Goal: Task Accomplishment & Management: Manage account settings

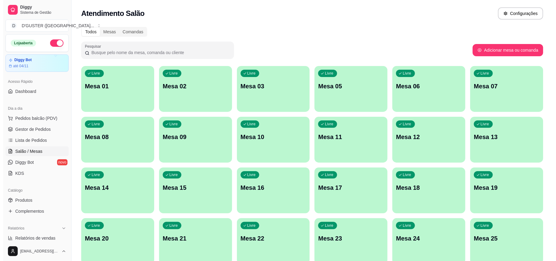
scroll to position [16, 0]
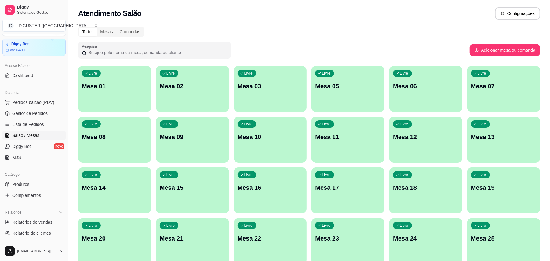
click at [274, 147] on div "Livre Mesa 10" at bounding box center [270, 136] width 73 height 38
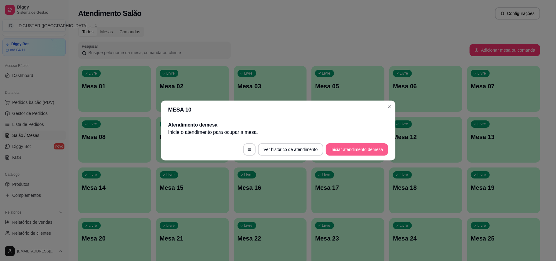
click at [357, 146] on button "Iniciar atendimento de mesa" at bounding box center [357, 149] width 62 height 12
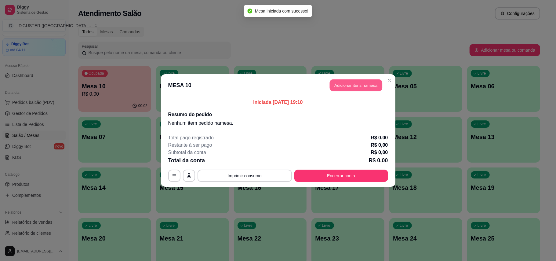
click at [371, 83] on button "Adicionar itens na mesa" at bounding box center [356, 85] width 53 height 12
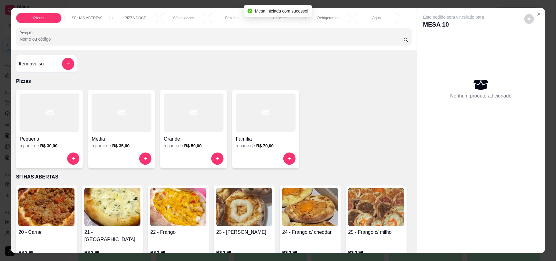
click at [178, 117] on div at bounding box center [194, 112] width 60 height 38
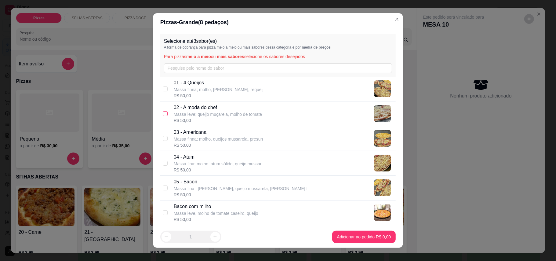
click at [163, 114] on input "checkbox" at bounding box center [165, 113] width 5 height 5
checkbox input "true"
click at [163, 136] on input "checkbox" at bounding box center [165, 138] width 5 height 5
checkbox input "true"
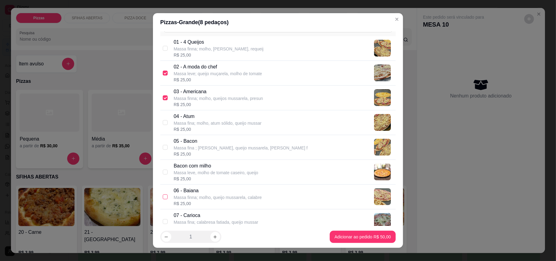
click at [164, 198] on input "checkbox" at bounding box center [165, 196] width 5 height 5
checkbox input "true"
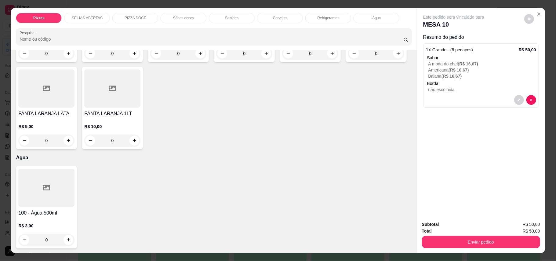
scroll to position [1384, 0]
click at [330, 56] on icon "increase-product-quantity" at bounding box center [332, 53] width 5 height 5
type input "1"
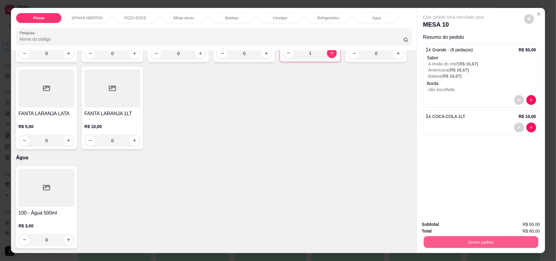
click at [475, 242] on button "Enviar pedido" at bounding box center [481, 242] width 115 height 12
click at [525, 224] on button "Enviar pedido" at bounding box center [523, 227] width 35 height 12
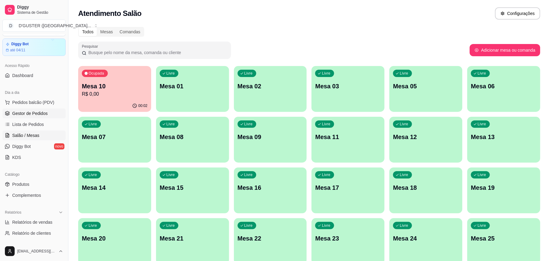
click at [28, 117] on link "Gestor de Pedidos" at bounding box center [33, 113] width 63 height 10
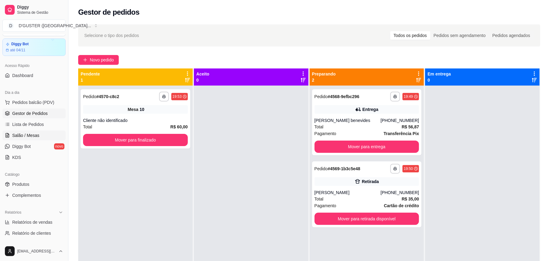
click at [27, 133] on span "Salão / Mesas" at bounding box center [25, 135] width 27 height 6
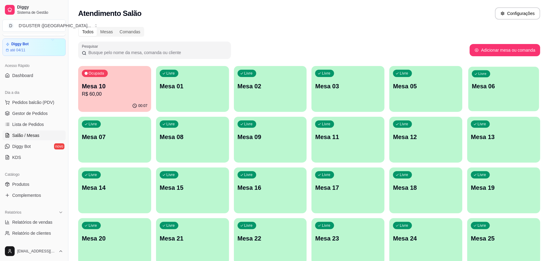
click at [487, 102] on div "Livre Mesa 06" at bounding box center [503, 85] width 71 height 37
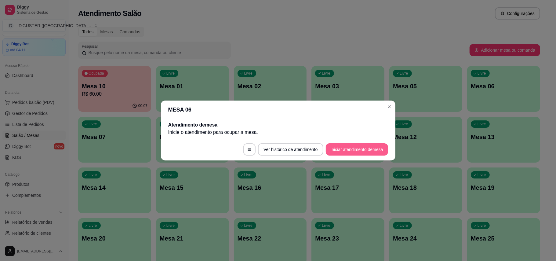
click at [377, 145] on button "Iniciar atendimento de mesa" at bounding box center [357, 149] width 62 height 12
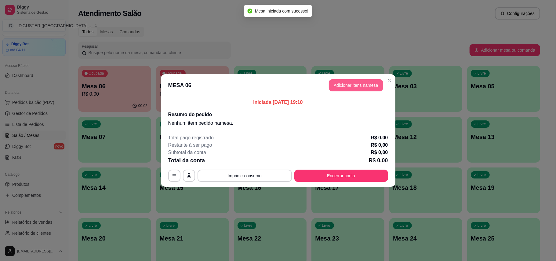
click at [352, 85] on button "Adicionar itens na mesa" at bounding box center [356, 85] width 54 height 12
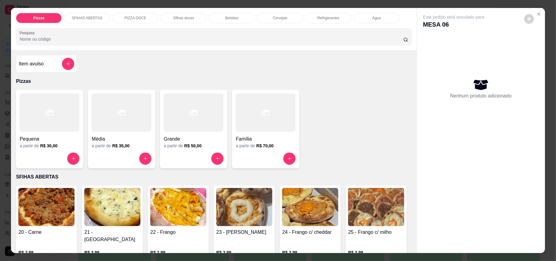
click at [192, 136] on h4 "Grande" at bounding box center [194, 138] width 60 height 7
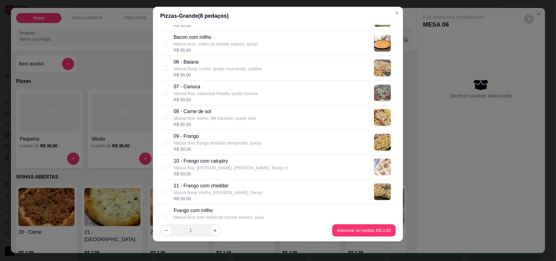
scroll to position [203, 0]
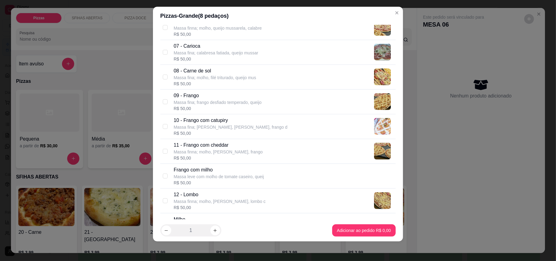
click at [165, 152] on div "11 - Frango com cheddar Massa finna; molho, [PERSON_NAME], frango R$ 50,00" at bounding box center [277, 151] width 235 height 25
checkbox input "true"
click at [164, 75] on label at bounding box center [165, 77] width 5 height 7
click at [164, 75] on input "checkbox" at bounding box center [165, 77] width 5 height 5
click at [163, 79] on input "checkbox" at bounding box center [165, 77] width 5 height 5
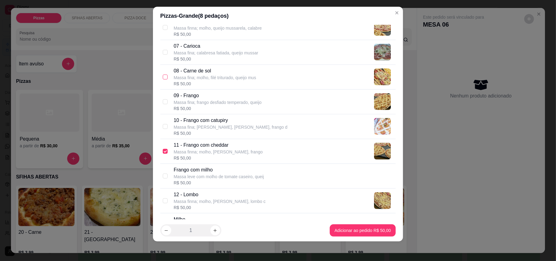
checkbox input "true"
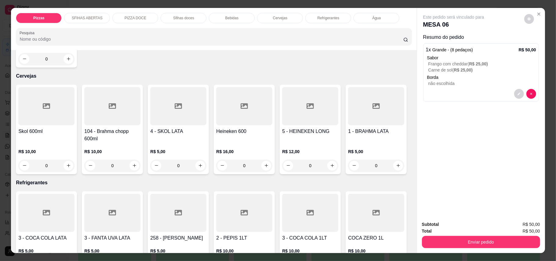
scroll to position [1262, 0]
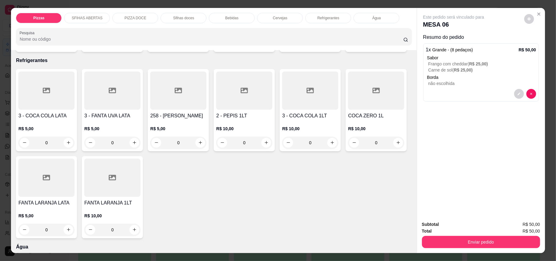
click at [133, 46] on icon "increase-product-quantity" at bounding box center [134, 43] width 5 height 5
type input "1"
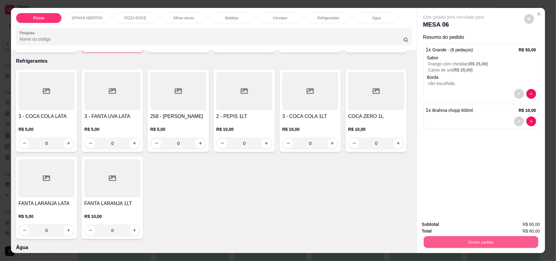
click at [507, 246] on button "Enviar pedido" at bounding box center [481, 242] width 115 height 12
click at [523, 224] on button "Enviar pedido" at bounding box center [523, 227] width 35 height 12
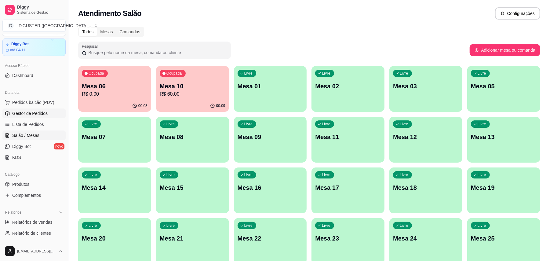
click at [37, 117] on link "Gestor de Pedidos" at bounding box center [33, 113] width 63 height 10
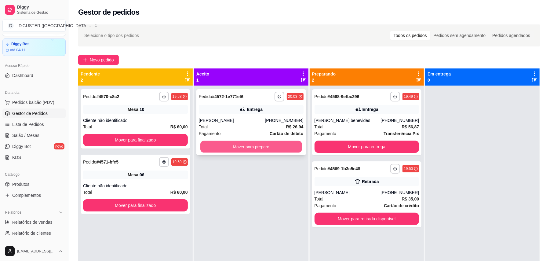
click at [259, 145] on button "Mover para preparo" at bounding box center [250, 147] width 101 height 12
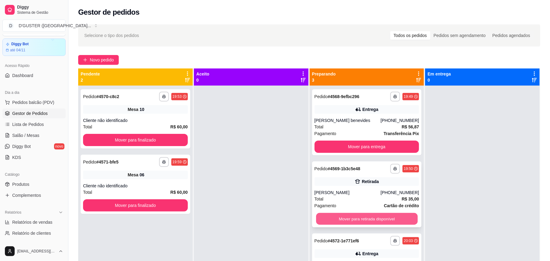
click at [371, 221] on button "Mover para retirada disponível" at bounding box center [366, 219] width 101 height 12
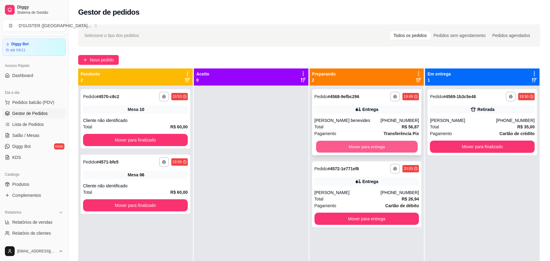
click at [362, 145] on button "Mover para entrega" at bounding box center [366, 147] width 101 height 12
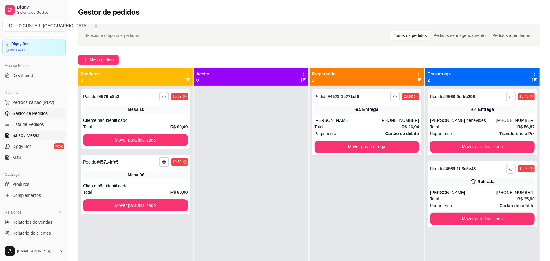
click at [28, 133] on span "Salão / Mesas" at bounding box center [25, 135] width 27 height 6
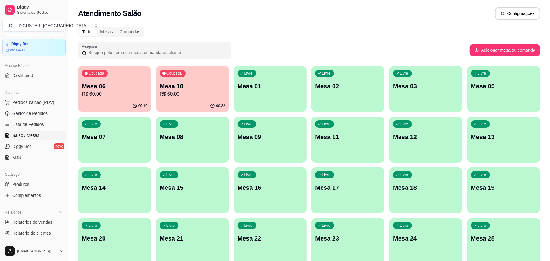
click at [186, 156] on div "button" at bounding box center [192, 158] width 73 height 7
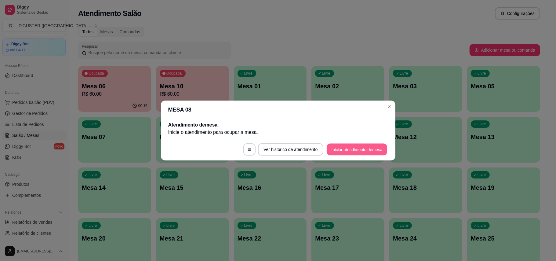
click at [346, 151] on button "Iniciar atendimento de mesa" at bounding box center [357, 150] width 60 height 12
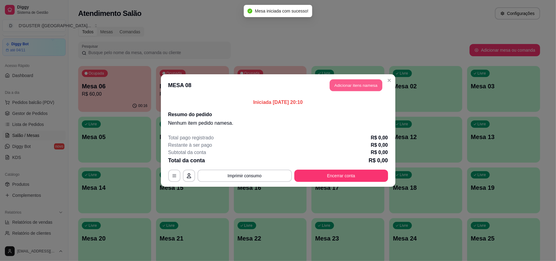
click at [356, 86] on button "Adicionar itens na mesa" at bounding box center [356, 85] width 53 height 12
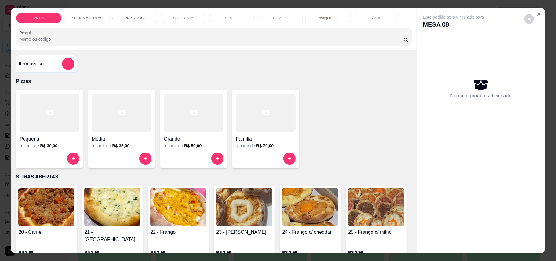
click at [189, 133] on div "Grande" at bounding box center [194, 137] width 60 height 11
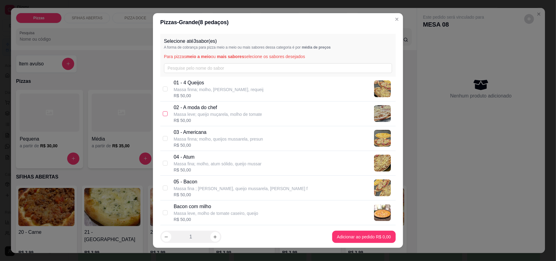
click at [163, 114] on input "checkbox" at bounding box center [165, 113] width 5 height 5
checkbox input "true"
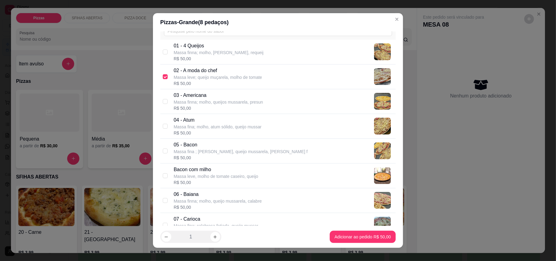
scroll to position [81, 0]
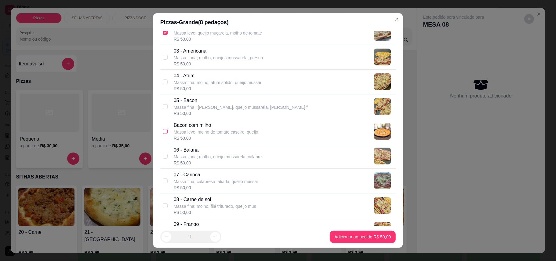
click at [163, 132] on input "checkbox" at bounding box center [165, 131] width 5 height 5
checkbox input "true"
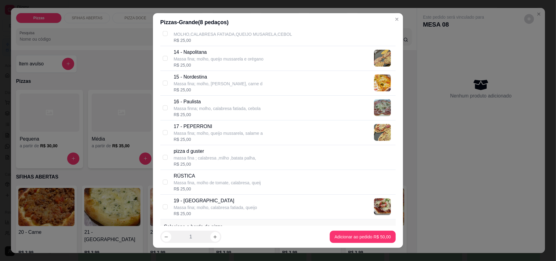
scroll to position [407, 0]
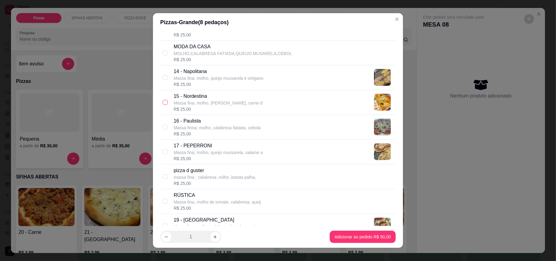
click at [163, 105] on input "checkbox" at bounding box center [165, 102] width 5 height 5
checkbox input "true"
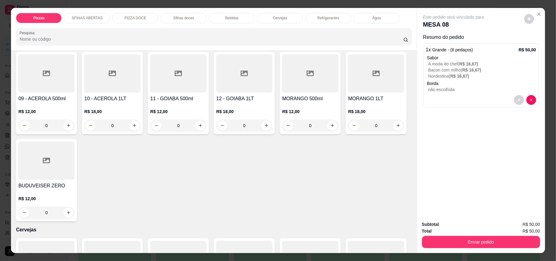
scroll to position [1018, 0]
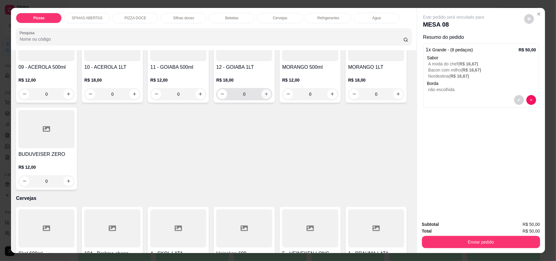
click at [271, 99] on button "increase-product-quantity" at bounding box center [266, 94] width 10 height 10
type input "1"
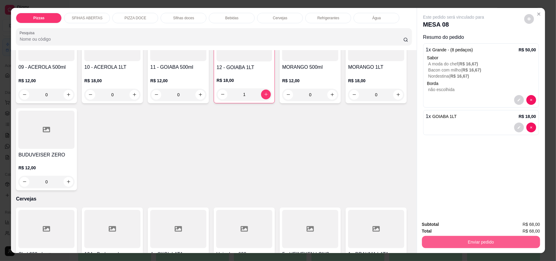
click at [487, 244] on button "Enviar pedido" at bounding box center [481, 242] width 118 height 12
click at [519, 228] on button "Enviar pedido" at bounding box center [523, 227] width 35 height 12
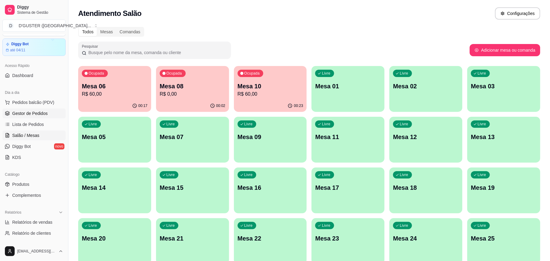
click at [34, 109] on link "Gestor de Pedidos" at bounding box center [33, 113] width 63 height 10
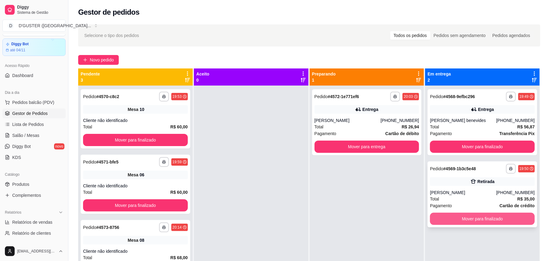
click at [480, 220] on button "Mover para finalizado" at bounding box center [482, 219] width 105 height 12
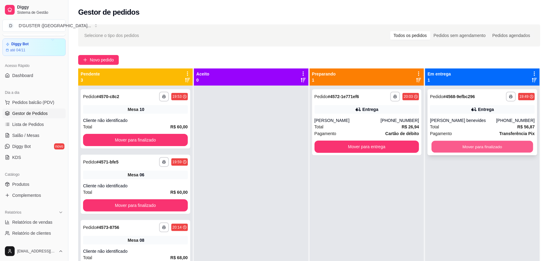
click at [476, 149] on button "Mover para finalizado" at bounding box center [482, 147] width 101 height 12
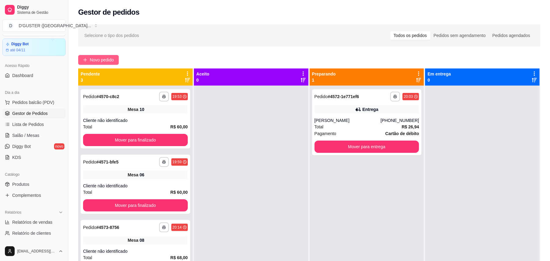
click at [103, 64] on button "Novo pedido" at bounding box center [98, 60] width 41 height 10
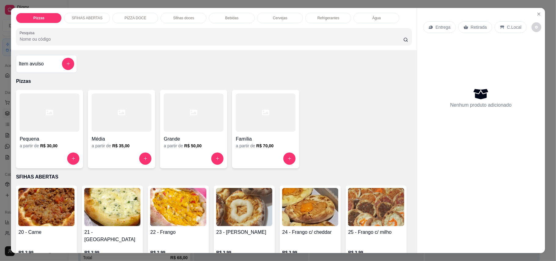
click at [476, 24] on p "Retirada" at bounding box center [479, 27] width 16 height 6
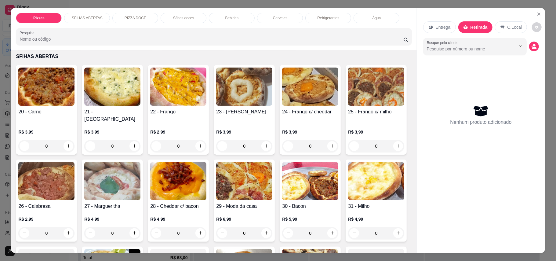
scroll to position [122, 0]
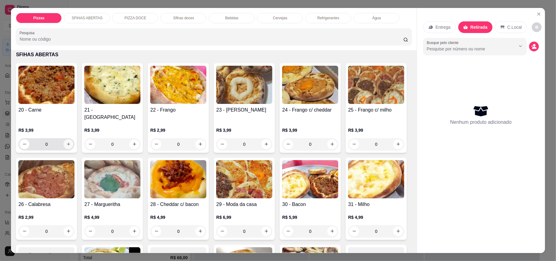
click at [66, 142] on icon "increase-product-quantity" at bounding box center [68, 144] width 5 height 5
type input "1"
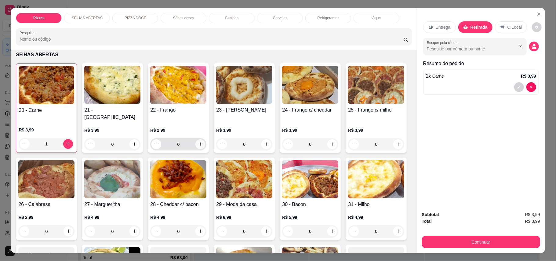
click at [195, 139] on button "increase-product-quantity" at bounding box center [200, 144] width 10 height 10
type input "1"
click at [265, 142] on icon "increase-product-quantity" at bounding box center [266, 144] width 5 height 5
type input "1"
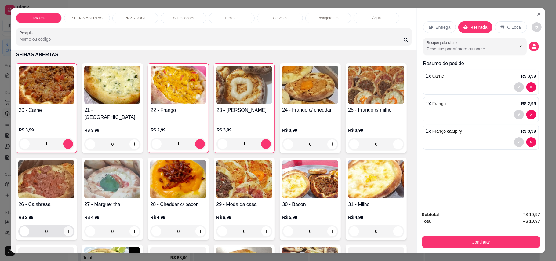
click at [71, 229] on icon "increase-product-quantity" at bounding box center [68, 231] width 5 height 5
type input "1"
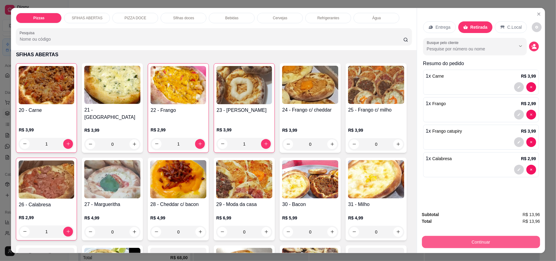
click at [486, 242] on button "Continuar" at bounding box center [481, 242] width 118 height 12
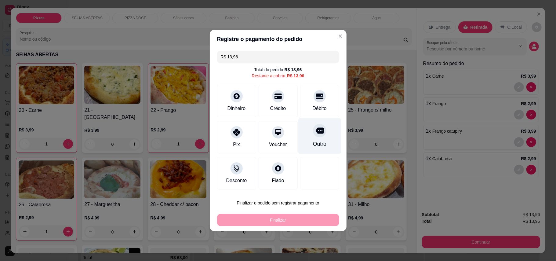
click at [315, 136] on div at bounding box center [319, 130] width 13 height 13
type input "R$ 0,00"
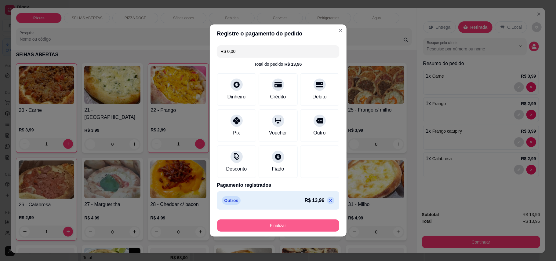
click at [282, 224] on button "Finalizar" at bounding box center [278, 225] width 122 height 12
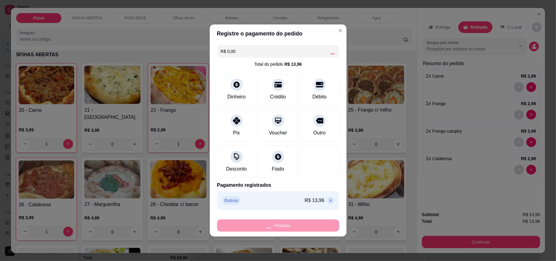
type input "0"
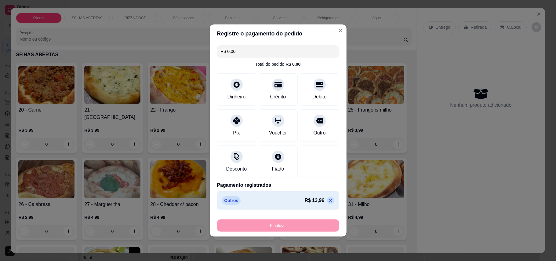
type input "-R$ 13,96"
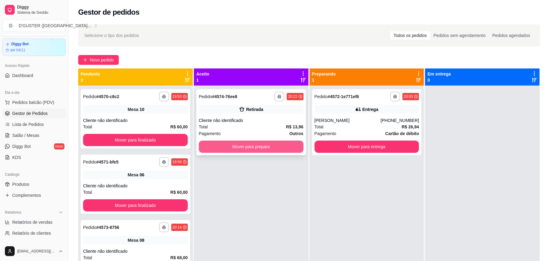
click at [237, 145] on button "Mover para preparo" at bounding box center [251, 146] width 105 height 12
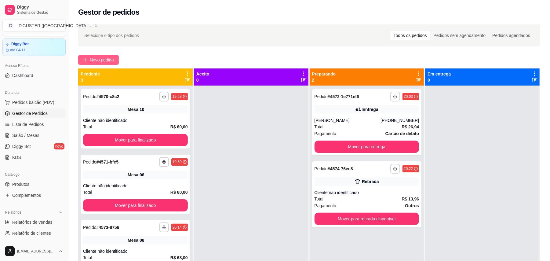
click at [92, 61] on span "Novo pedido" at bounding box center [102, 59] width 24 height 7
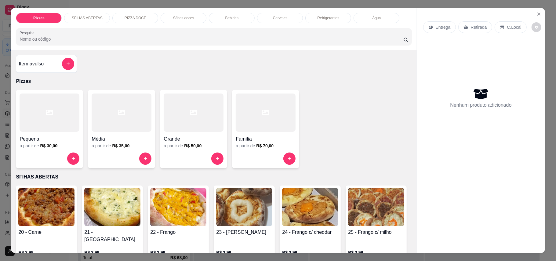
click at [428, 27] on icon at bounding box center [430, 27] width 5 height 5
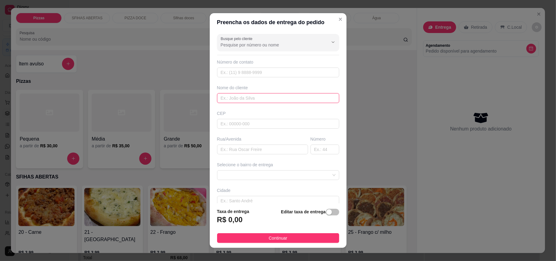
click at [249, 99] on input "text" at bounding box center [278, 98] width 122 height 10
type input "DR [PERSON_NAME]"
click at [250, 150] on input "text" at bounding box center [262, 149] width 91 height 10
type input "ATRAS DA POUSADA BELA VISTA"
click at [313, 148] on input "text" at bounding box center [325, 149] width 29 height 10
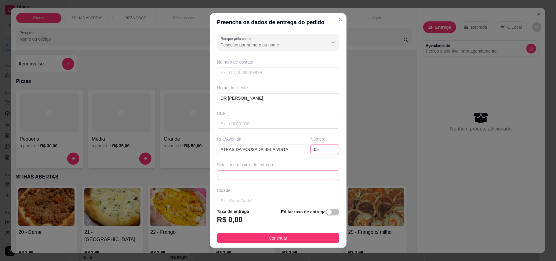
click at [296, 179] on span at bounding box center [278, 174] width 115 height 9
type input "05"
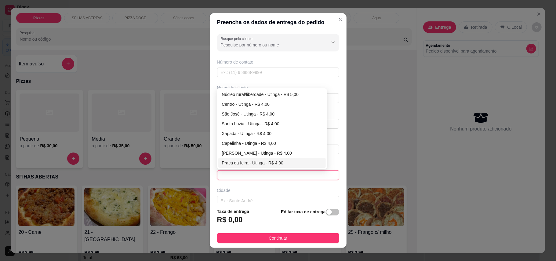
click at [250, 166] on div "Praca da feira - Utinga - R$ 4,00" at bounding box center [272, 162] width 100 height 7
type input "Utinga"
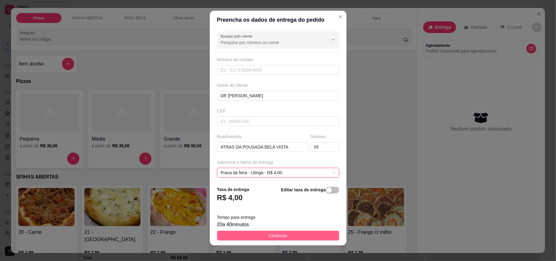
scroll to position [6, 0]
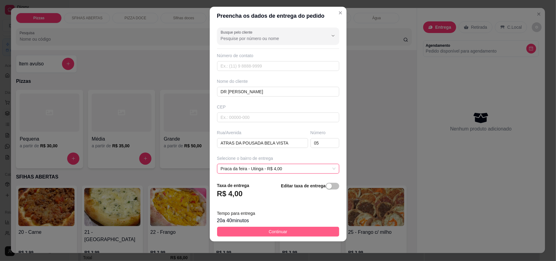
click at [294, 230] on button "Continuar" at bounding box center [278, 232] width 122 height 10
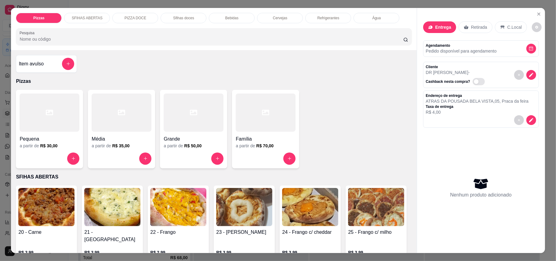
click at [172, 132] on div "Grande" at bounding box center [194, 137] width 60 height 11
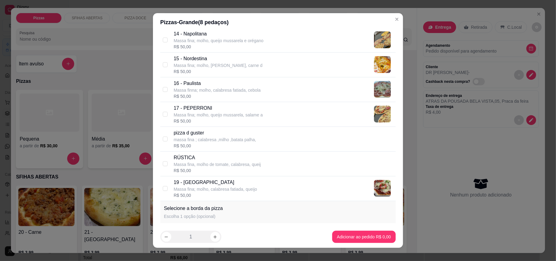
scroll to position [529, 0]
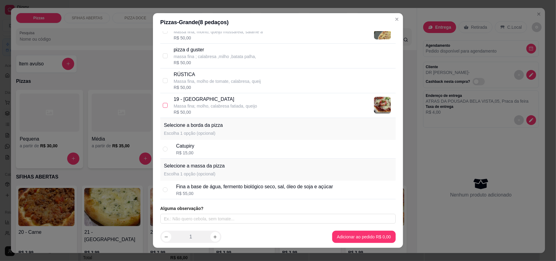
click at [163, 107] on input "checkbox" at bounding box center [165, 105] width 5 height 5
checkbox input "true"
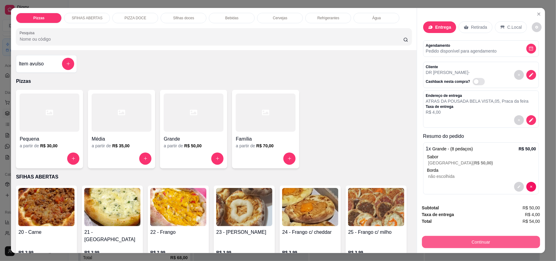
click at [460, 241] on button "Continuar" at bounding box center [481, 242] width 118 height 12
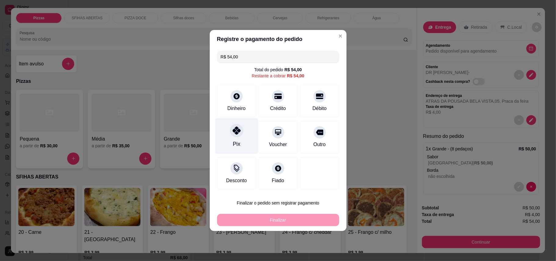
click at [236, 145] on div "Pix" at bounding box center [236, 144] width 7 height 8
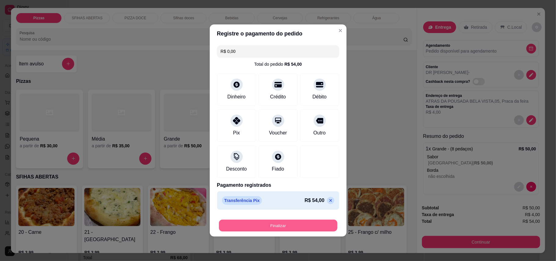
click at [295, 224] on button "Finalizar" at bounding box center [278, 226] width 118 height 12
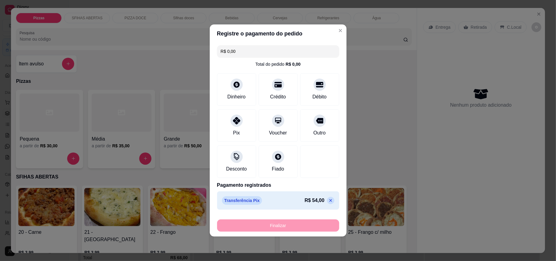
type input "-R$ 54,00"
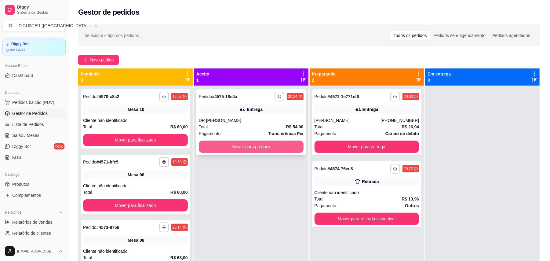
click at [268, 144] on button "Mover para preparo" at bounding box center [251, 146] width 105 height 12
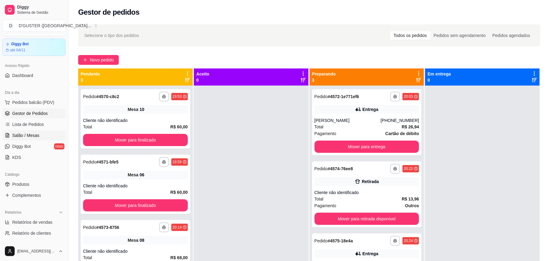
click at [12, 132] on link "Salão / Mesas" at bounding box center [33, 135] width 63 height 10
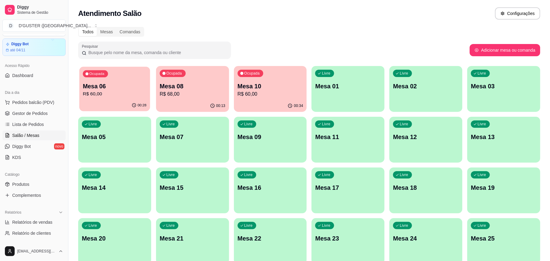
click at [101, 92] on p "R$ 60,00" at bounding box center [115, 93] width 64 height 7
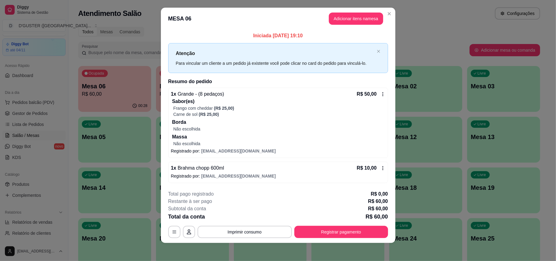
scroll to position [7, 0]
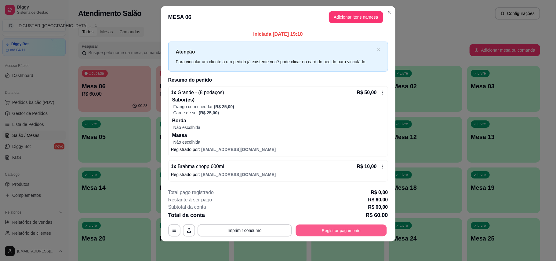
click at [343, 229] on button "Registrar pagamento" at bounding box center [341, 230] width 91 height 12
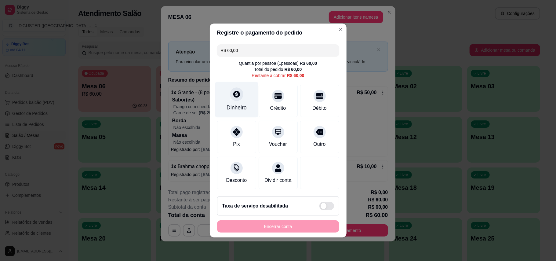
click at [239, 91] on icon at bounding box center [236, 94] width 8 height 8
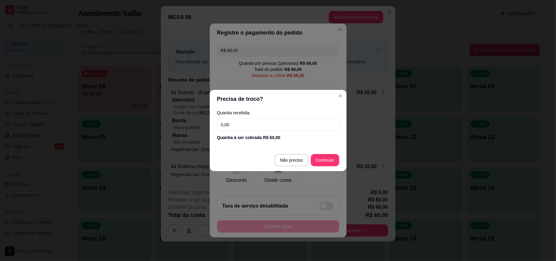
click at [253, 135] on div "Quantia à ser cobrada R$ 60,00" at bounding box center [278, 137] width 122 height 6
click at [255, 123] on input "0,00" at bounding box center [278, 124] width 122 height 12
type input "0,00"
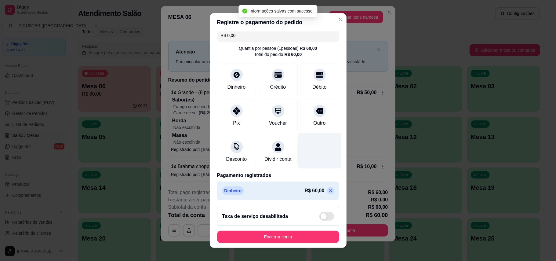
scroll to position [13, 0]
click at [328, 192] on icon at bounding box center [330, 190] width 5 height 5
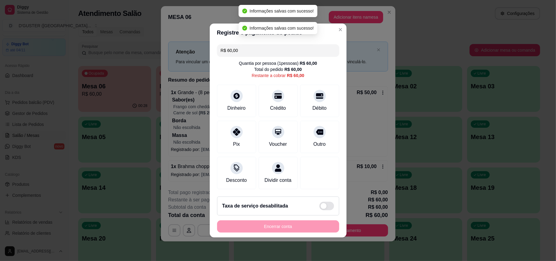
scroll to position [0, 0]
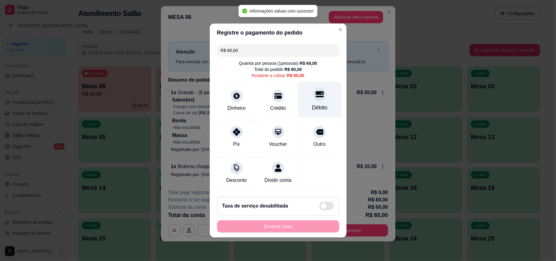
click at [315, 97] on div at bounding box center [319, 93] width 13 height 13
type input "R$ 0,00"
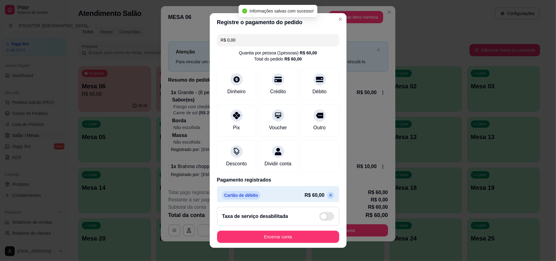
click at [311, 243] on footer "Taxa de serviço desabilitada Encerrar conta" at bounding box center [278, 225] width 137 height 46
click at [292, 243] on footer "Taxa de serviço desabilitada Encerrar conta" at bounding box center [278, 225] width 137 height 46
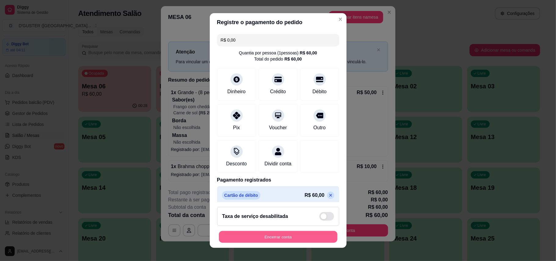
click at [291, 239] on button "Encerrar conta" at bounding box center [278, 237] width 118 height 12
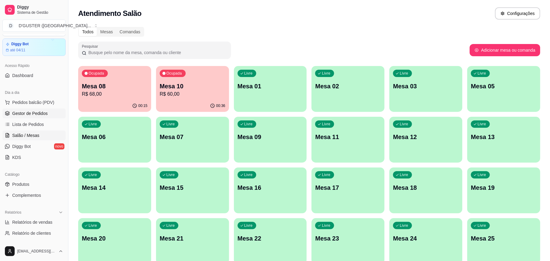
click at [31, 114] on span "Gestor de Pedidos" at bounding box center [29, 113] width 35 height 6
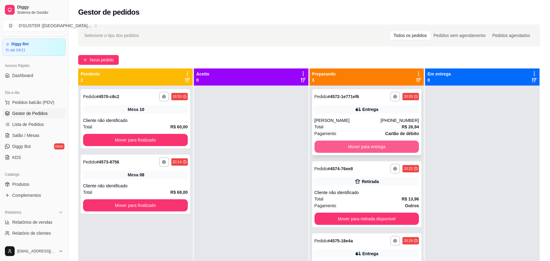
click at [381, 147] on button "Mover para entrega" at bounding box center [367, 146] width 105 height 12
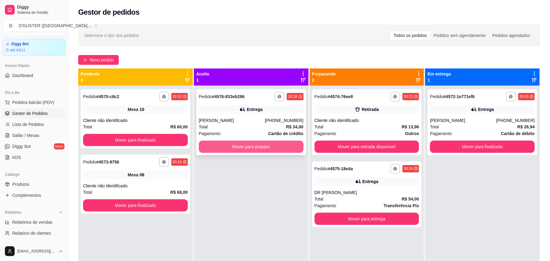
click at [249, 149] on button "Mover para preparo" at bounding box center [251, 146] width 105 height 12
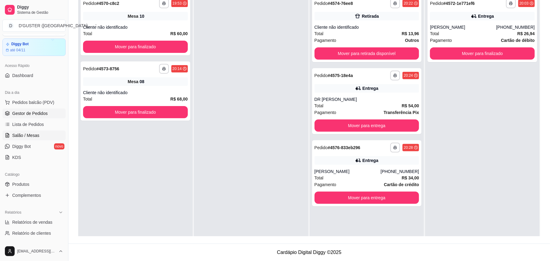
click at [26, 133] on span "Salão / Mesas" at bounding box center [25, 135] width 27 height 6
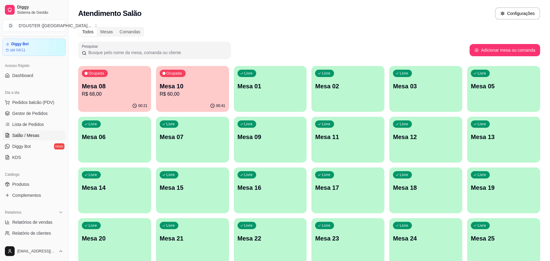
click at [188, 101] on div "00:41" at bounding box center [192, 106] width 73 height 12
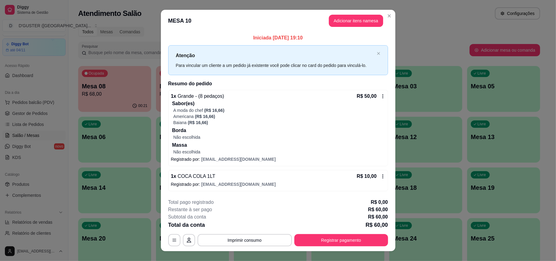
scroll to position [10, 0]
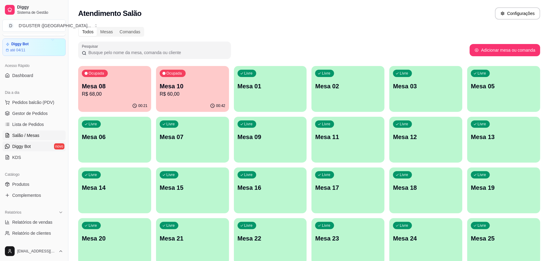
click at [21, 146] on span "Diggy Bot" at bounding box center [21, 146] width 19 height 6
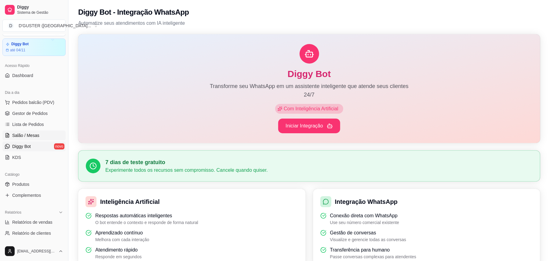
click at [21, 132] on link "Salão / Mesas" at bounding box center [33, 135] width 63 height 10
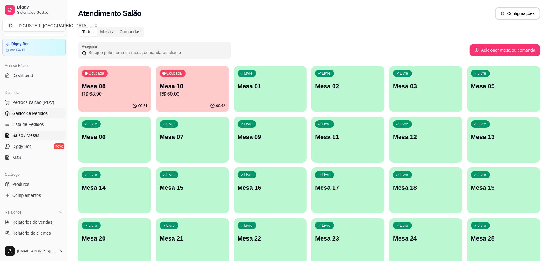
click at [18, 109] on link "Gestor de Pedidos" at bounding box center [33, 113] width 63 height 10
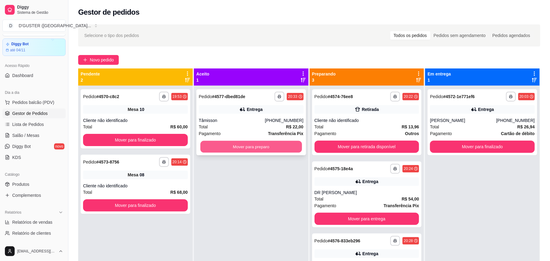
click at [275, 143] on button "Mover para preparo" at bounding box center [250, 147] width 101 height 12
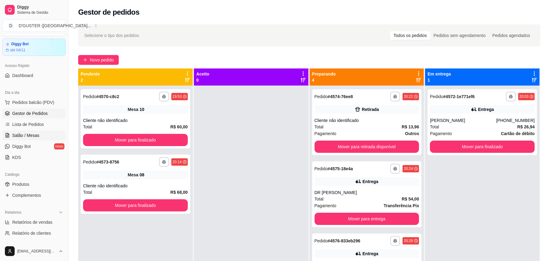
click at [37, 136] on span "Salão / Mesas" at bounding box center [25, 135] width 27 height 6
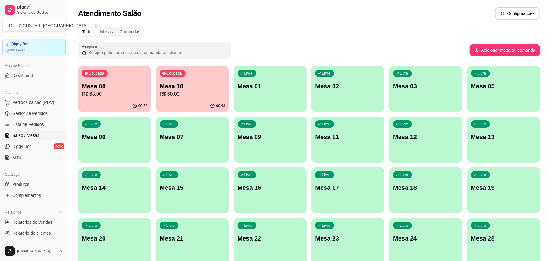
click at [198, 97] on p "R$ 60,00" at bounding box center [193, 93] width 66 height 7
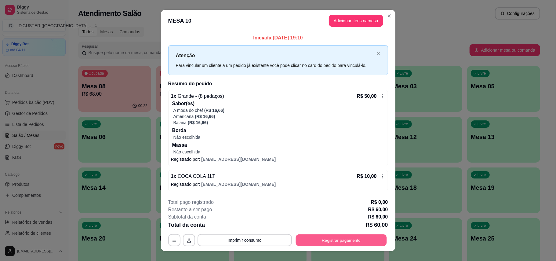
click at [344, 242] on button "Registrar pagamento" at bounding box center [341, 240] width 91 height 12
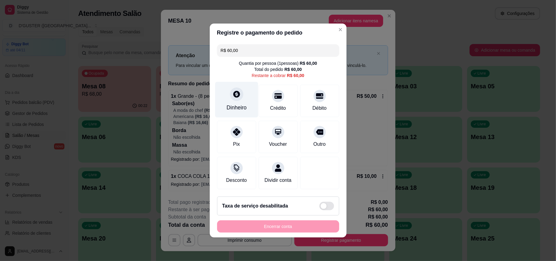
click at [239, 95] on div at bounding box center [236, 93] width 13 height 13
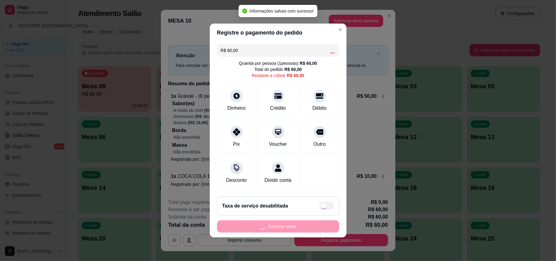
type input "R$ 0,00"
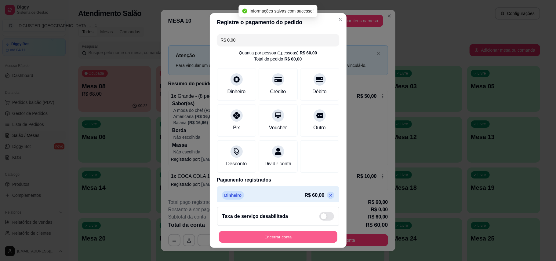
click at [320, 237] on button "Encerrar conta" at bounding box center [278, 237] width 118 height 12
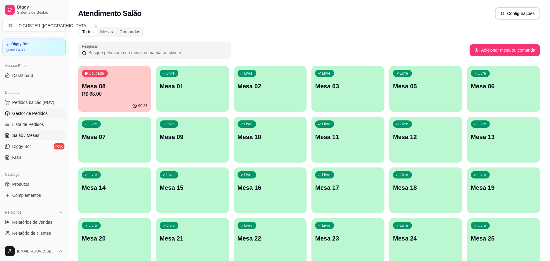
click at [35, 114] on span "Gestor de Pedidos" at bounding box center [29, 113] width 35 height 6
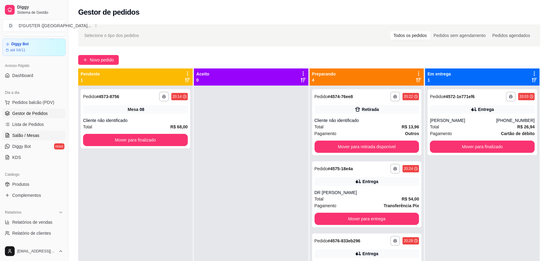
click at [44, 132] on link "Salão / Mesas" at bounding box center [33, 135] width 63 height 10
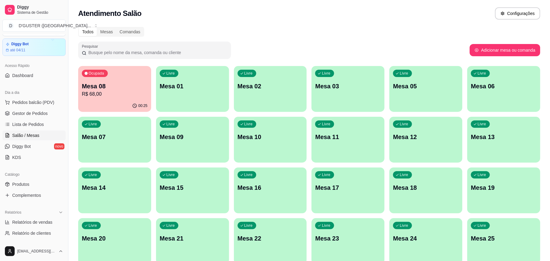
click at [106, 86] on p "Mesa 08" at bounding box center [115, 86] width 66 height 9
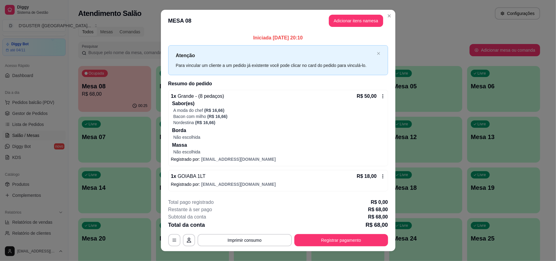
scroll to position [10, 0]
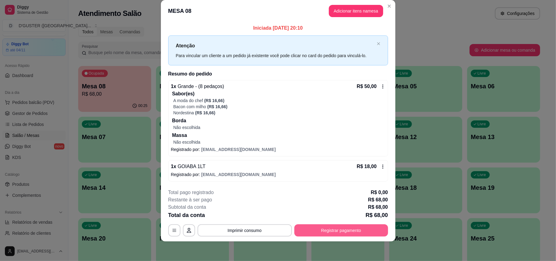
click at [373, 227] on button "Registrar pagamento" at bounding box center [341, 230] width 94 height 12
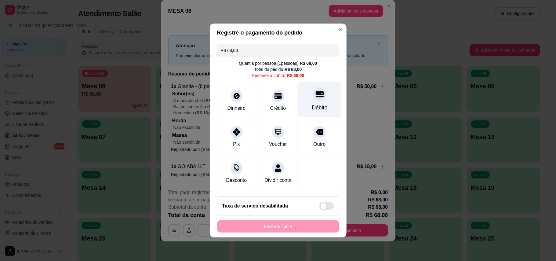
click at [317, 95] on div at bounding box center [319, 93] width 13 height 13
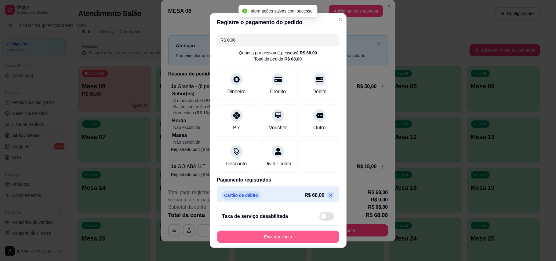
type input "R$ 0,00"
click at [293, 231] on button "Encerrar conta" at bounding box center [278, 237] width 122 height 12
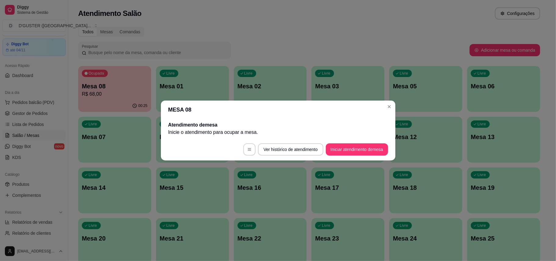
scroll to position [0, 0]
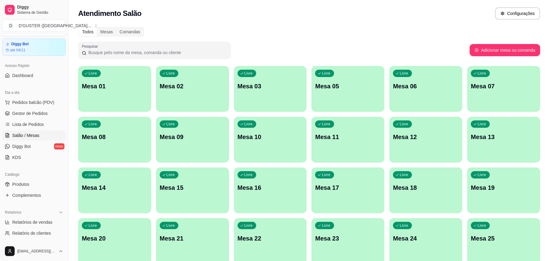
click at [102, 93] on div "Livre Mesa 01" at bounding box center [114, 85] width 73 height 38
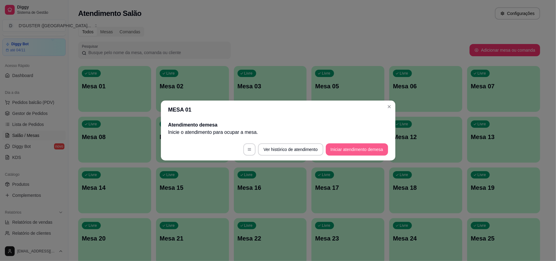
click at [361, 149] on button "Iniciar atendimento de mesa" at bounding box center [357, 149] width 62 height 12
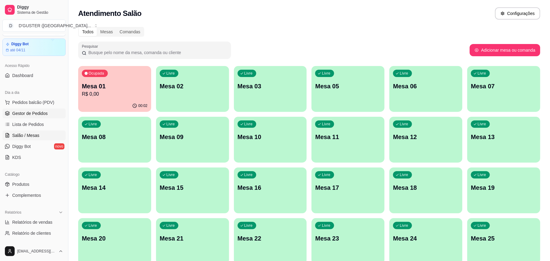
click at [27, 110] on span "Gestor de Pedidos" at bounding box center [29, 113] width 35 height 6
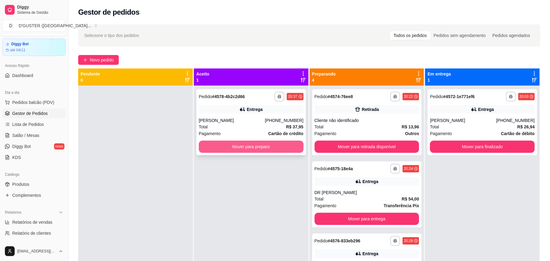
click at [259, 146] on button "Mover para preparo" at bounding box center [251, 146] width 105 height 12
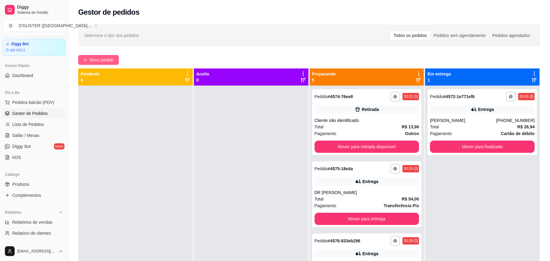
click at [103, 61] on span "Novo pedido" at bounding box center [102, 59] width 24 height 7
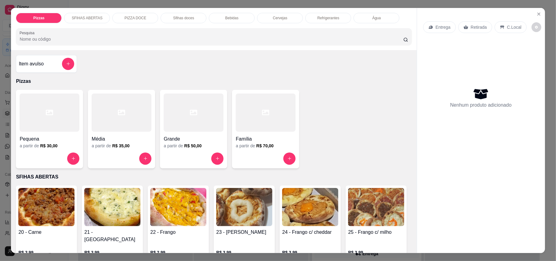
click at [472, 27] on p "Retirada" at bounding box center [479, 27] width 16 height 6
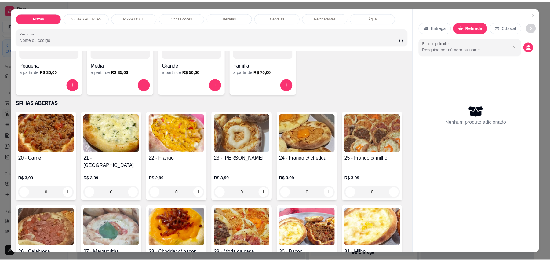
scroll to position [81, 0]
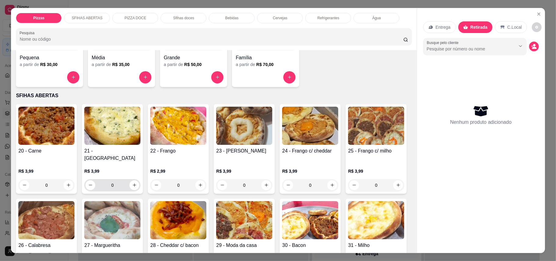
click at [136, 179] on div "0" at bounding box center [112, 185] width 56 height 12
click at [134, 180] on button "increase-product-quantity" at bounding box center [134, 185] width 10 height 10
type input "1"
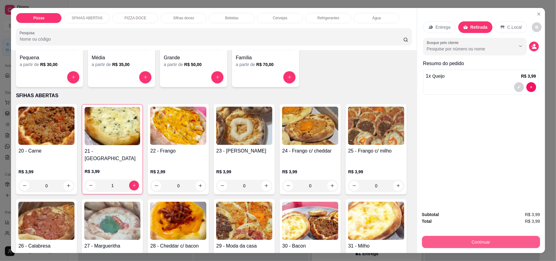
click at [468, 246] on button "Continuar" at bounding box center [481, 242] width 118 height 12
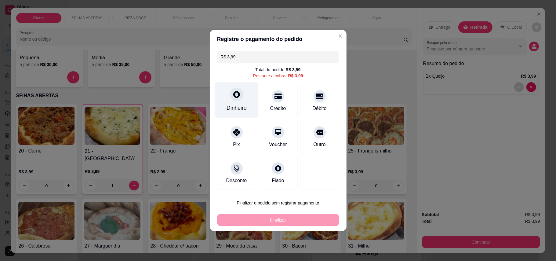
click at [244, 108] on div "Dinheiro" at bounding box center [237, 108] width 20 height 8
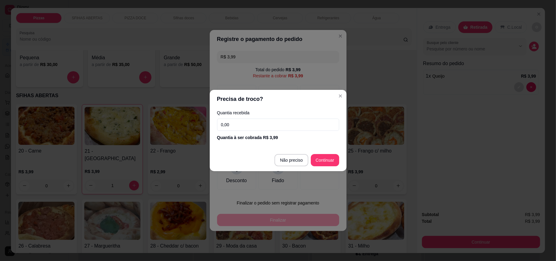
click at [267, 117] on div "Quantia recebida 0,00 Quantia à ser cobrada R$ 3,99" at bounding box center [278, 125] width 137 height 35
click at [272, 124] on input "0,00" at bounding box center [278, 124] width 122 height 12
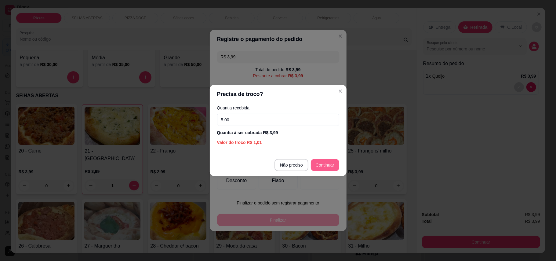
type input "5,00"
type input "R$ 0,00"
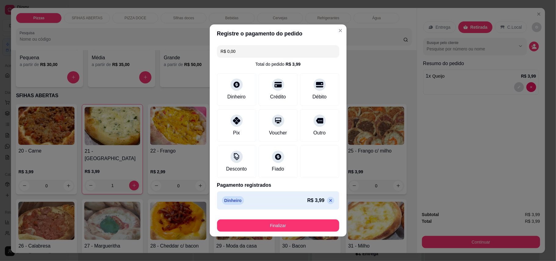
click at [302, 233] on footer "Finalizar" at bounding box center [278, 224] width 137 height 24
click at [302, 227] on button "Finalizar" at bounding box center [278, 225] width 122 height 12
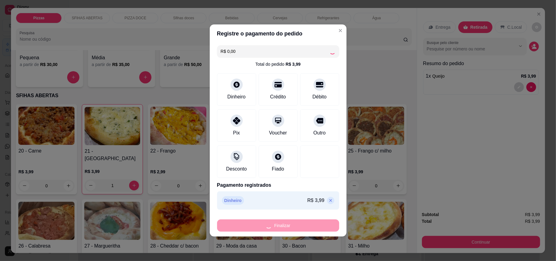
type input "0"
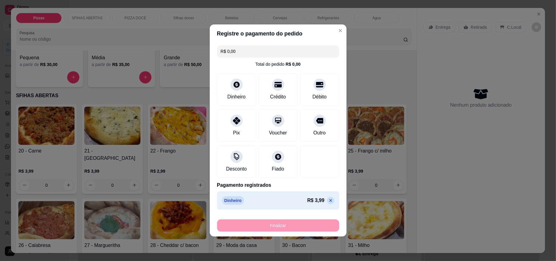
type input "-R$ 3,99"
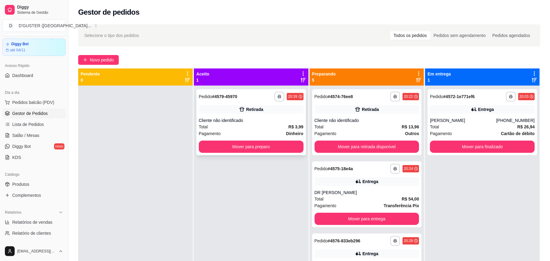
click at [263, 153] on div "**********" at bounding box center [251, 122] width 110 height 66
click at [234, 140] on div "**********" at bounding box center [251, 122] width 110 height 66
click at [245, 148] on button "Mover para preparo" at bounding box center [250, 147] width 101 height 12
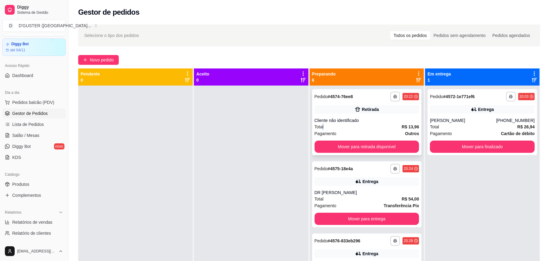
click at [320, 126] on span "Total" at bounding box center [319, 126] width 9 height 7
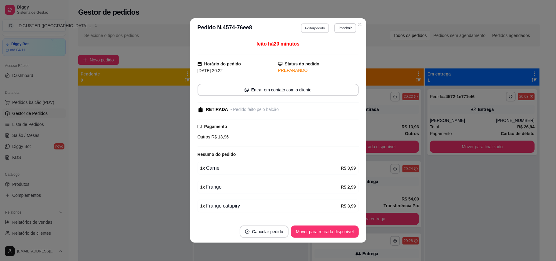
click at [310, 26] on button "Editar pedido" at bounding box center [315, 27] width 28 height 9
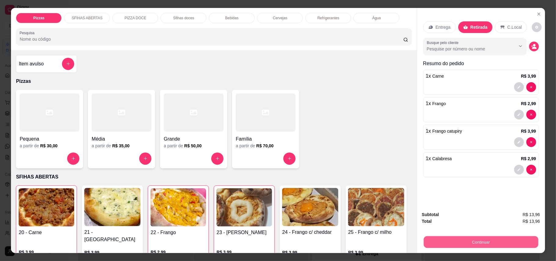
click at [473, 241] on button "Continuar" at bounding box center [481, 242] width 115 height 12
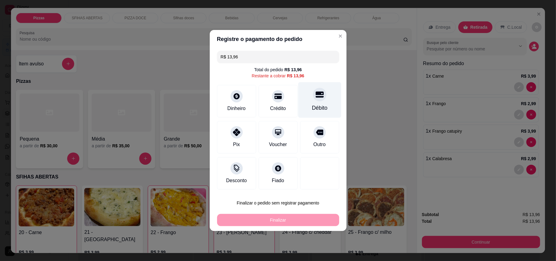
click at [317, 100] on div at bounding box center [319, 94] width 13 height 13
type input "R$ 0,00"
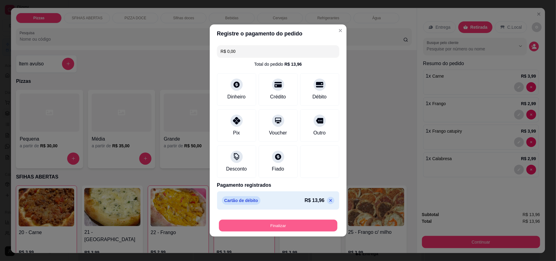
click at [314, 231] on button "Finalizar" at bounding box center [278, 226] width 118 height 12
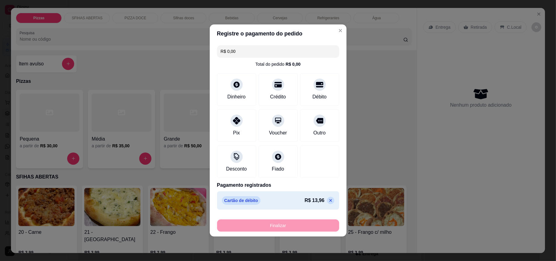
type input "0"
type input "-R$ 13,96"
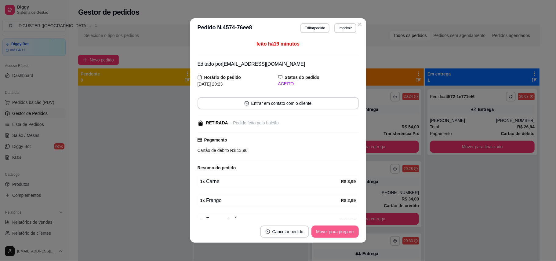
click at [333, 230] on button "Mover para preparo" at bounding box center [335, 231] width 47 height 12
click at [333, 230] on button "Mover para retirada disponível" at bounding box center [324, 231] width 67 height 12
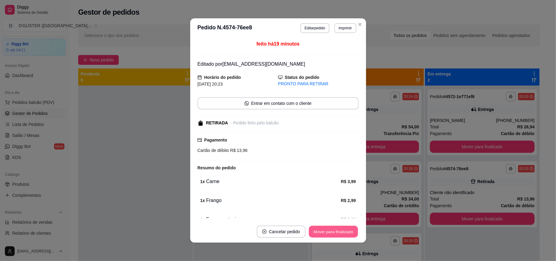
click at [333, 230] on button "Mover para finalizado" at bounding box center [333, 232] width 49 height 12
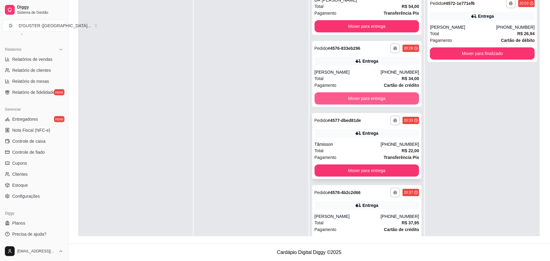
scroll to position [41, 0]
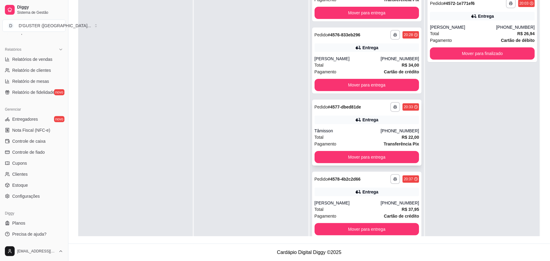
click at [346, 117] on div "Entrega" at bounding box center [367, 119] width 105 height 9
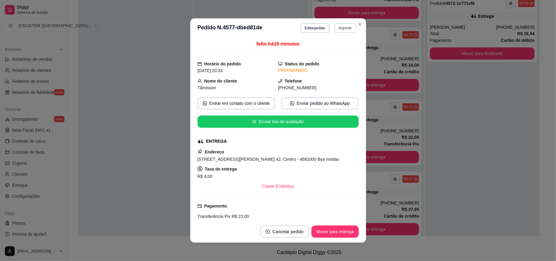
click at [339, 30] on button "Imprimir" at bounding box center [345, 28] width 22 height 10
click at [345, 48] on button "IMPRESSORA" at bounding box center [332, 50] width 44 height 10
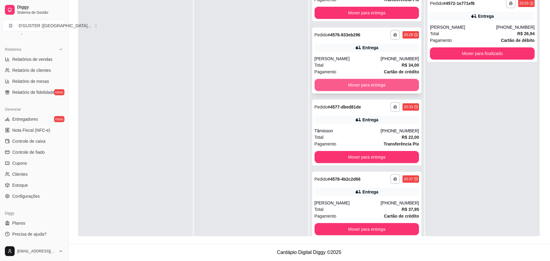
click at [365, 85] on button "Mover para entrega" at bounding box center [367, 85] width 105 height 12
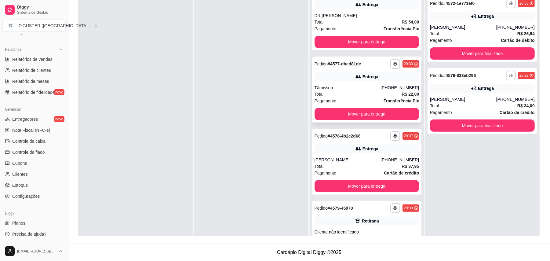
scroll to position [0, 0]
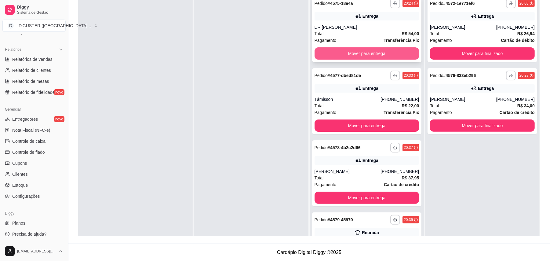
click at [363, 53] on button "Mover para entrega" at bounding box center [367, 53] width 105 height 12
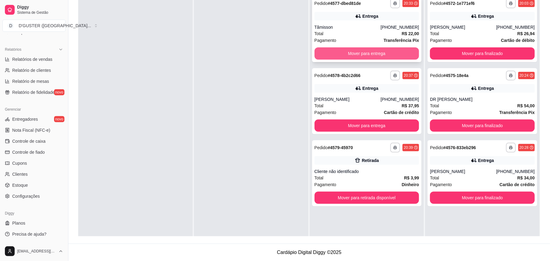
click at [373, 52] on button "Mover para entrega" at bounding box center [367, 53] width 105 height 12
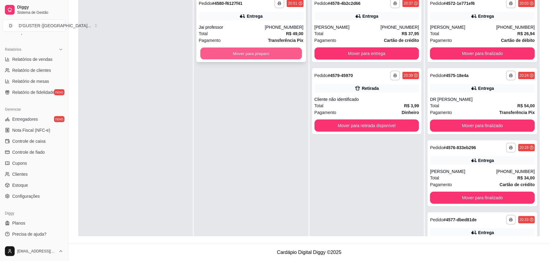
click at [245, 54] on button "Mover para preparo" at bounding box center [250, 54] width 101 height 12
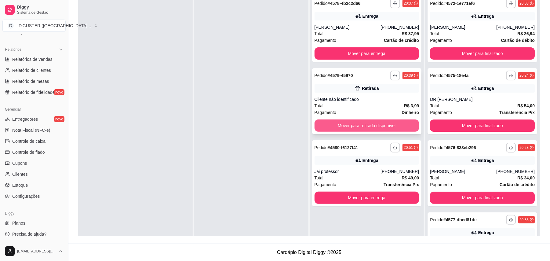
click at [374, 124] on button "Mover para retirada disponível" at bounding box center [367, 125] width 105 height 12
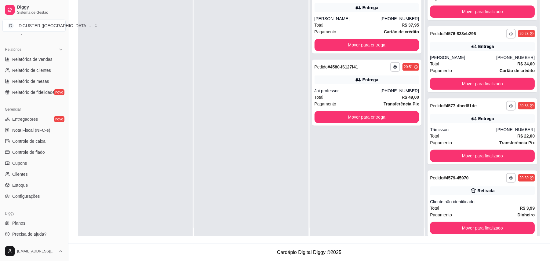
scroll to position [17, 0]
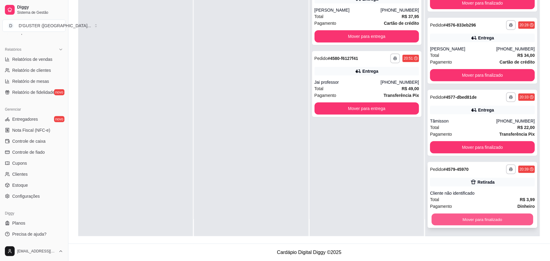
click at [501, 214] on button "Mover para finalizado" at bounding box center [482, 219] width 101 height 12
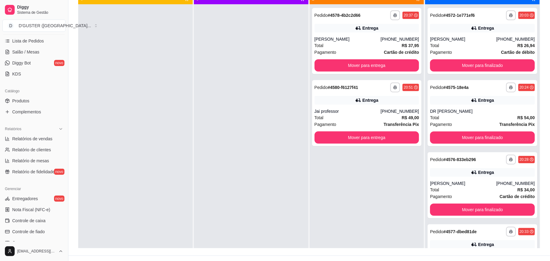
scroll to position [97, 0]
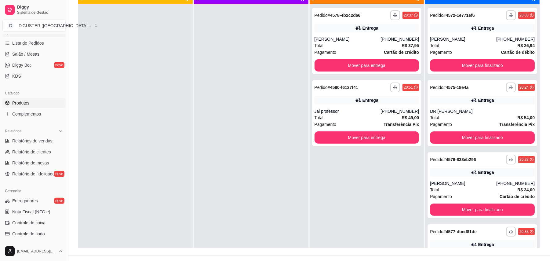
click at [33, 101] on link "Produtos" at bounding box center [33, 103] width 63 height 10
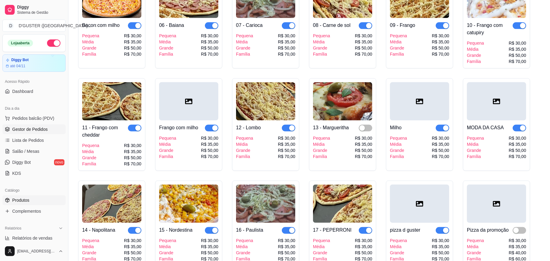
click at [31, 126] on span "Gestor de Pedidos" at bounding box center [29, 129] width 35 height 6
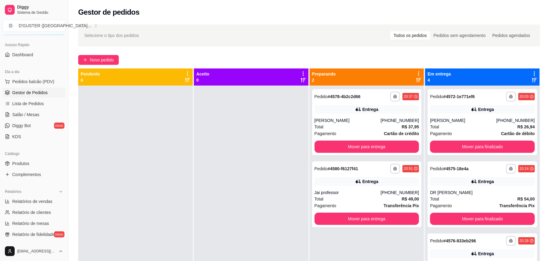
scroll to position [163, 0]
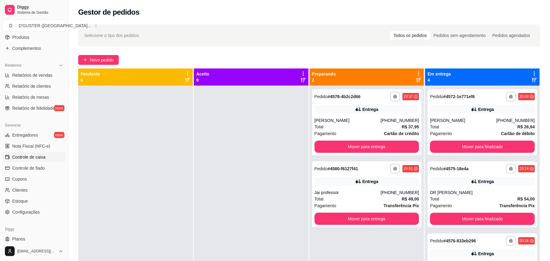
click at [26, 158] on span "Controle de caixa" at bounding box center [28, 157] width 33 height 6
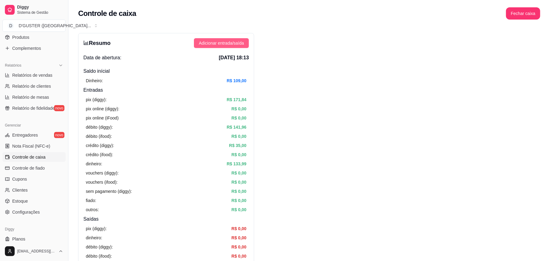
click at [231, 39] on button "Adicionar entrada/saída" at bounding box center [221, 43] width 55 height 10
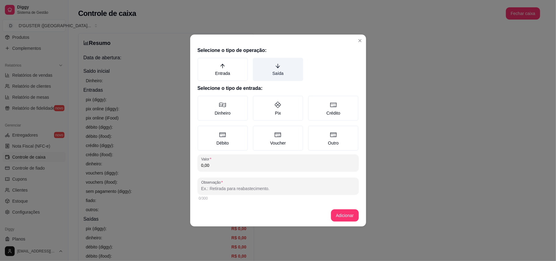
click at [280, 75] on label "Saída" at bounding box center [278, 69] width 50 height 23
click at [257, 62] on button "Saída" at bounding box center [255, 59] width 5 height 5
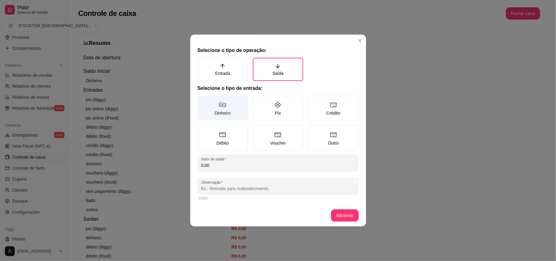
click at [225, 104] on icon at bounding box center [222, 104] width 7 height 7
click at [202, 100] on button "Dinheiro" at bounding box center [199, 97] width 5 height 5
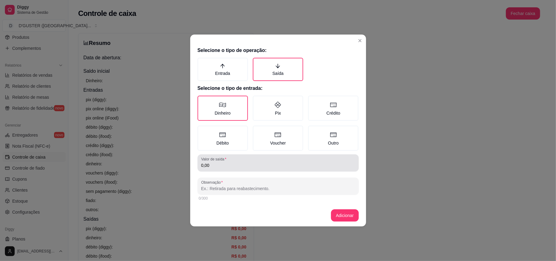
click at [271, 167] on input "0,00" at bounding box center [278, 165] width 154 height 6
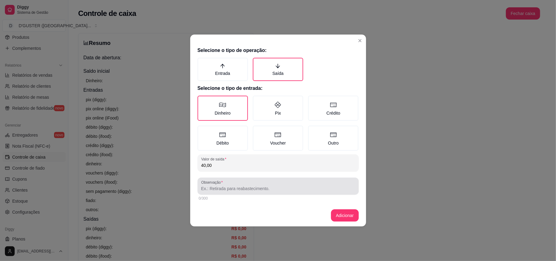
type input "40,00"
click at [268, 190] on input "Observação" at bounding box center [278, 188] width 154 height 6
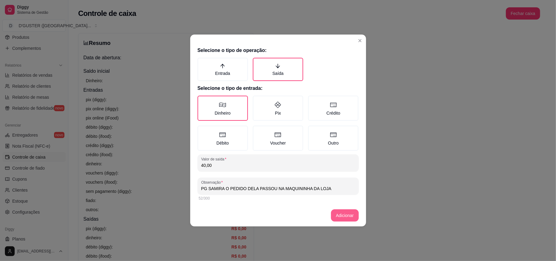
type input "PG SAMIRA O PEDIDO DELA PASSOU NA MAQUININHA DA LOJA"
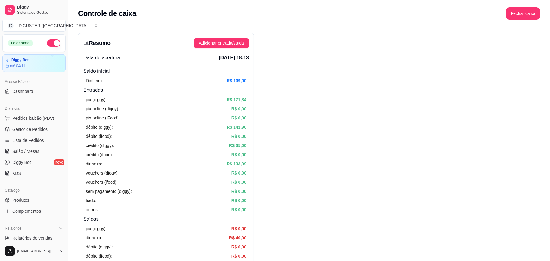
click at [32, 135] on ul "Pedidos balcão (PDV) Gestor de Pedidos Lista de Pedidos Salão / Mesas Diggy Bot…" at bounding box center [33, 145] width 63 height 65
click at [34, 133] on link "Gestor de Pedidos" at bounding box center [33, 129] width 63 height 10
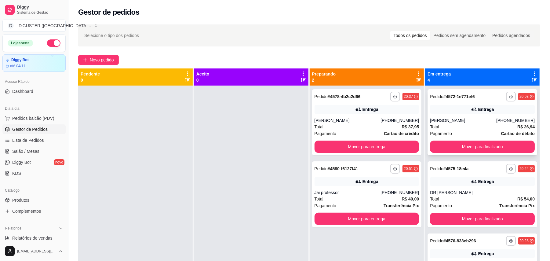
click at [495, 140] on div "**********" at bounding box center [483, 122] width 110 height 66
click at [490, 145] on button "Mover para finalizado" at bounding box center [482, 147] width 101 height 12
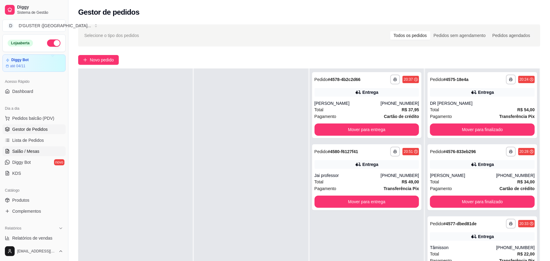
click at [31, 153] on span "Salão / Mesas" at bounding box center [25, 151] width 27 height 6
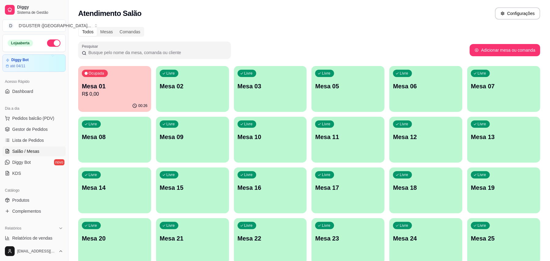
click at [278, 145] on div "Livre Mesa 10" at bounding box center [270, 136] width 73 height 38
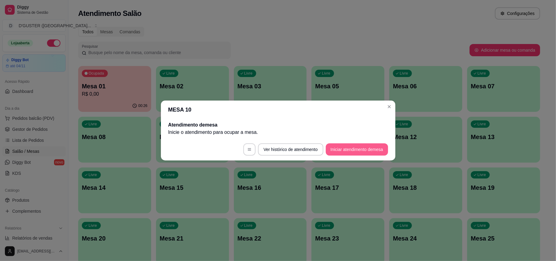
click at [365, 150] on button "Iniciar atendimento de mesa" at bounding box center [357, 149] width 62 height 12
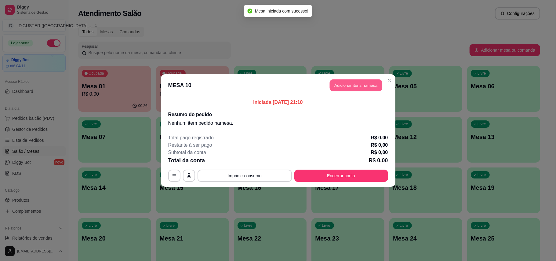
click at [352, 80] on button "Adicionar itens na mesa" at bounding box center [356, 85] width 53 height 12
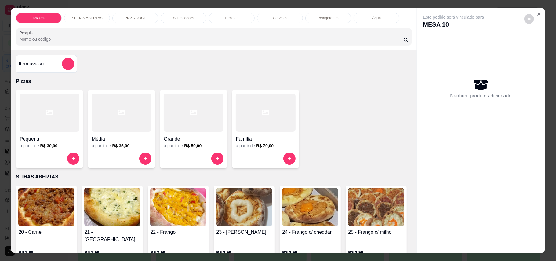
click at [263, 125] on div at bounding box center [266, 112] width 60 height 38
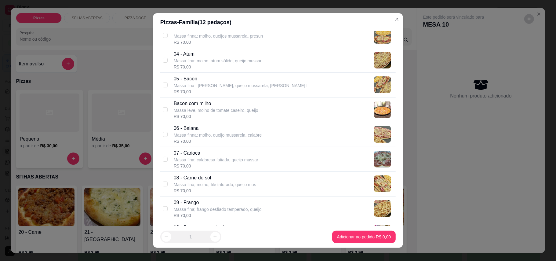
scroll to position [122, 0]
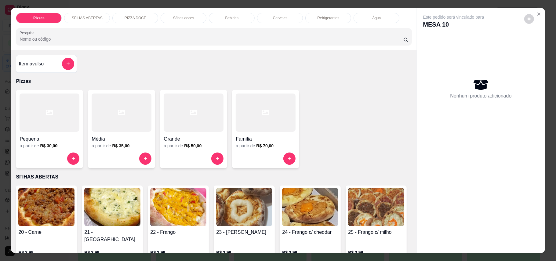
click at [35, 60] on h4 "Item avulso" at bounding box center [31, 63] width 25 height 7
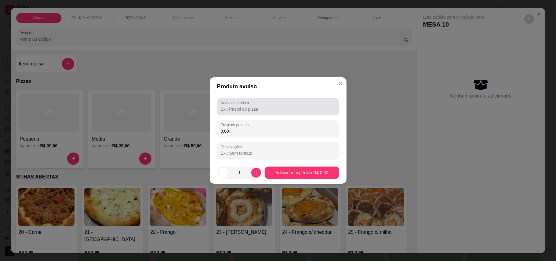
click at [250, 108] on input "Nome do produto" at bounding box center [278, 109] width 115 height 6
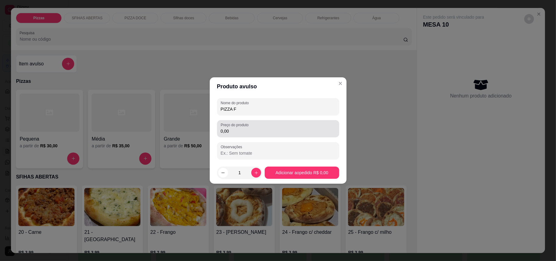
type input "PIZZA F"
click at [256, 123] on div "0,00" at bounding box center [278, 128] width 115 height 12
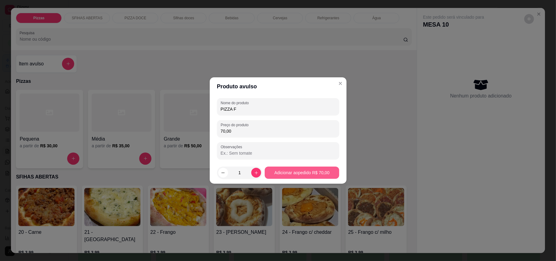
type input "70,00"
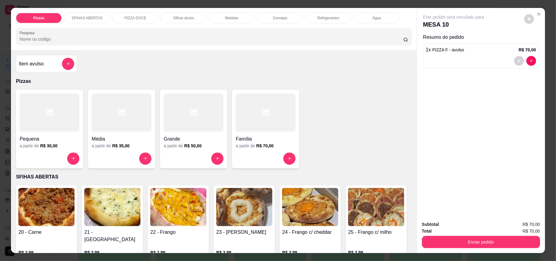
click at [209, 131] on div at bounding box center [194, 112] width 60 height 38
click at [46, 64] on div "Item avulso" at bounding box center [47, 64] width 56 height 12
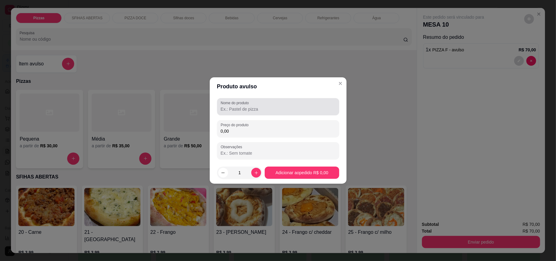
click at [265, 104] on div at bounding box center [278, 106] width 115 height 12
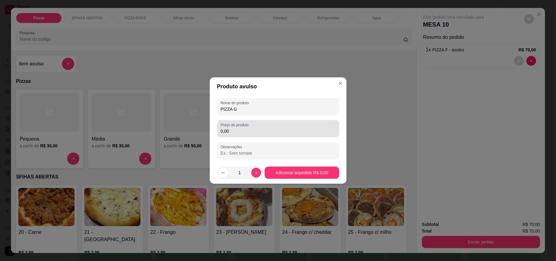
type input "PIZZA G"
click at [266, 133] on input "0,00" at bounding box center [278, 131] width 115 height 6
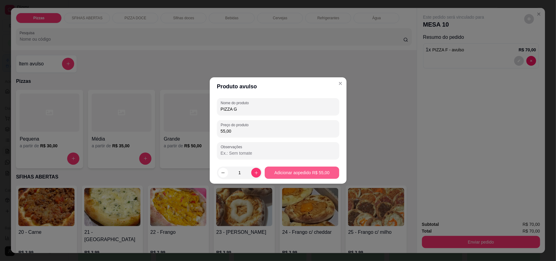
type input "55,00"
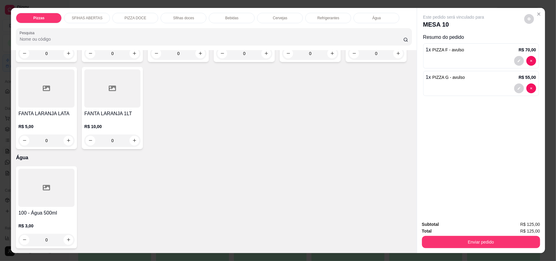
scroll to position [1389, 0]
click at [330, 56] on icon "increase-product-quantity" at bounding box center [332, 53] width 5 height 5
type input "1"
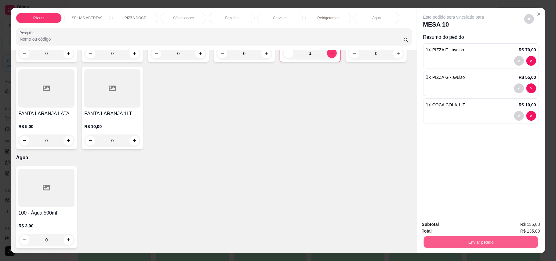
click at [467, 239] on button "Enviar pedido" at bounding box center [481, 242] width 115 height 12
click at [527, 228] on button "Enviar pedido" at bounding box center [523, 227] width 35 height 12
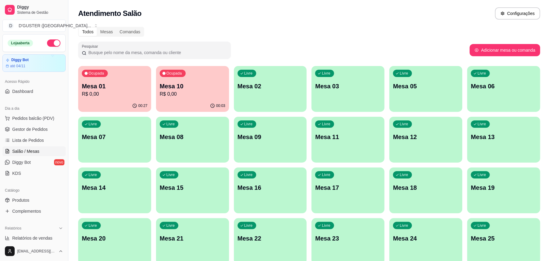
click at [95, 89] on p "Mesa 01" at bounding box center [115, 86] width 66 height 9
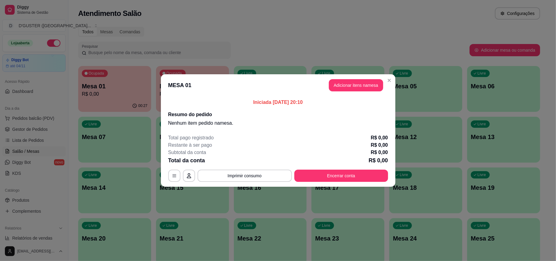
click at [341, 169] on div "Total pago registrado R$ 0,00 Restante à ser pago R$ 0,00 Subtotal da conta R$ …" at bounding box center [278, 158] width 220 height 48
click at [343, 173] on button "Encerrar conta" at bounding box center [341, 176] width 91 height 12
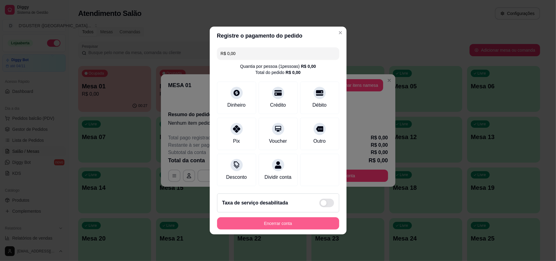
click at [300, 223] on button "Encerrar conta" at bounding box center [278, 223] width 122 height 12
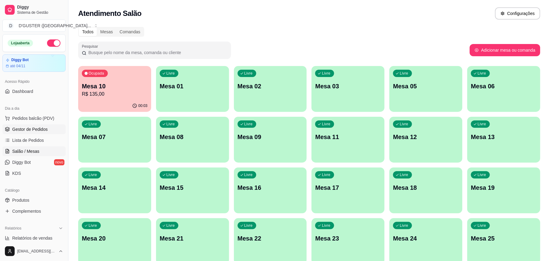
click at [46, 131] on span "Gestor de Pedidos" at bounding box center [29, 129] width 35 height 6
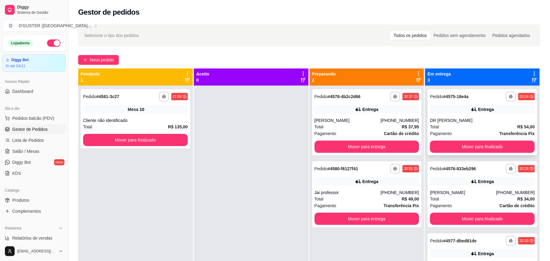
click at [491, 118] on div "DR [PERSON_NAME]" at bounding box center [482, 120] width 105 height 6
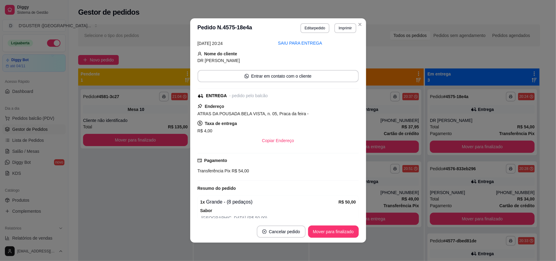
scroll to position [41, 0]
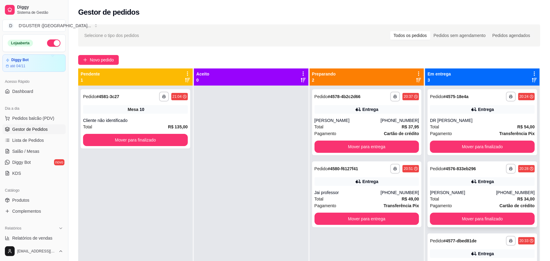
click at [471, 194] on div "[PERSON_NAME]" at bounding box center [463, 192] width 66 height 6
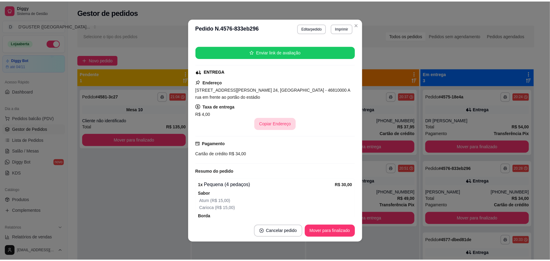
scroll to position [81, 0]
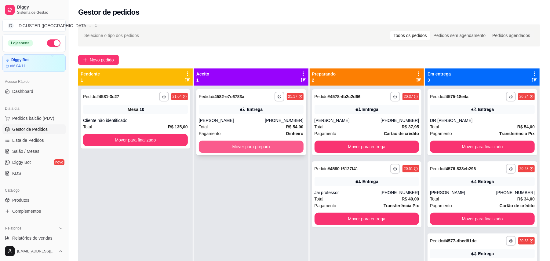
click at [272, 140] on button "Mover para preparo" at bounding box center [251, 146] width 105 height 12
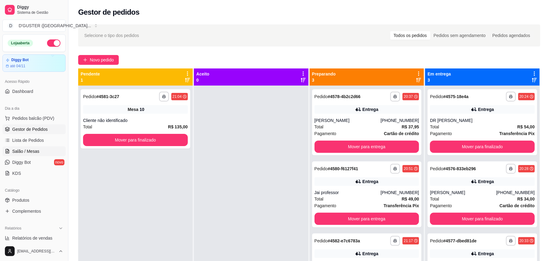
click at [19, 152] on span "Salão / Mesas" at bounding box center [25, 151] width 27 height 6
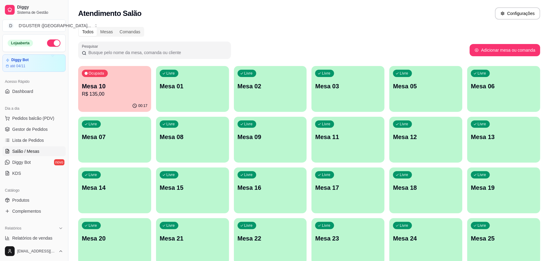
click at [110, 93] on p "R$ 135,00" at bounding box center [115, 93] width 66 height 7
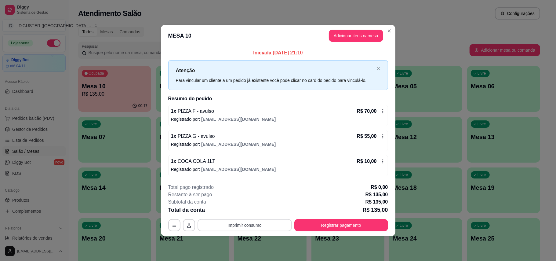
click at [247, 224] on button "Imprimir consumo" at bounding box center [245, 225] width 94 height 12
click at [250, 184] on button "IMPRESSORA" at bounding box center [246, 187] width 44 height 10
click at [325, 227] on button "Registrar pagamento" at bounding box center [341, 225] width 94 height 12
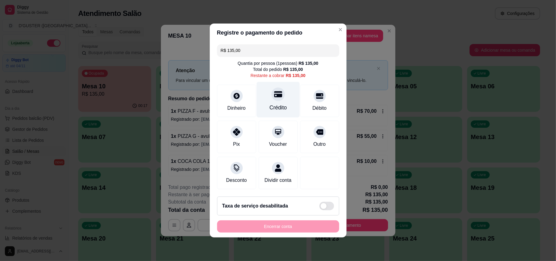
click at [275, 87] on div at bounding box center [278, 93] width 13 height 13
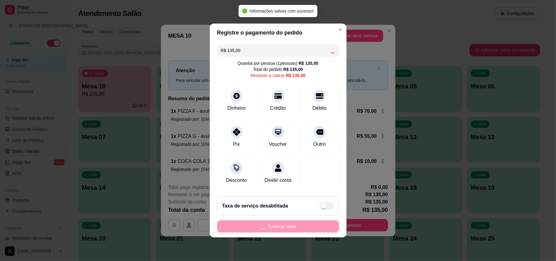
type input "R$ 0,00"
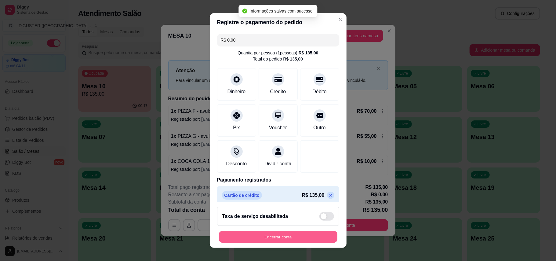
click at [308, 237] on button "Encerrar conta" at bounding box center [278, 237] width 118 height 12
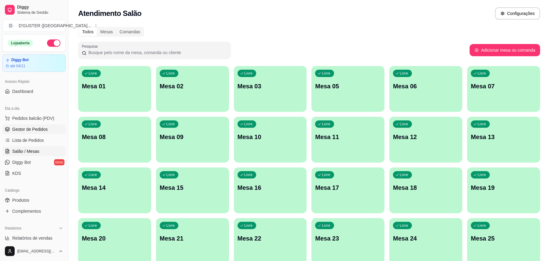
click at [42, 127] on span "Gestor de Pedidos" at bounding box center [29, 129] width 35 height 6
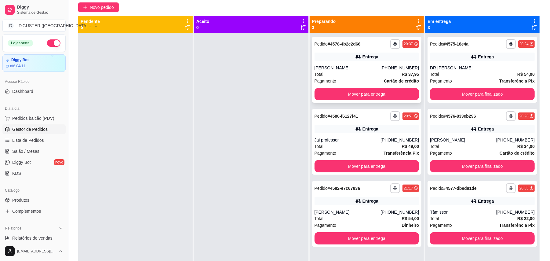
scroll to position [12, 0]
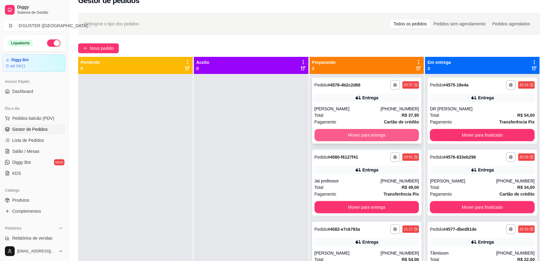
click at [366, 133] on button "Mover para entrega" at bounding box center [367, 135] width 105 height 12
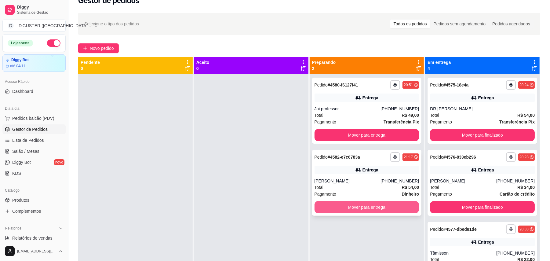
click at [339, 206] on button "Mover para entrega" at bounding box center [367, 207] width 105 height 12
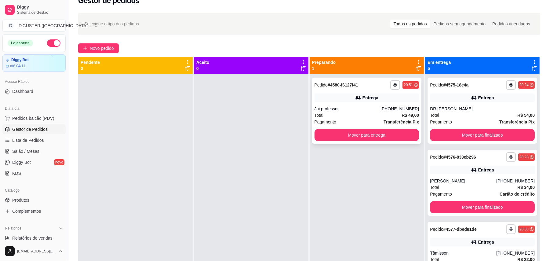
click at [349, 125] on div "**********" at bounding box center [367, 111] width 110 height 66
click at [391, 148] on div "**********" at bounding box center [367, 204] width 115 height 261
click at [378, 138] on button "Mover para entrega" at bounding box center [366, 135] width 101 height 12
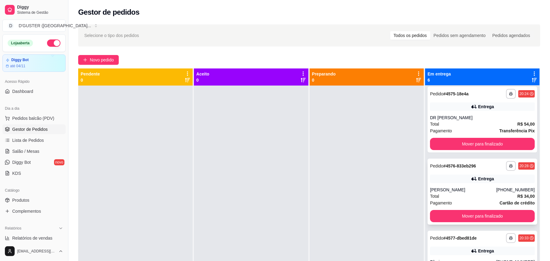
scroll to position [0, 0]
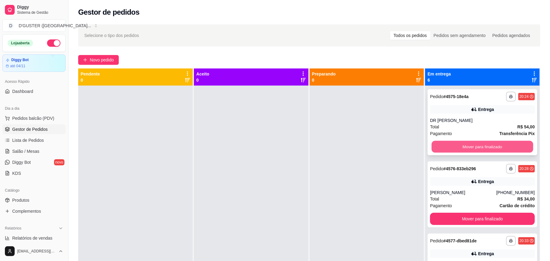
click at [466, 151] on button "Mover para finalizado" at bounding box center [482, 147] width 101 height 12
click at [457, 148] on button "Mover para finalizado" at bounding box center [482, 147] width 101 height 12
click at [456, 149] on button "Mover para finalizado" at bounding box center [482, 146] width 105 height 12
click at [478, 144] on button "Mover para finalizado" at bounding box center [482, 147] width 101 height 12
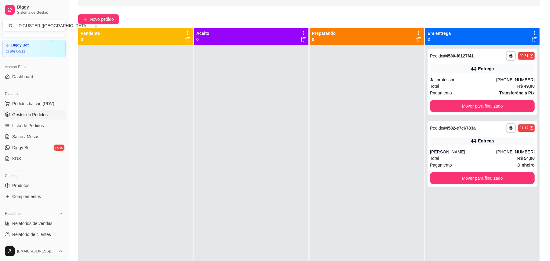
scroll to position [41, 0]
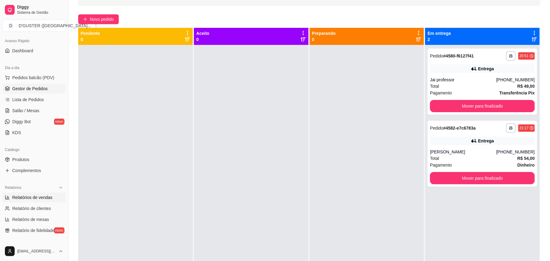
click at [16, 200] on span "Relatórios de vendas" at bounding box center [32, 197] width 40 height 6
select select "ALL"
select select "0"
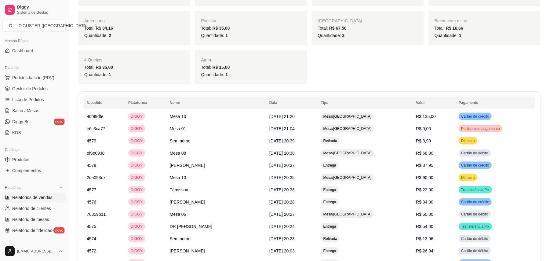
scroll to position [535, 0]
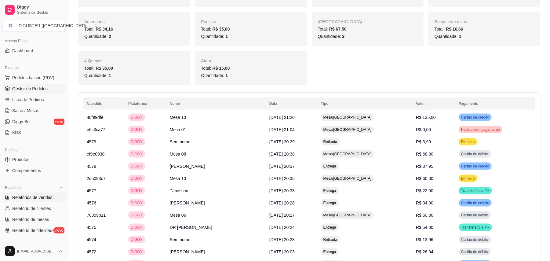
click at [35, 93] on link "Gestor de Pedidos" at bounding box center [33, 89] width 63 height 10
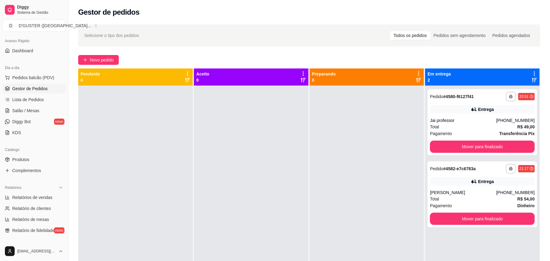
click at [105, 54] on div "**********" at bounding box center [309, 179] width 482 height 316
click at [110, 61] on span "Novo pedido" at bounding box center [102, 59] width 24 height 7
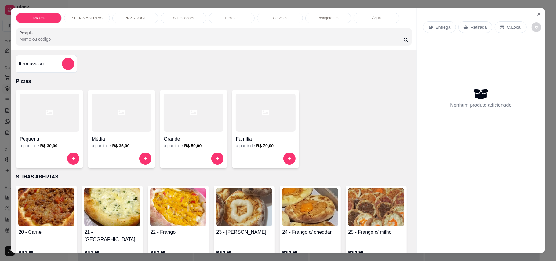
click at [474, 28] on p "Retirada" at bounding box center [479, 27] width 16 height 6
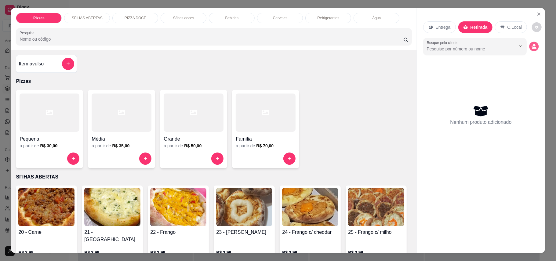
click at [533, 46] on button "decrease-product-quantity" at bounding box center [533, 46] width 9 height 9
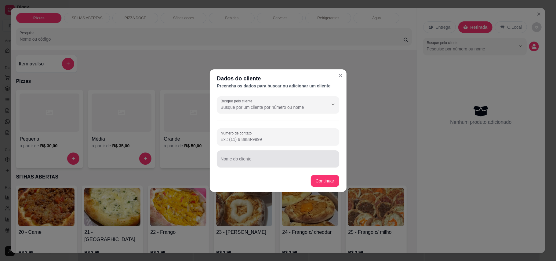
click at [262, 155] on div at bounding box center [278, 159] width 115 height 12
type input "[PERSON_NAME]"
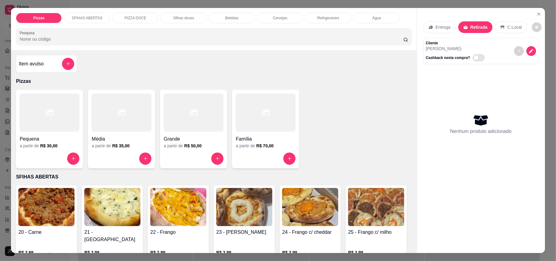
click at [256, 137] on h4 "Família" at bounding box center [266, 138] width 60 height 7
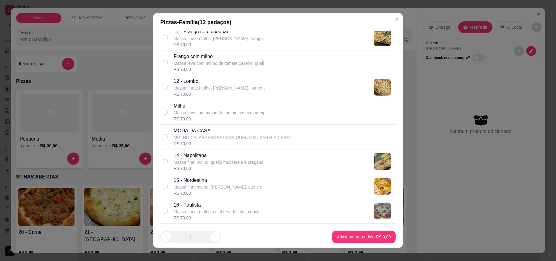
scroll to position [326, 0]
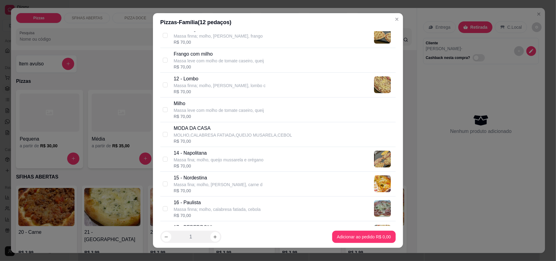
click at [160, 109] on div "Milho Massa leve com molho de tomate caseiro, queij R$ 70,00" at bounding box center [277, 109] width 235 height 25
checkbox input "true"
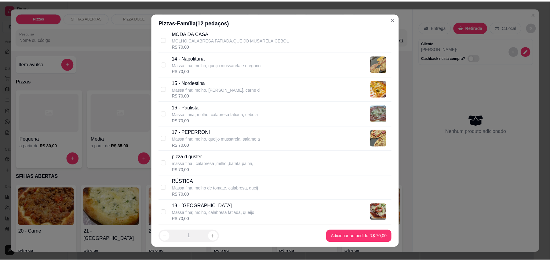
scroll to position [448, 0]
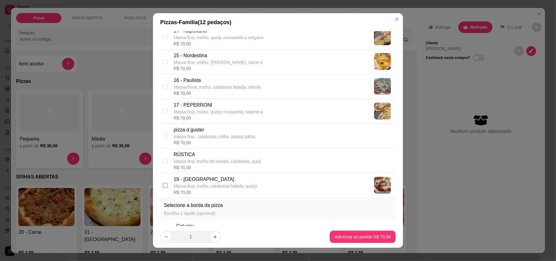
click at [163, 186] on input "checkbox" at bounding box center [165, 185] width 5 height 5
checkbox input "true"
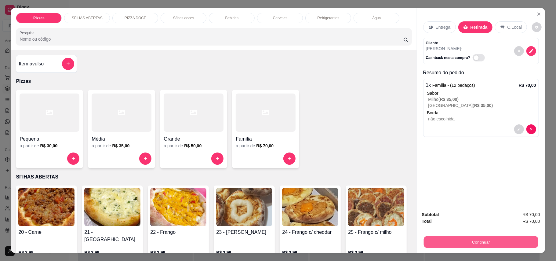
click at [486, 241] on button "Continuar" at bounding box center [481, 242] width 115 height 12
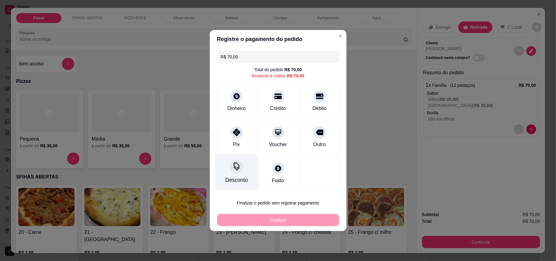
drag, startPoint x: 241, startPoint y: 142, endPoint x: 242, endPoint y: 146, distance: 3.7
click at [240, 142] on div "Pix" at bounding box center [236, 137] width 39 height 32
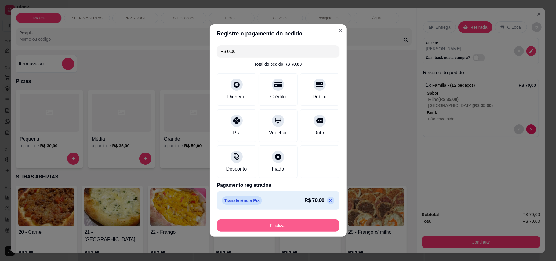
click at [318, 228] on button "Finalizar" at bounding box center [278, 225] width 122 height 12
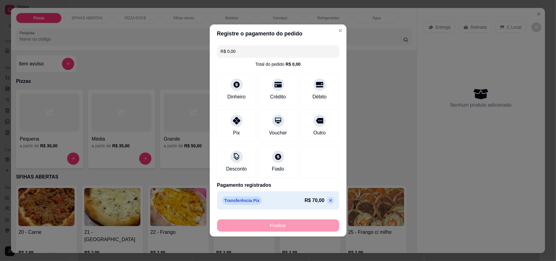
type input "-R$ 70,00"
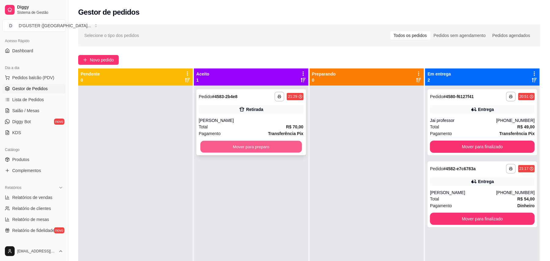
click at [252, 142] on button "Mover para preparo" at bounding box center [250, 147] width 101 height 12
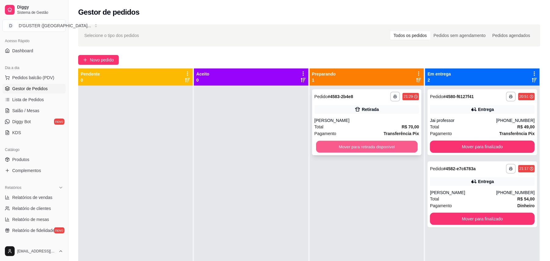
click at [337, 146] on button "Mover para retirada disponível" at bounding box center [366, 147] width 101 height 12
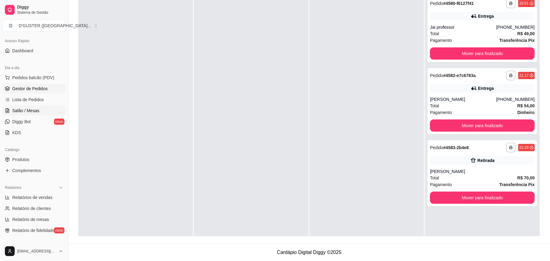
click at [34, 109] on span "Salão / Mesas" at bounding box center [25, 111] width 27 height 6
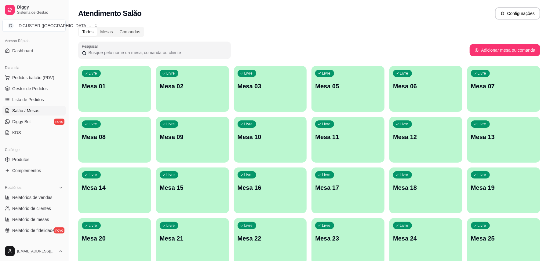
click at [266, 139] on p "Mesa 10" at bounding box center [271, 137] width 66 height 9
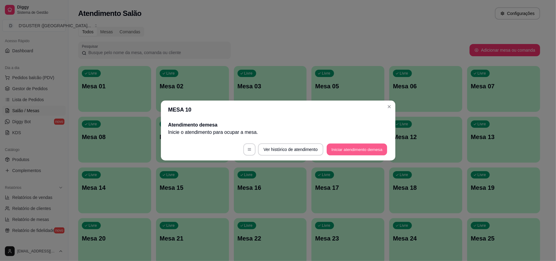
click at [373, 153] on button "Iniciar atendimento de mesa" at bounding box center [357, 150] width 60 height 12
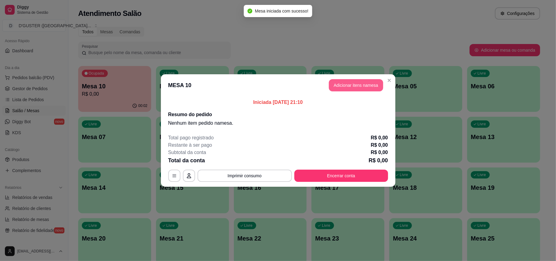
click at [365, 88] on button "Adicionar itens na mesa" at bounding box center [356, 85] width 54 height 12
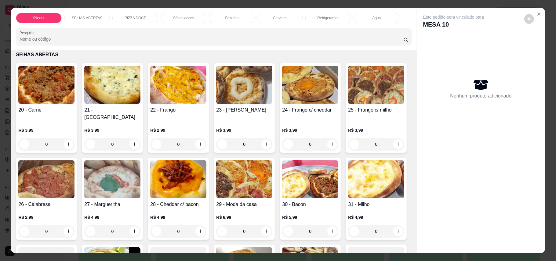
scroll to position [163, 0]
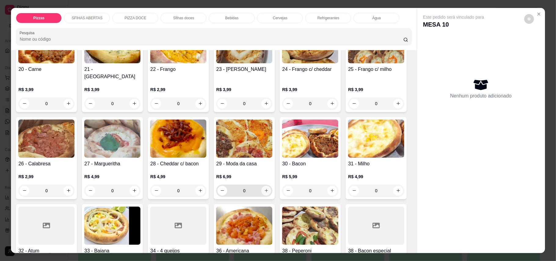
click at [269, 188] on icon "increase-product-quantity" at bounding box center [266, 190] width 5 height 5
type input "1"
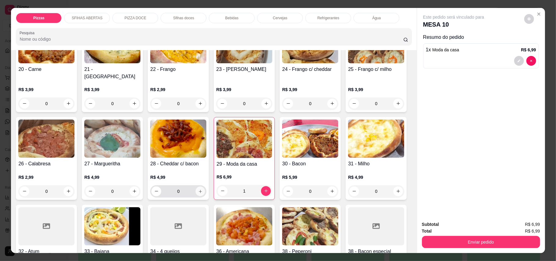
click at [203, 189] on icon "increase-product-quantity" at bounding box center [200, 191] width 5 height 5
type input "1"
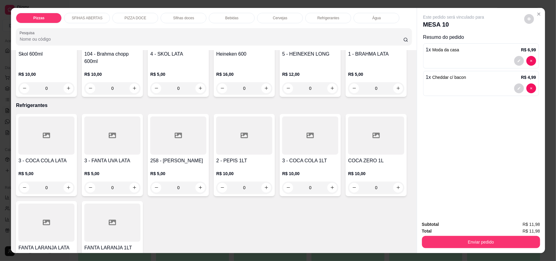
scroll to position [1222, 0]
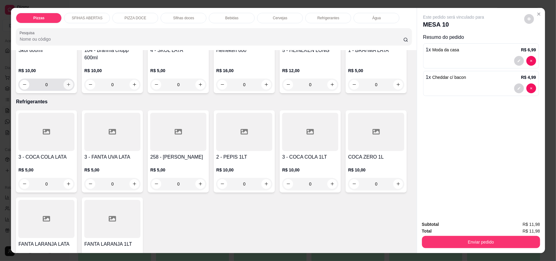
click at [71, 91] on div "0" at bounding box center [46, 84] width 56 height 12
click at [66, 87] on icon "increase-product-quantity" at bounding box center [68, 84] width 5 height 5
type input "1"
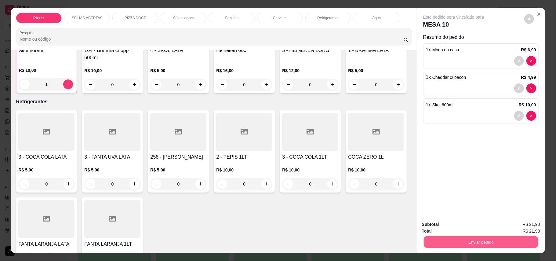
click at [496, 242] on button "Enviar pedido" at bounding box center [481, 242] width 115 height 12
click at [523, 227] on button "Enviar pedido" at bounding box center [523, 227] width 35 height 12
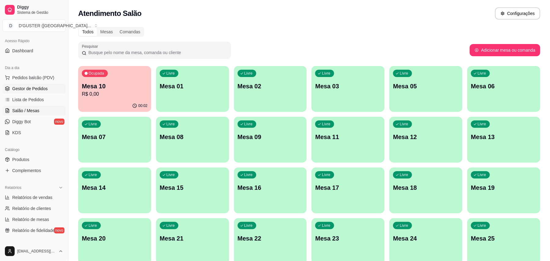
click at [35, 86] on span "Gestor de Pedidos" at bounding box center [29, 89] width 35 height 6
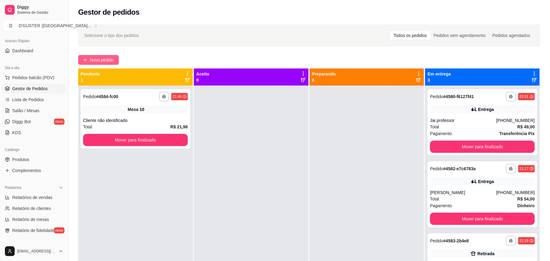
click at [100, 56] on span "Novo pedido" at bounding box center [102, 59] width 24 height 7
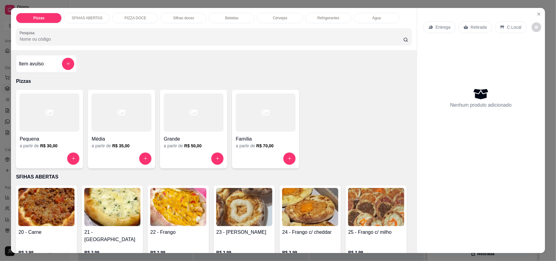
click at [438, 26] on p "Entrega" at bounding box center [443, 27] width 15 height 6
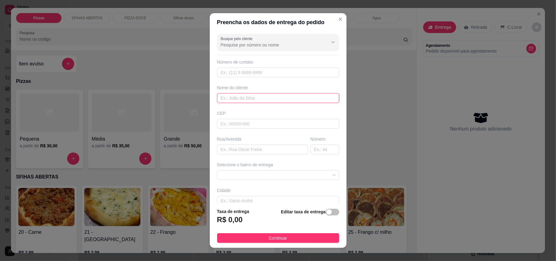
click at [263, 100] on input "text" at bounding box center [278, 98] width 122 height 10
type input "MORIVAN"
click at [257, 149] on input "text" at bounding box center [262, 149] width 91 height 10
type input "PERTO DO SALAO DE [PERSON_NAME]"
click at [311, 152] on input "text" at bounding box center [325, 149] width 29 height 10
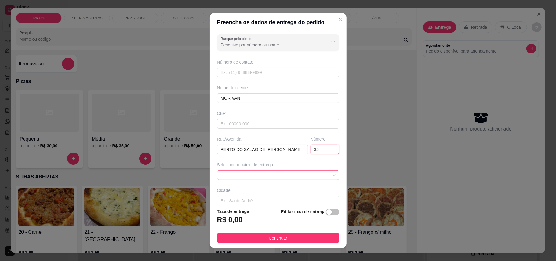
click at [263, 175] on span at bounding box center [278, 174] width 115 height 9
type input "35"
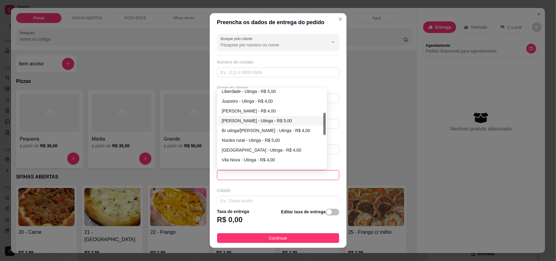
scroll to position [122, 0]
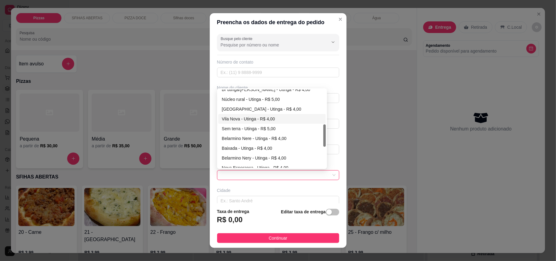
click at [239, 118] on div "Vila Nova - Utinga - R$ 4,00" at bounding box center [272, 118] width 100 height 7
type input "Utinga"
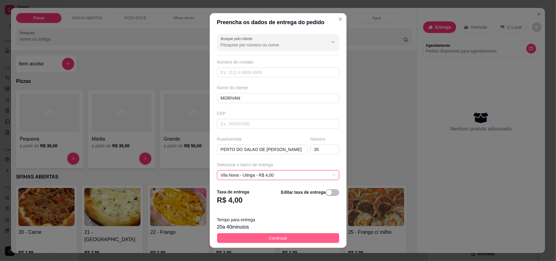
click at [272, 237] on span "Continuar" at bounding box center [278, 238] width 19 height 7
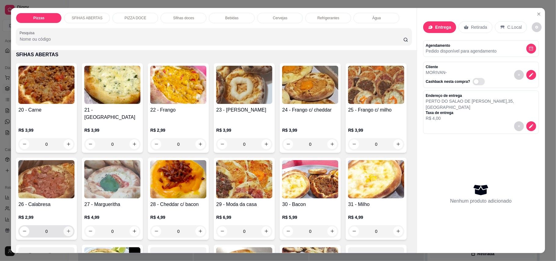
click at [71, 229] on icon "increase-product-quantity" at bounding box center [68, 231] width 5 height 5
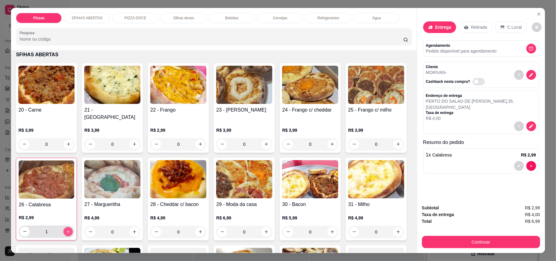
click at [71, 229] on icon "increase-product-quantity" at bounding box center [68, 231] width 5 height 5
type input "2"
click at [198, 142] on icon "increase-product-quantity" at bounding box center [200, 144] width 5 height 5
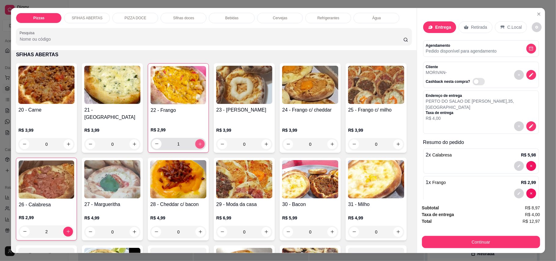
click at [198, 141] on icon "increase-product-quantity" at bounding box center [200, 143] width 5 height 5
type input "3"
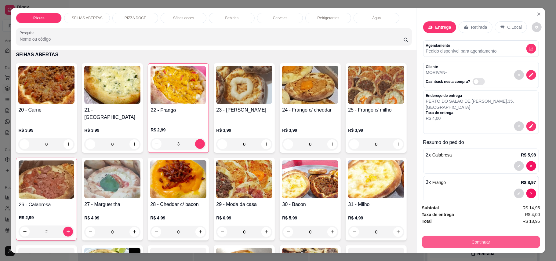
click at [486, 240] on button "Continuar" at bounding box center [481, 242] width 118 height 12
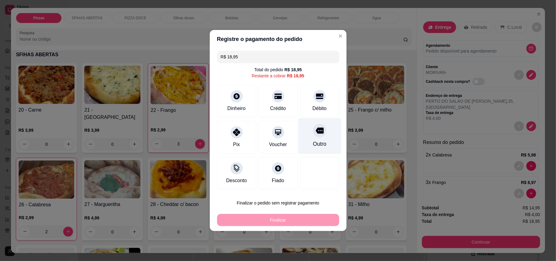
click at [313, 137] on div at bounding box center [319, 130] width 13 height 13
type input "R$ 0,00"
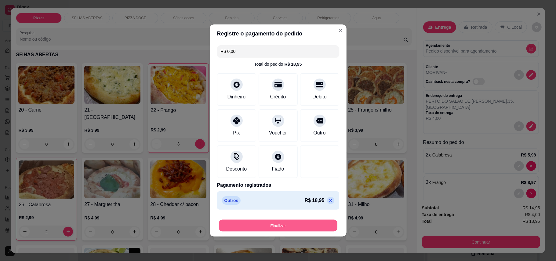
click at [299, 230] on button "Finalizar" at bounding box center [278, 226] width 118 height 12
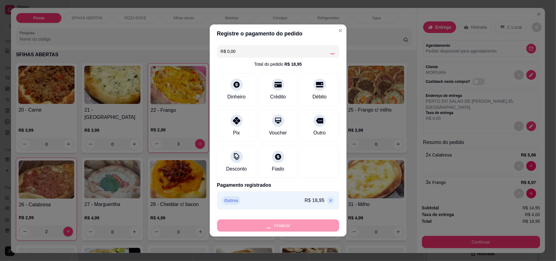
type input "0"
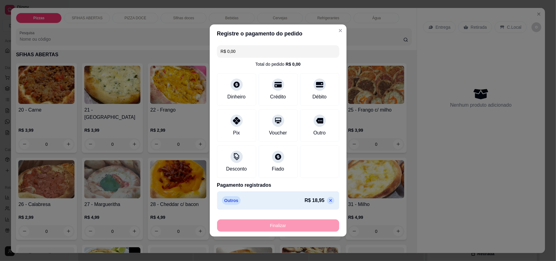
type input "-R$ 18,95"
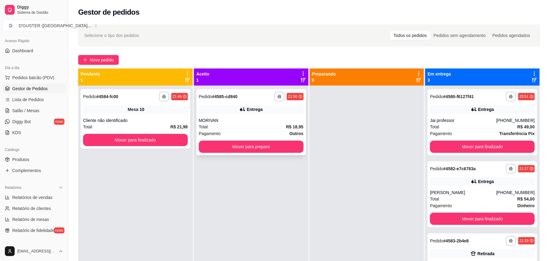
click at [246, 118] on div "MORIVAN" at bounding box center [251, 120] width 105 height 6
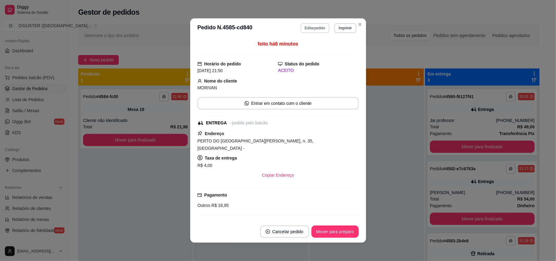
click at [304, 30] on button "Editar pedido" at bounding box center [315, 28] width 29 height 10
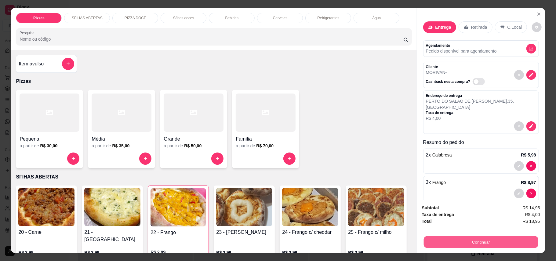
click at [479, 239] on button "Continuar" at bounding box center [481, 242] width 115 height 12
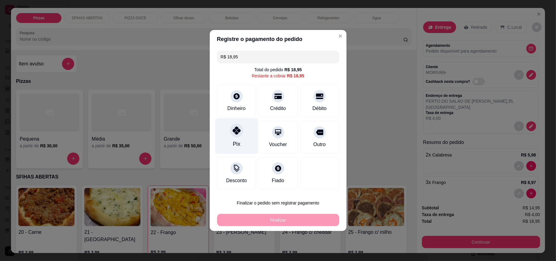
click at [233, 141] on div "Pix" at bounding box center [236, 144] width 7 height 8
type input "R$ 0,00"
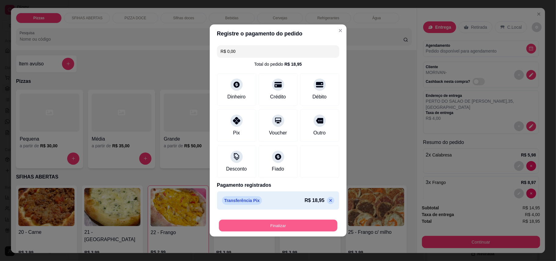
click at [306, 225] on button "Finalizar" at bounding box center [278, 226] width 118 height 12
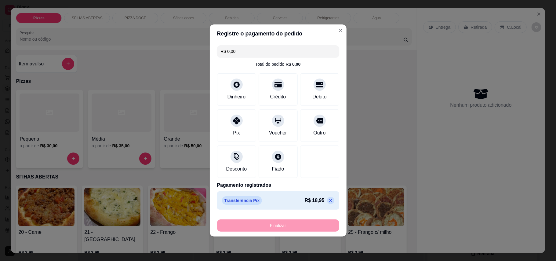
type input "0"
type input "-R$ 18,95"
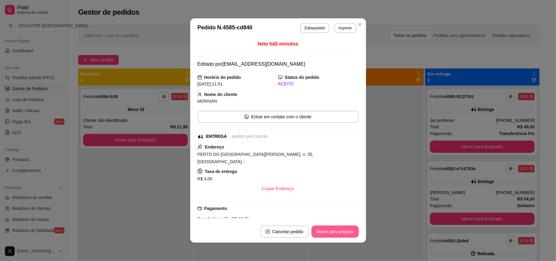
click at [327, 226] on button "Mover para preparo" at bounding box center [335, 231] width 47 height 12
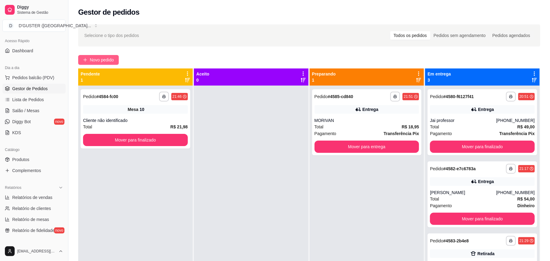
click at [109, 58] on span "Novo pedido" at bounding box center [102, 59] width 24 height 7
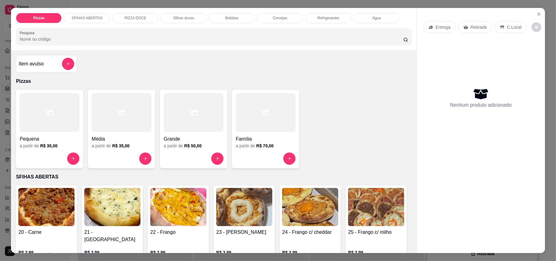
click at [471, 29] on p "Retirada" at bounding box center [479, 27] width 16 height 6
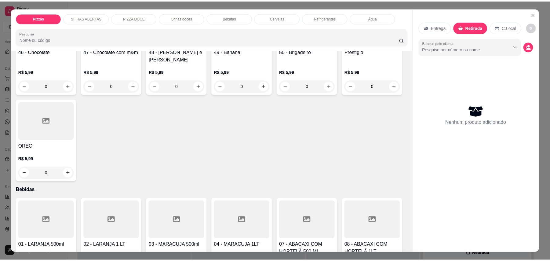
scroll to position [733, 0]
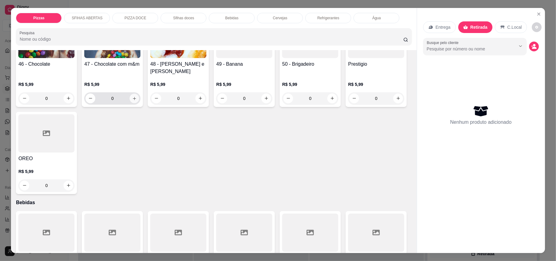
click at [133, 100] on icon "increase-product-quantity" at bounding box center [134, 98] width 5 height 5
type input "1"
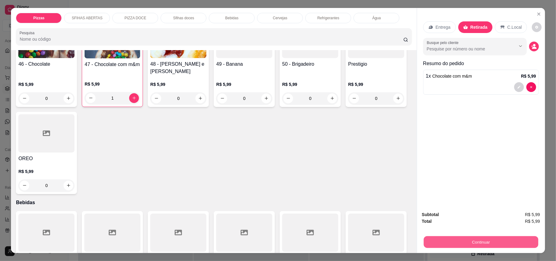
click at [490, 241] on button "Continuar" at bounding box center [481, 242] width 115 height 12
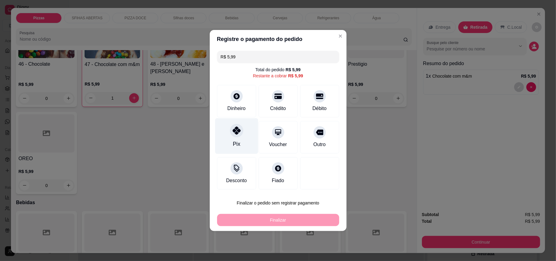
click at [238, 132] on icon at bounding box center [236, 130] width 8 height 8
type input "R$ 0,00"
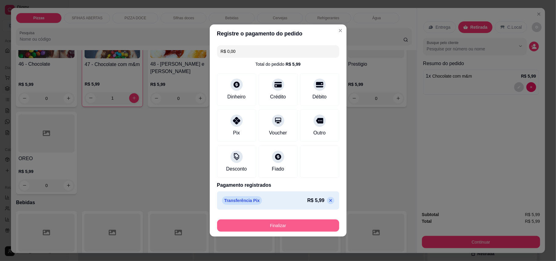
click at [287, 225] on button "Finalizar" at bounding box center [278, 225] width 122 height 12
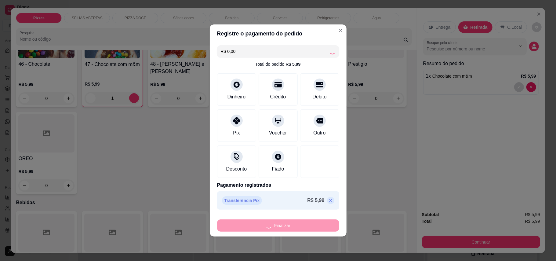
type input "0"
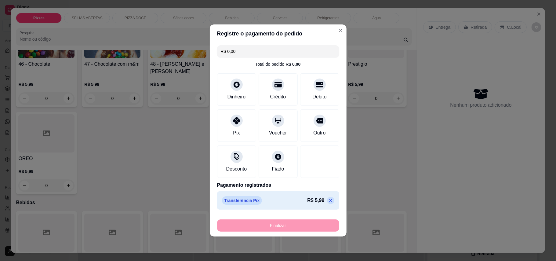
type input "-R$ 5,99"
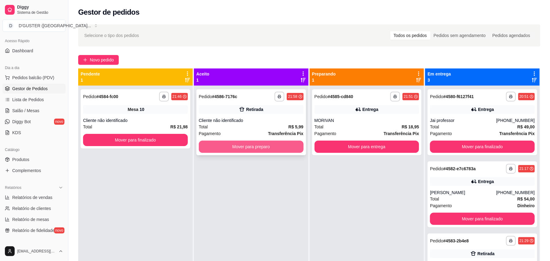
click at [282, 149] on button "Mover para preparo" at bounding box center [251, 146] width 105 height 12
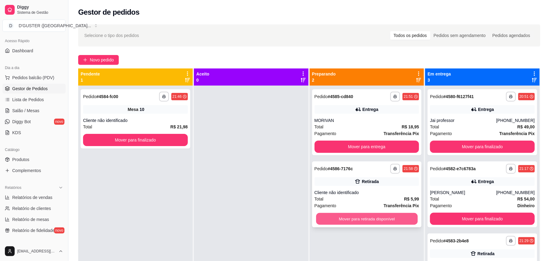
click at [377, 220] on button "Mover para retirada disponível" at bounding box center [366, 219] width 101 height 12
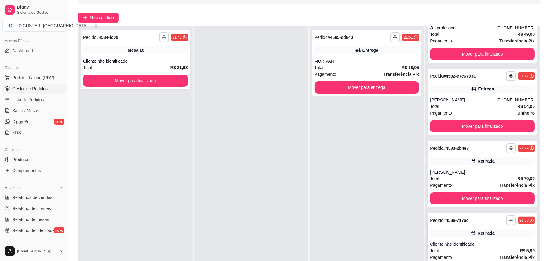
scroll to position [93, 0]
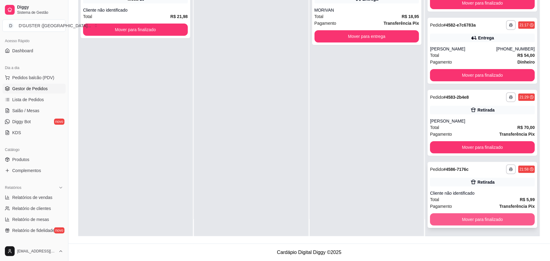
click at [497, 215] on button "Mover para finalizado" at bounding box center [482, 219] width 105 height 12
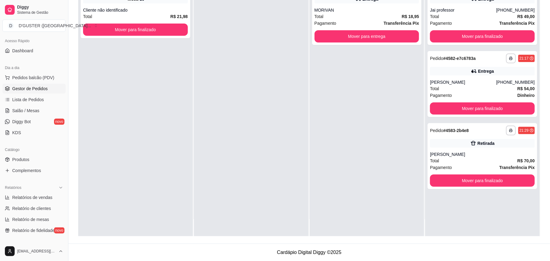
scroll to position [0, 0]
click at [488, 186] on button "Mover para finalizado" at bounding box center [482, 181] width 101 height 12
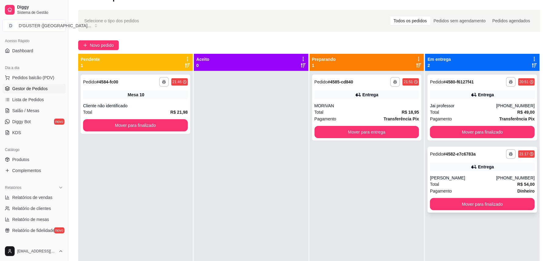
scroll to position [12, 0]
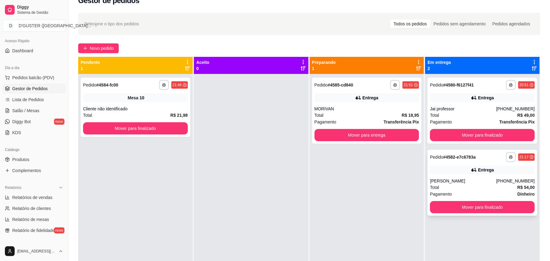
click at [479, 191] on div "Pagamento Dinheiro" at bounding box center [482, 194] width 105 height 7
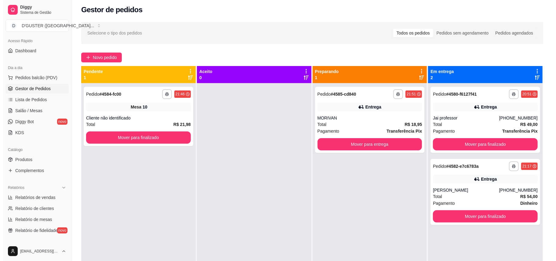
scroll to position [0, 0]
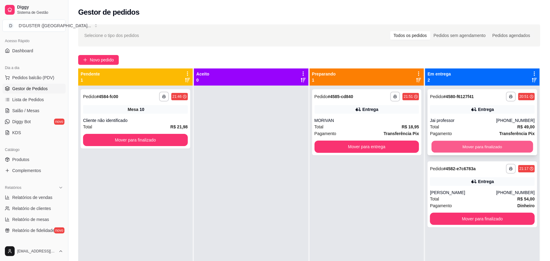
click at [474, 147] on button "Mover para finalizado" at bounding box center [482, 147] width 101 height 12
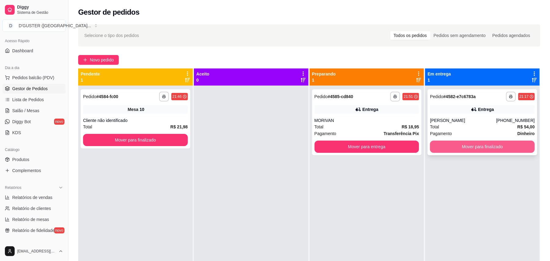
click at [476, 142] on button "Mover para finalizado" at bounding box center [482, 146] width 105 height 12
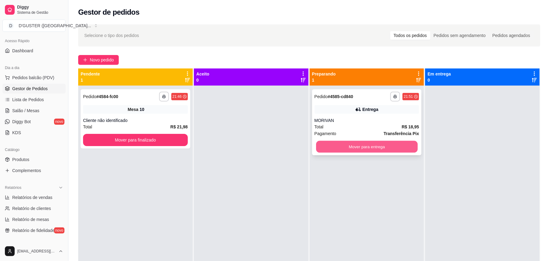
click at [331, 144] on button "Mover para entrega" at bounding box center [366, 147] width 101 height 12
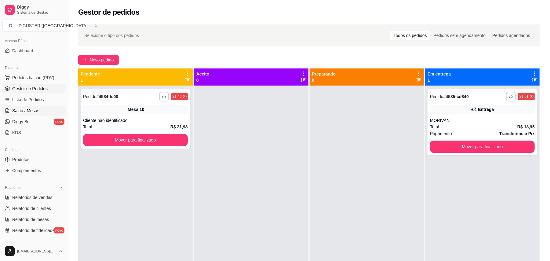
click at [9, 109] on icon at bounding box center [7, 110] width 5 height 5
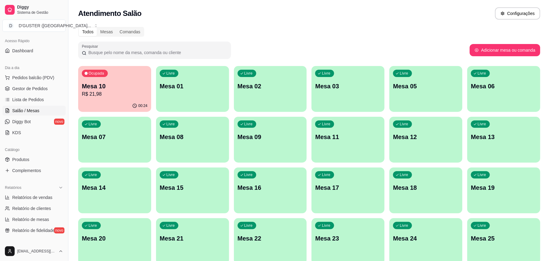
click at [104, 90] on div "Mesa 10 R$ 21,98" at bounding box center [115, 90] width 66 height 16
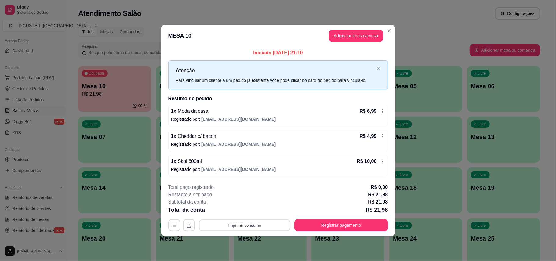
click at [247, 228] on button "Imprimir consumo" at bounding box center [245, 225] width 92 height 12
click at [235, 185] on button "IMPRESSORA" at bounding box center [246, 187] width 44 height 10
click at [357, 228] on button "Registrar pagamento" at bounding box center [341, 225] width 91 height 12
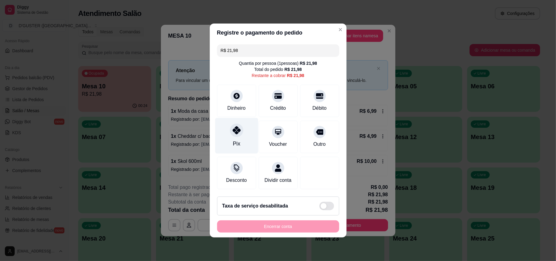
click at [236, 134] on div "Pix" at bounding box center [236, 136] width 43 height 36
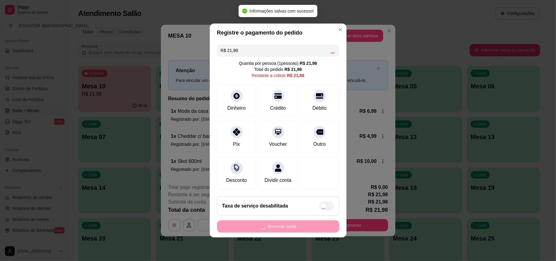
type input "R$ 0,00"
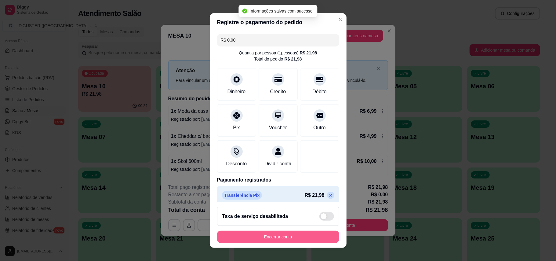
click at [304, 239] on button "Encerrar conta" at bounding box center [278, 237] width 122 height 12
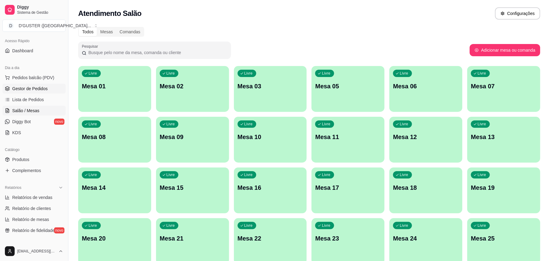
click at [39, 85] on link "Gestor de Pedidos" at bounding box center [33, 89] width 63 height 10
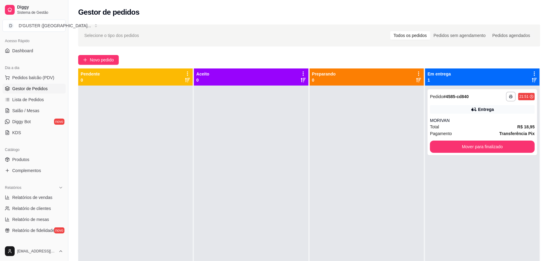
click at [487, 155] on div "**********" at bounding box center [482, 216] width 115 height 261
click at [488, 143] on button "Mover para finalizado" at bounding box center [482, 147] width 101 height 12
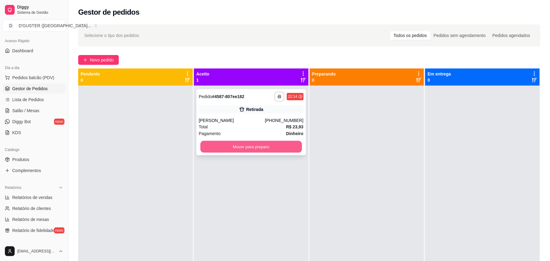
click at [282, 142] on button "Mover para preparo" at bounding box center [250, 147] width 101 height 12
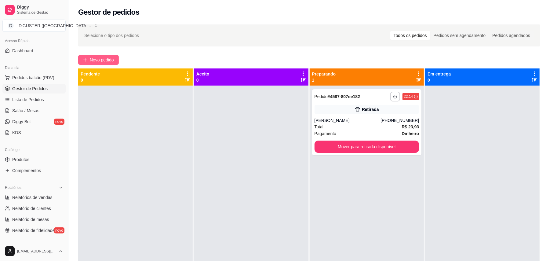
click at [105, 56] on button "Novo pedido" at bounding box center [98, 60] width 41 height 10
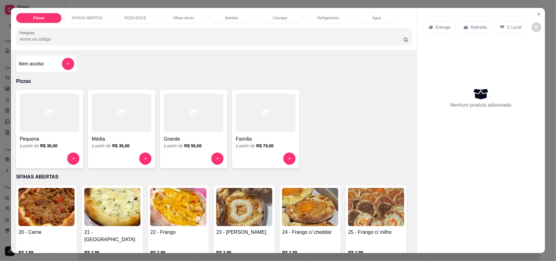
click at [439, 32] on div "Entrega" at bounding box center [439, 27] width 33 height 12
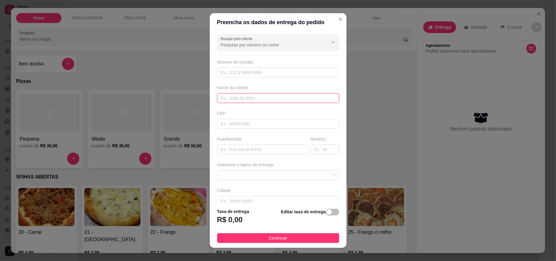
click at [259, 99] on input "text" at bounding box center [278, 98] width 122 height 10
type input "ANDRESA"
click at [241, 148] on input "text" at bounding box center [262, 149] width 91 height 10
type input "T"
click at [311, 153] on input "text" at bounding box center [325, 149] width 29 height 10
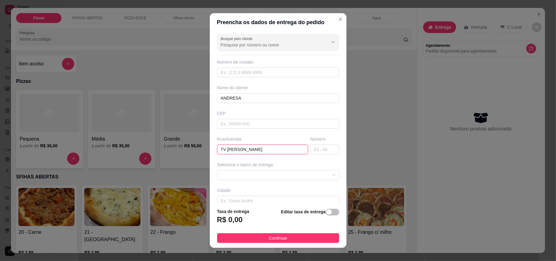
click at [287, 152] on input "TV [PERSON_NAME]" at bounding box center [262, 149] width 91 height 10
type input "T"
type input "TRAVESSA [PERSON_NAME]"
click at [311, 153] on input "text" at bounding box center [325, 149] width 29 height 10
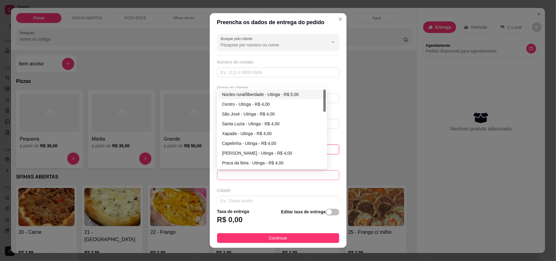
click at [294, 173] on span at bounding box center [278, 174] width 115 height 9
type input "02"
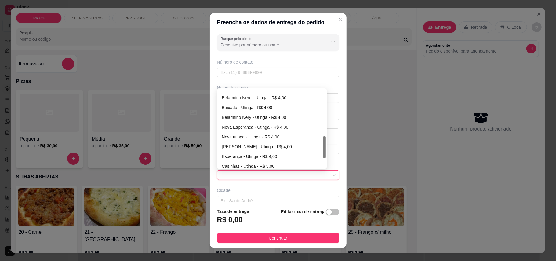
scroll to position [195, 0]
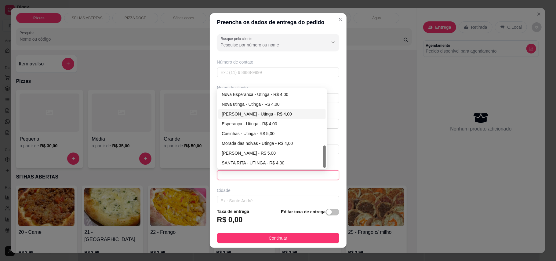
click at [265, 114] on div "[PERSON_NAME] - Utinga - R$ 4,00" at bounding box center [272, 114] width 100 height 7
type input "Utinga"
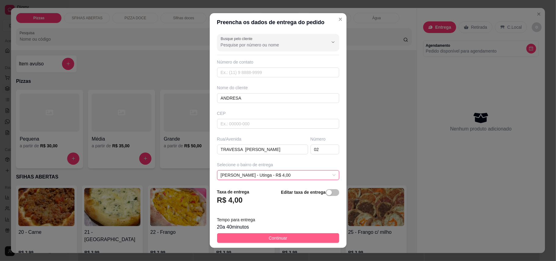
drag, startPoint x: 279, startPoint y: 236, endPoint x: 281, endPoint y: 241, distance: 5.3
click at [279, 236] on span "Continuar" at bounding box center [278, 238] width 19 height 7
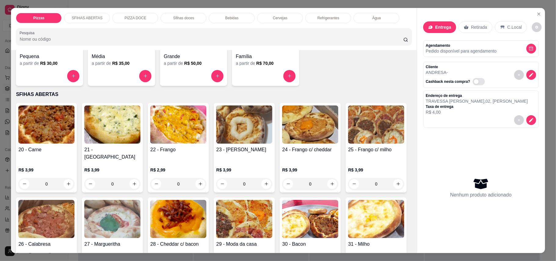
scroll to position [122, 0]
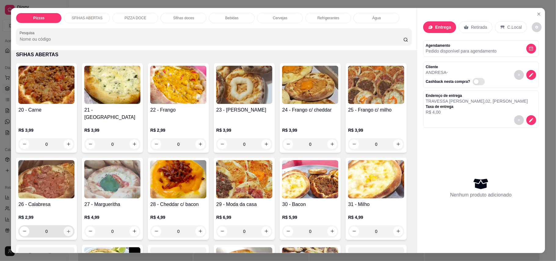
click at [71, 229] on icon "increase-product-quantity" at bounding box center [68, 231] width 5 height 5
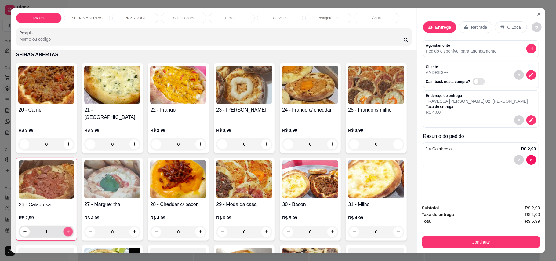
click at [71, 229] on icon "increase-product-quantity" at bounding box center [68, 231] width 5 height 5
type input "2"
click at [132, 142] on icon "increase-product-quantity" at bounding box center [134, 144] width 5 height 5
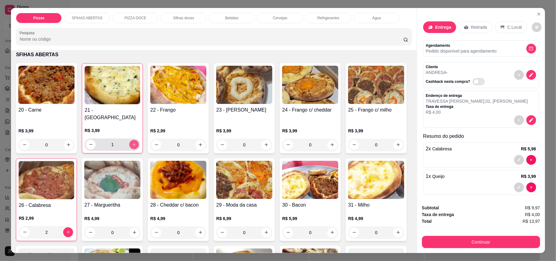
click at [132, 140] on button "increase-product-quantity" at bounding box center [133, 144] width 9 height 9
type input "2"
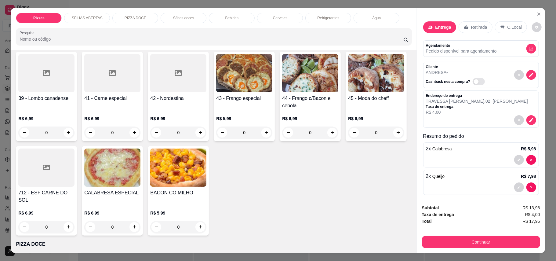
scroll to position [407, 0]
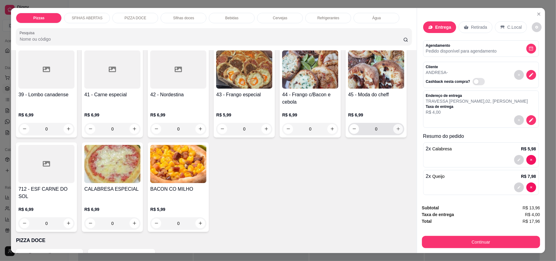
click at [396, 131] on icon "increase-product-quantity" at bounding box center [398, 128] width 5 height 5
type input "2"
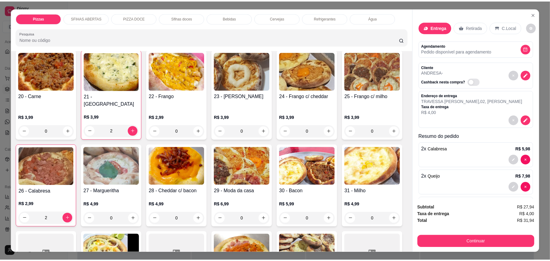
scroll to position [122, 0]
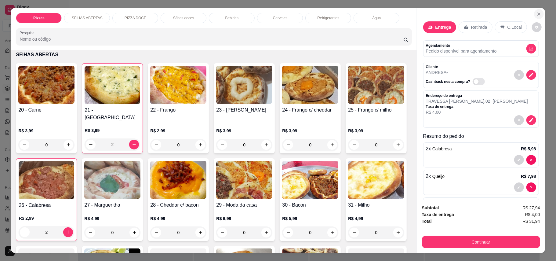
click at [537, 15] on icon "Close" at bounding box center [539, 14] width 5 height 5
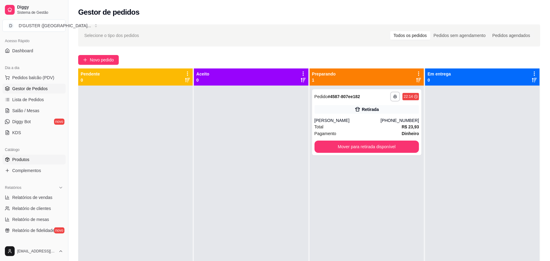
click at [26, 159] on span "Produtos" at bounding box center [20, 159] width 17 height 6
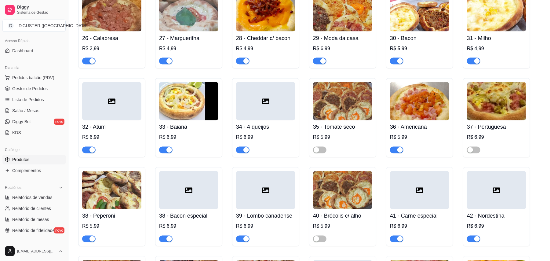
scroll to position [733, 0]
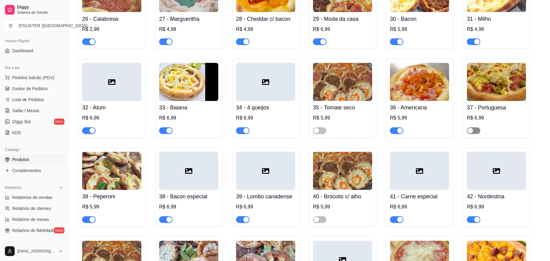
click at [477, 127] on span "button" at bounding box center [473, 130] width 13 height 7
click at [43, 86] on span "Gestor de Pedidos" at bounding box center [29, 89] width 35 height 6
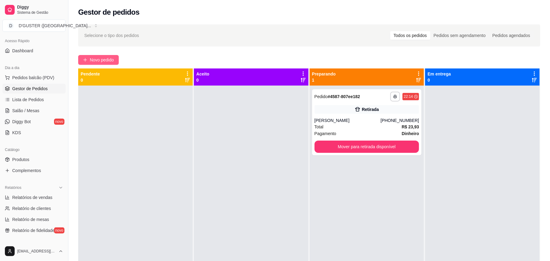
click at [98, 60] on span "Novo pedido" at bounding box center [102, 59] width 24 height 7
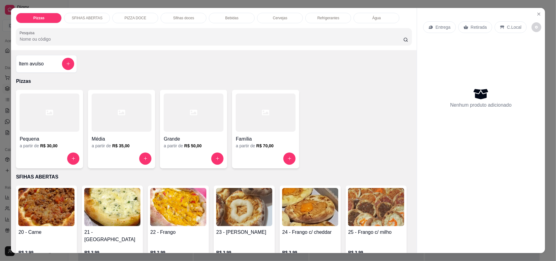
click at [448, 29] on div "Entrega" at bounding box center [439, 27] width 33 height 12
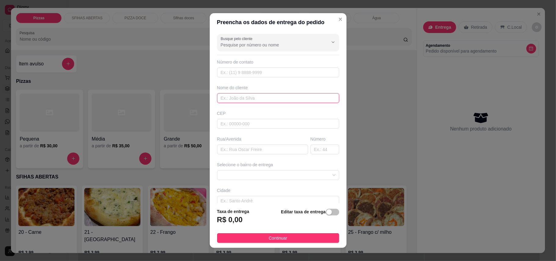
click at [282, 97] on input "text" at bounding box center [278, 98] width 122 height 10
type input "ANDRESA"
click at [265, 148] on input "text" at bounding box center [262, 149] width 91 height 10
type input "TRAVESSA [PERSON_NAME]"
click at [311, 147] on input "text" at bounding box center [325, 149] width 29 height 10
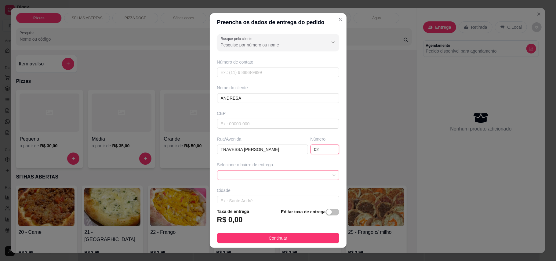
click at [291, 176] on span at bounding box center [278, 174] width 115 height 9
type input "02"
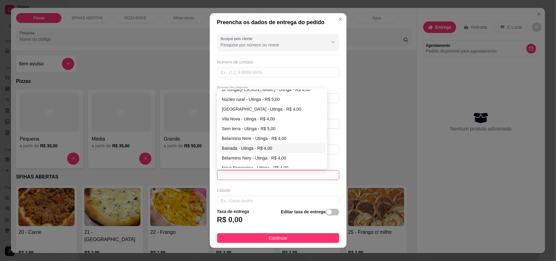
scroll to position [163, 0]
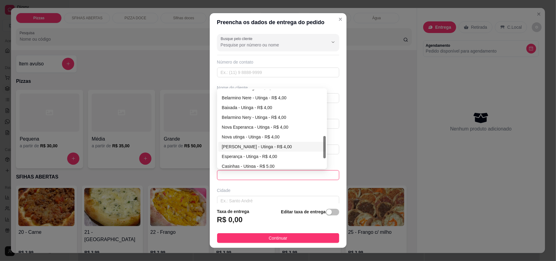
click at [244, 148] on div "[PERSON_NAME] - Utinga - R$ 4,00" at bounding box center [272, 146] width 100 height 7
type input "Utinga"
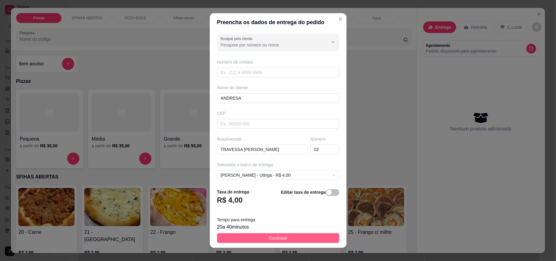
click at [277, 240] on span "Continuar" at bounding box center [278, 238] width 19 height 7
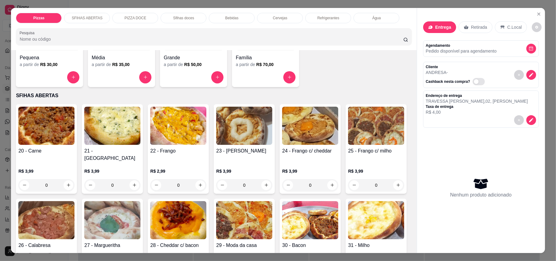
scroll to position [122, 0]
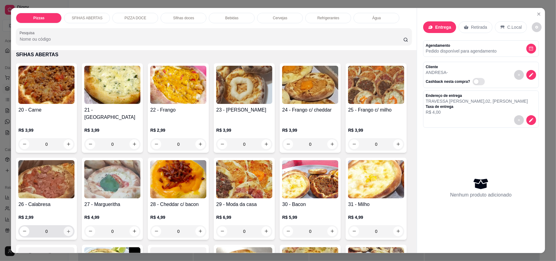
click at [73, 226] on button "increase-product-quantity" at bounding box center [68, 230] width 9 height 9
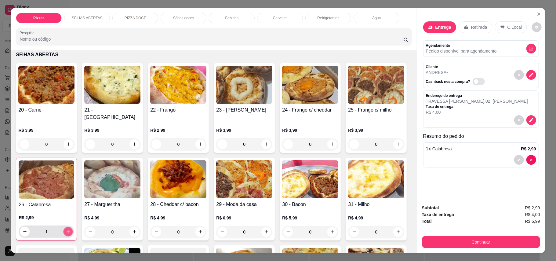
click at [73, 227] on button "increase-product-quantity" at bounding box center [68, 231] width 9 height 9
type input "2"
click at [132, 142] on icon "increase-product-quantity" at bounding box center [134, 144] width 5 height 5
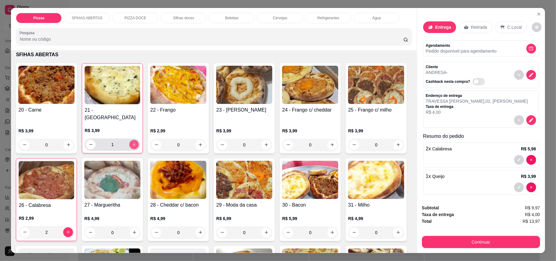
click at [132, 142] on icon "increase-product-quantity" at bounding box center [134, 144] width 5 height 5
type input "2"
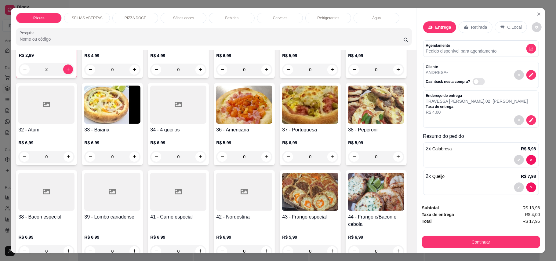
scroll to position [326, 0]
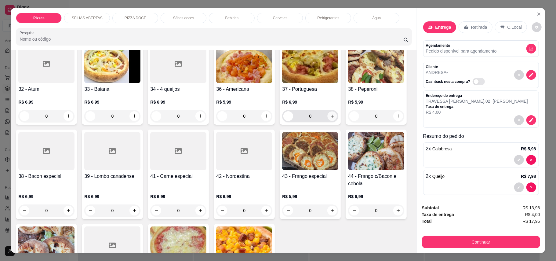
click at [328, 121] on button "increase-product-quantity" at bounding box center [332, 115] width 9 height 9
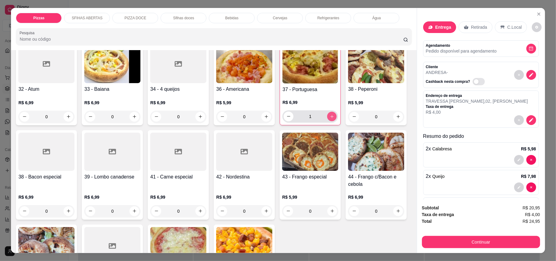
click at [327, 121] on button "increase-product-quantity" at bounding box center [331, 115] width 9 height 9
type input "2"
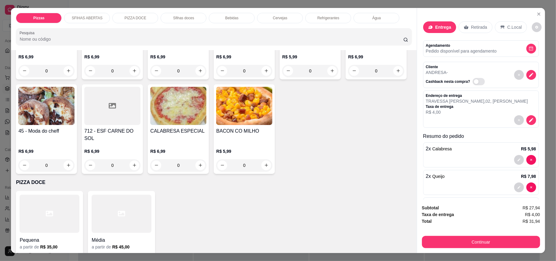
scroll to position [489, 0]
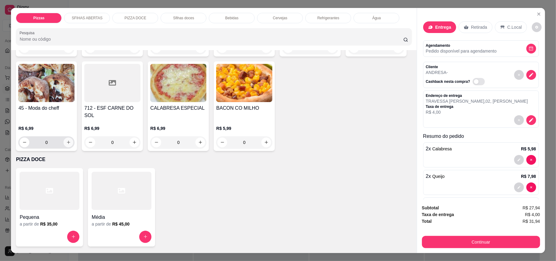
click at [73, 137] on button "increase-product-quantity" at bounding box center [69, 142] width 10 height 10
click at [73, 137] on button "increase-product-quantity" at bounding box center [68, 141] width 9 height 9
type input "2"
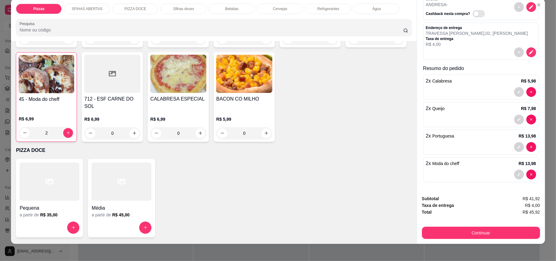
scroll to position [12, 0]
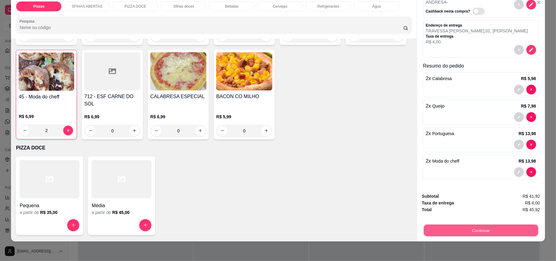
click at [482, 230] on button "Continuar" at bounding box center [481, 230] width 115 height 12
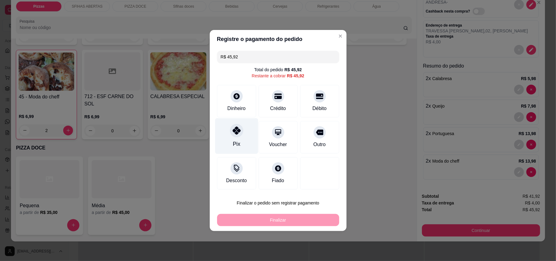
click at [230, 132] on div at bounding box center [236, 130] width 13 height 13
type input "R$ 0,00"
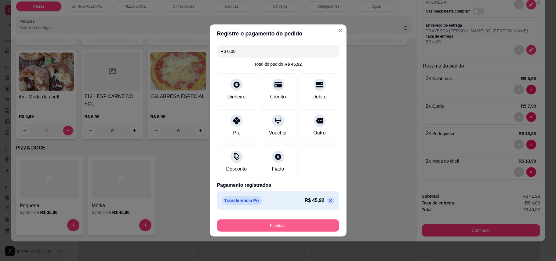
click at [278, 223] on button "Finalizar" at bounding box center [278, 225] width 122 height 12
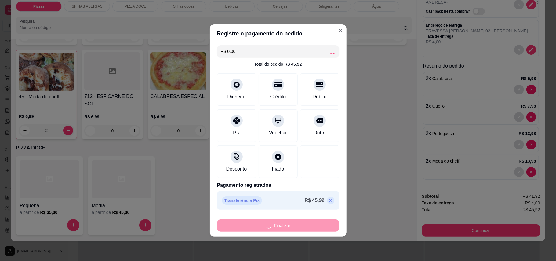
type input "0"
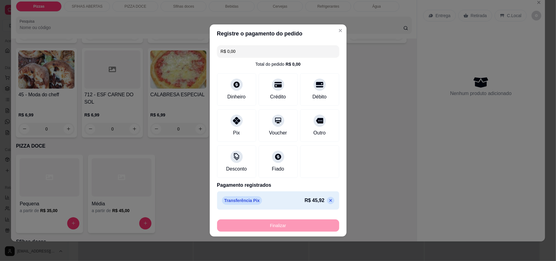
type input "-R$ 45,92"
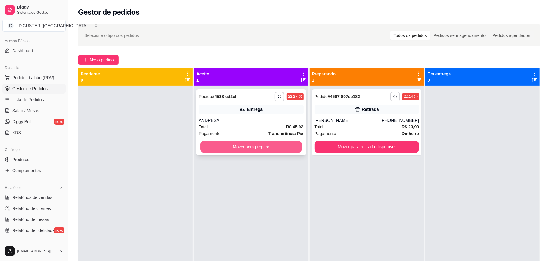
click at [258, 146] on button "Mover para preparo" at bounding box center [250, 147] width 101 height 12
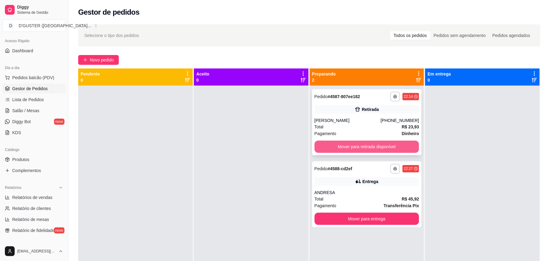
click at [368, 145] on button "Mover para retirada disponível" at bounding box center [367, 146] width 105 height 12
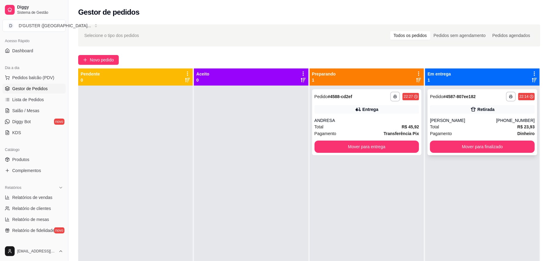
click at [490, 115] on div "**********" at bounding box center [483, 122] width 110 height 66
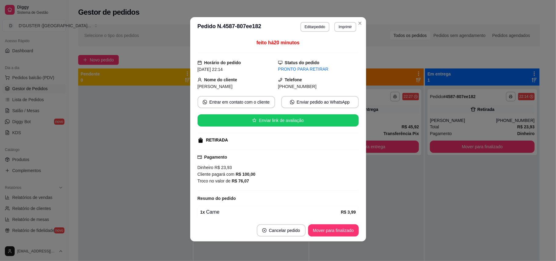
scroll to position [86, 0]
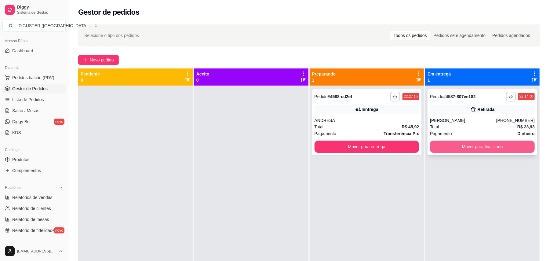
click at [461, 145] on button "Mover para finalizado" at bounding box center [482, 146] width 105 height 12
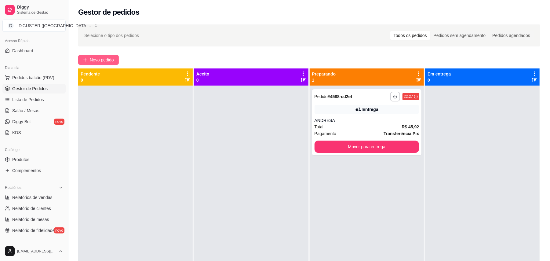
click at [108, 64] on button "Novo pedido" at bounding box center [98, 60] width 41 height 10
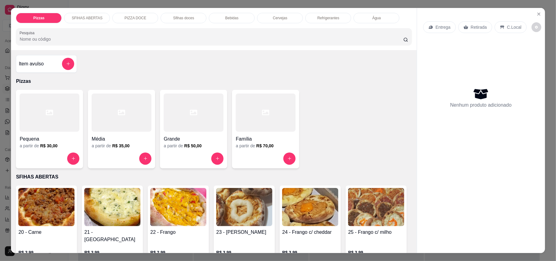
click at [471, 26] on p "Retirada" at bounding box center [479, 27] width 16 height 6
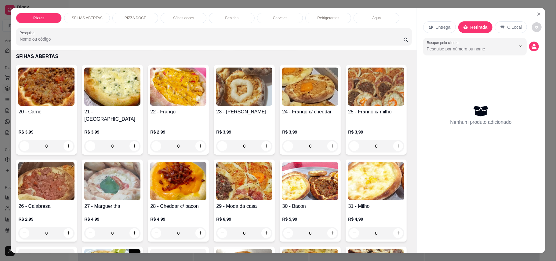
scroll to position [122, 0]
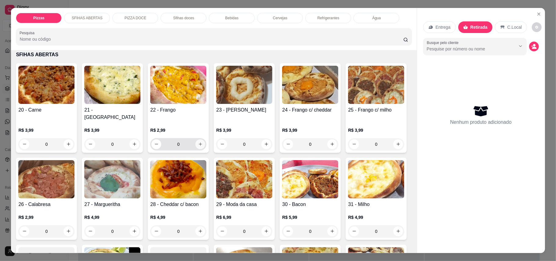
click at [198, 142] on icon "increase-product-quantity" at bounding box center [200, 144] width 5 height 5
type input "1"
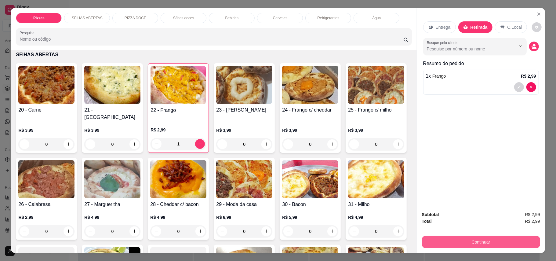
click at [483, 242] on button "Continuar" at bounding box center [481, 242] width 118 height 12
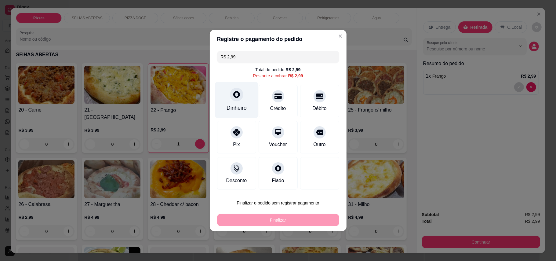
click at [246, 89] on div "Dinheiro" at bounding box center [236, 100] width 43 height 36
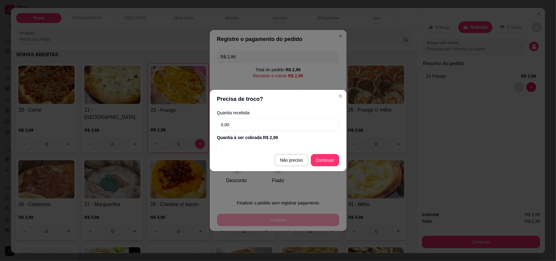
click at [263, 129] on input "0,00" at bounding box center [278, 124] width 122 height 12
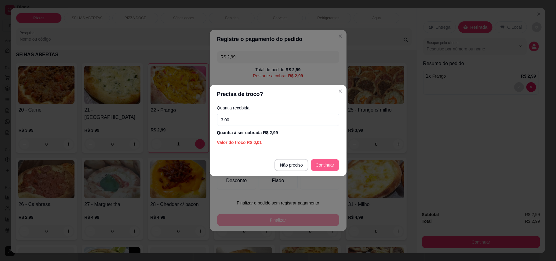
type input "3,00"
type input "R$ 0,00"
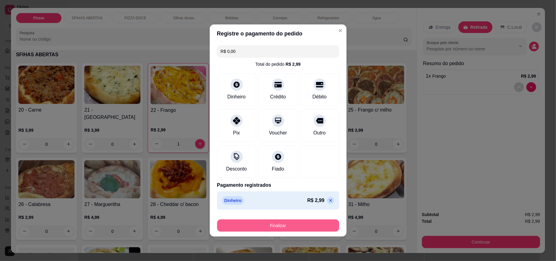
click at [306, 229] on button "Finalizar" at bounding box center [278, 225] width 122 height 12
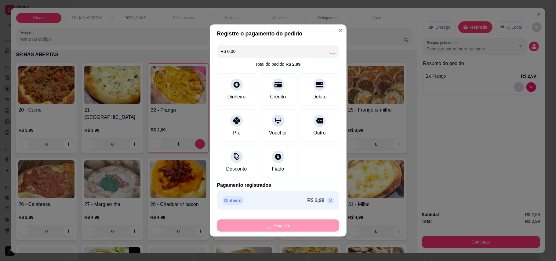
type input "0"
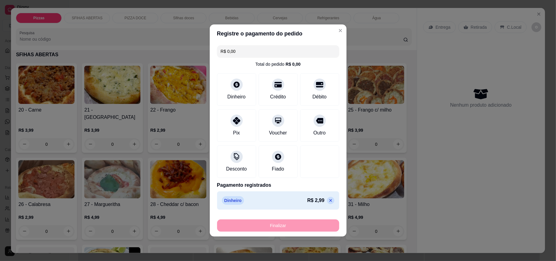
type input "-R$ 2,99"
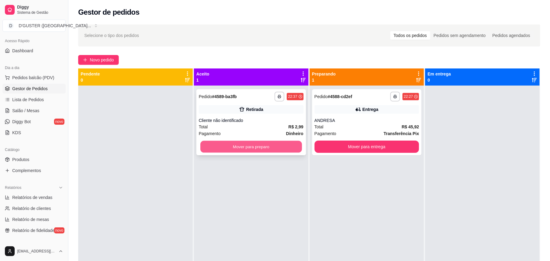
click at [273, 147] on button "Mover para preparo" at bounding box center [250, 147] width 101 height 12
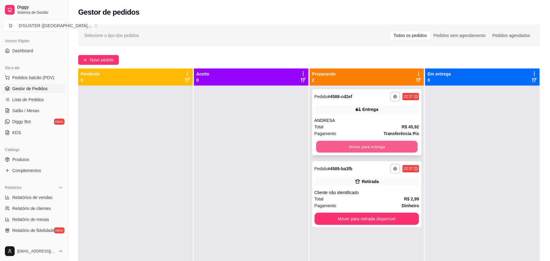
click at [370, 143] on button "Mover para entrega" at bounding box center [366, 147] width 101 height 12
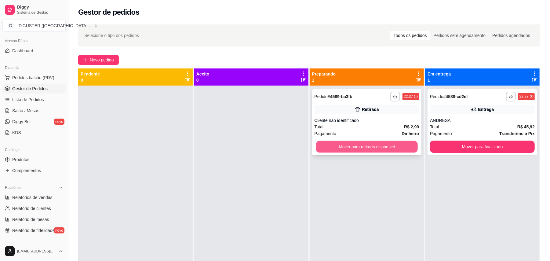
click at [367, 148] on button "Mover para retirada disponível" at bounding box center [366, 147] width 101 height 12
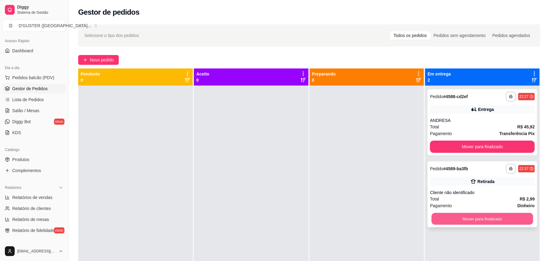
click at [490, 218] on button "Mover para finalizado" at bounding box center [482, 219] width 101 height 12
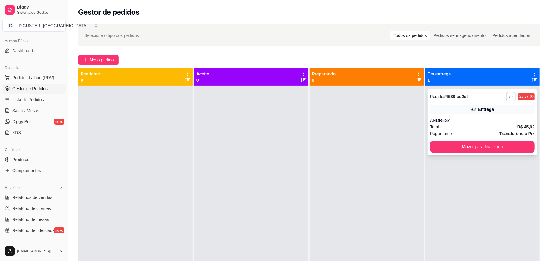
click at [486, 153] on div "**********" at bounding box center [483, 122] width 110 height 66
click at [487, 150] on button "Mover para finalizado" at bounding box center [482, 147] width 101 height 12
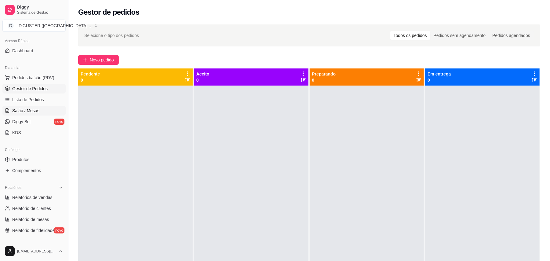
click at [19, 111] on span "Salão / Mesas" at bounding box center [25, 111] width 27 height 6
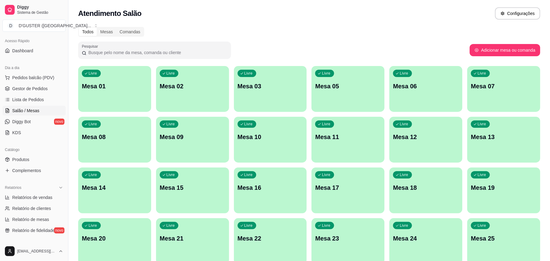
click at [106, 95] on div "Livre Mesa 01" at bounding box center [114, 85] width 73 height 38
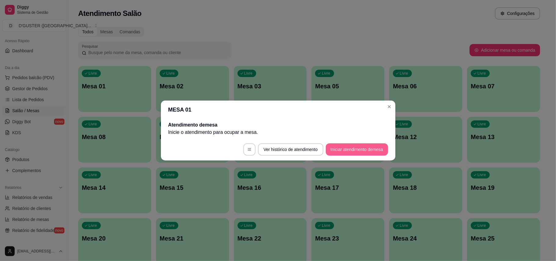
click at [375, 153] on button "Iniciar atendimento de mesa" at bounding box center [357, 149] width 62 height 12
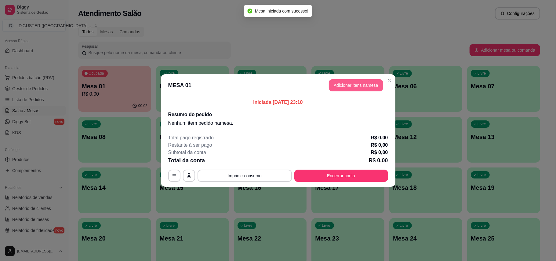
click at [343, 82] on button "Adicionar itens na mesa" at bounding box center [356, 85] width 54 height 12
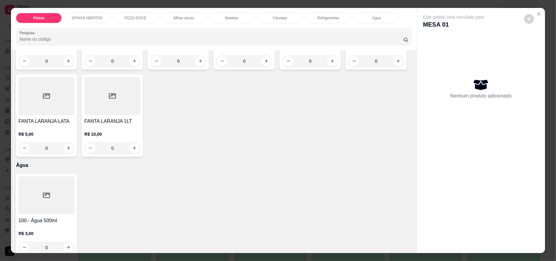
scroll to position [1425, 0]
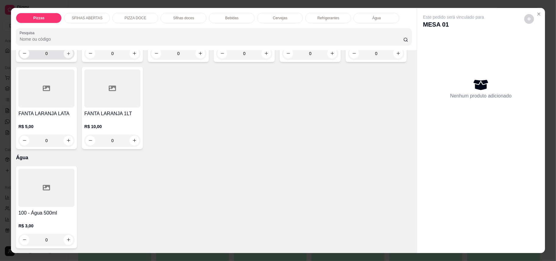
click at [66, 56] on icon "increase-product-quantity" at bounding box center [68, 53] width 5 height 5
type input "1"
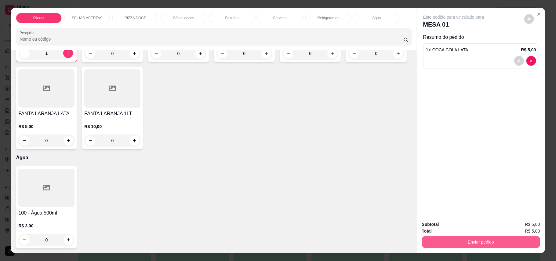
click at [508, 237] on button "Enviar pedido" at bounding box center [481, 242] width 118 height 12
click at [530, 224] on button "Enviar pedido" at bounding box center [523, 227] width 35 height 12
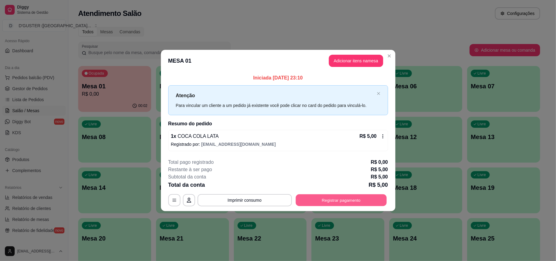
click at [335, 200] on button "Registrar pagamento" at bounding box center [341, 200] width 91 height 12
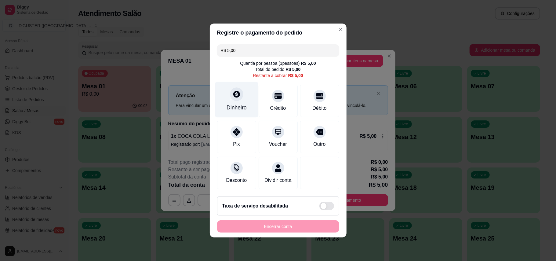
click at [232, 104] on div "Dinheiro" at bounding box center [237, 108] width 20 height 8
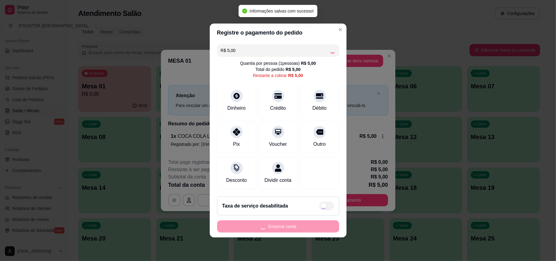
type input "R$ 0,00"
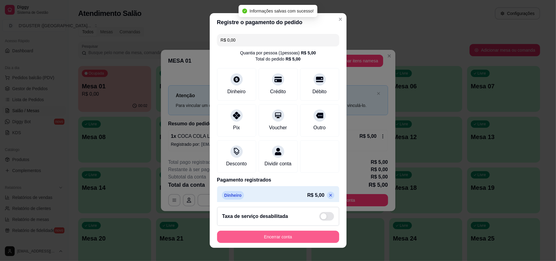
click at [283, 234] on button "Encerrar conta" at bounding box center [278, 237] width 122 height 12
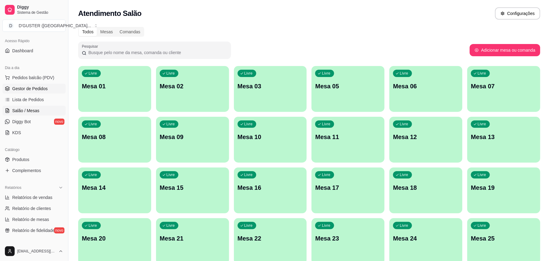
click at [26, 90] on span "Gestor de Pedidos" at bounding box center [29, 89] width 35 height 6
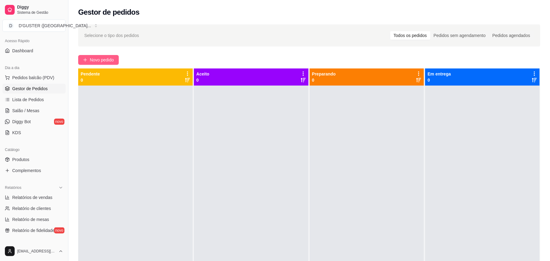
click at [92, 64] on button "Novo pedido" at bounding box center [98, 60] width 41 height 10
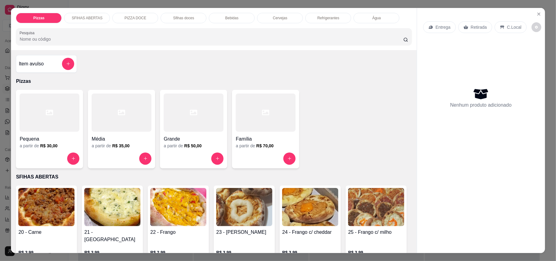
click at [440, 22] on div "Entrega" at bounding box center [439, 27] width 33 height 12
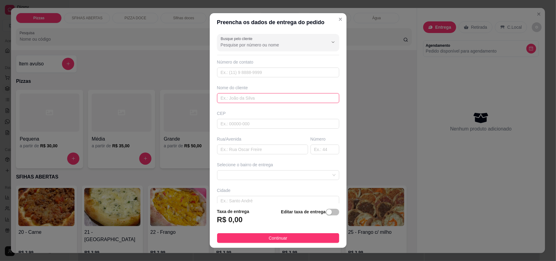
click at [261, 93] on input "text" at bounding box center [278, 98] width 122 height 10
type input "WESLEI"
click at [261, 153] on input "text" at bounding box center [262, 149] width 91 height 10
type input "RUA NOVA VIDA"
click at [312, 151] on input "text" at bounding box center [325, 149] width 29 height 10
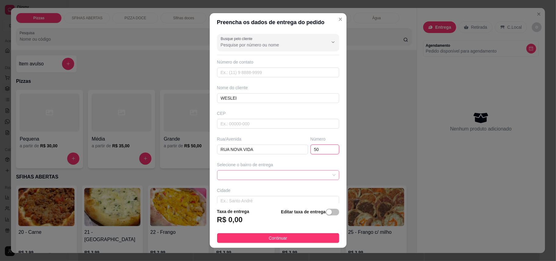
click at [274, 176] on span at bounding box center [278, 174] width 115 height 9
type input "50"
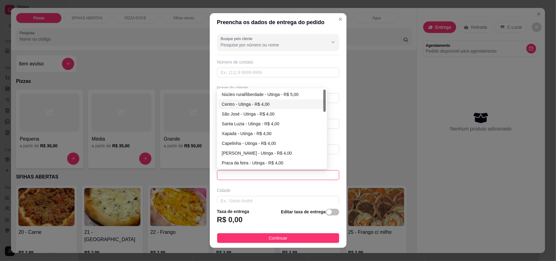
click at [228, 100] on div "Centro - Utinga - R$ 4,00" at bounding box center [272, 104] width 108 height 10
type input "Utinga"
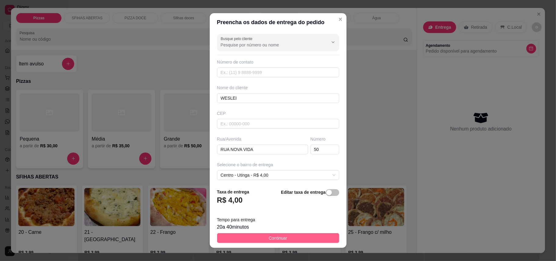
click at [271, 236] on span "Continuar" at bounding box center [278, 238] width 19 height 7
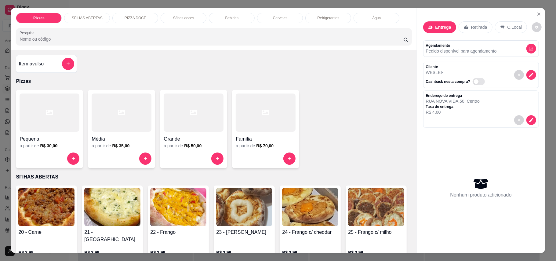
click at [260, 140] on h4 "Família" at bounding box center [266, 138] width 60 height 7
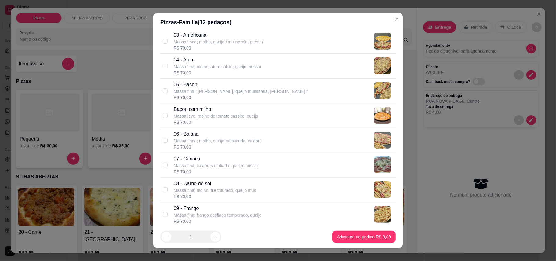
scroll to position [81, 0]
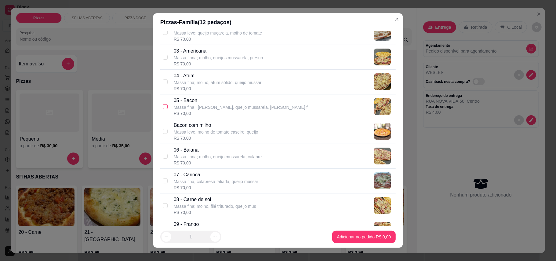
click at [163, 106] on input "checkbox" at bounding box center [165, 106] width 5 height 5
checkbox input "true"
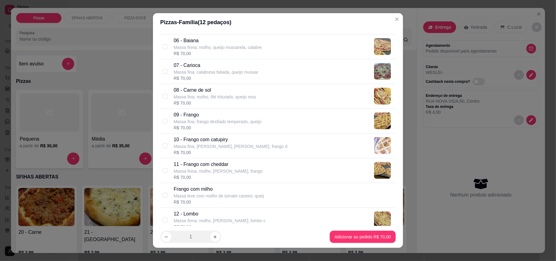
scroll to position [203, 0]
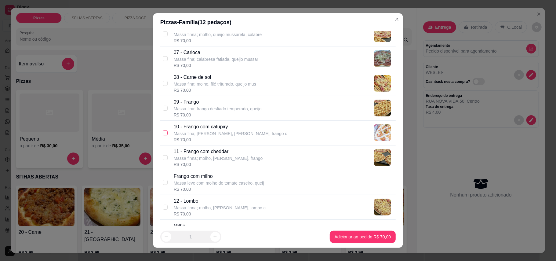
click at [164, 133] on input "checkbox" at bounding box center [165, 132] width 5 height 5
checkbox input "true"
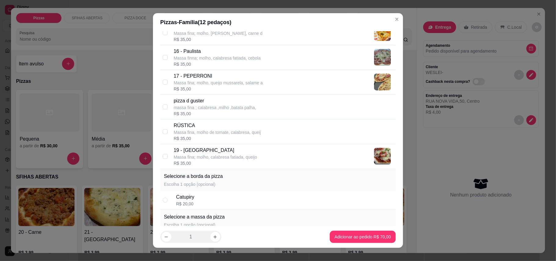
scroll to position [489, 0]
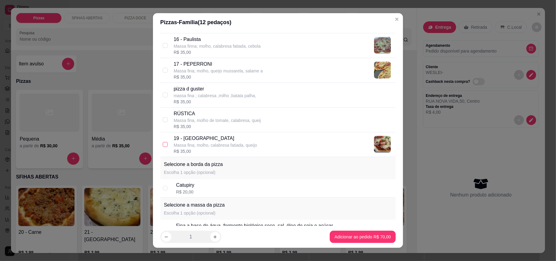
click at [163, 146] on input "checkbox" at bounding box center [165, 144] width 5 height 5
checkbox input "true"
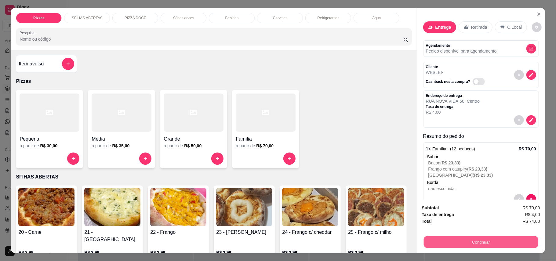
click at [446, 246] on button "Continuar" at bounding box center [481, 242] width 115 height 12
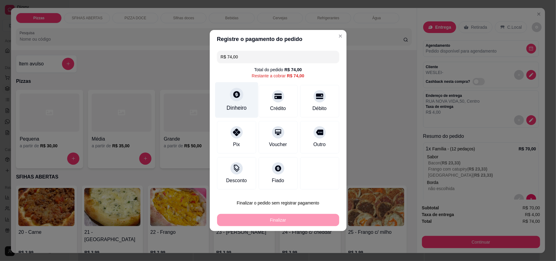
click at [237, 105] on div "Dinheiro" at bounding box center [237, 108] width 20 height 8
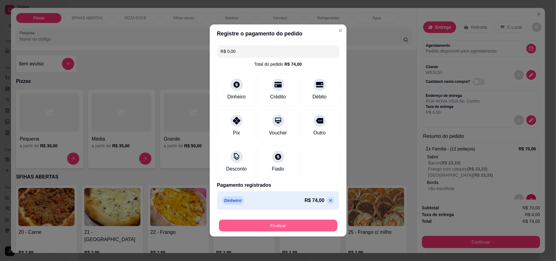
click at [308, 228] on button "Finalizar" at bounding box center [278, 226] width 118 height 12
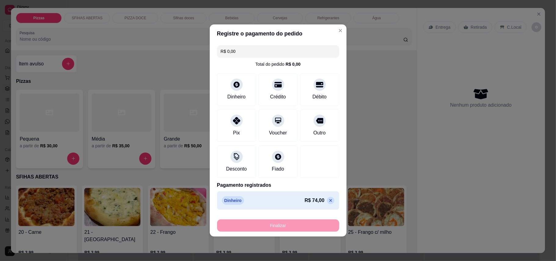
type input "-R$ 74,00"
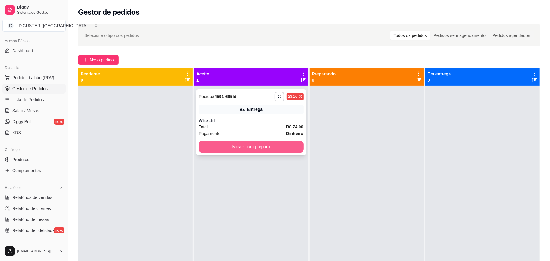
click at [279, 145] on button "Mover para preparo" at bounding box center [251, 146] width 105 height 12
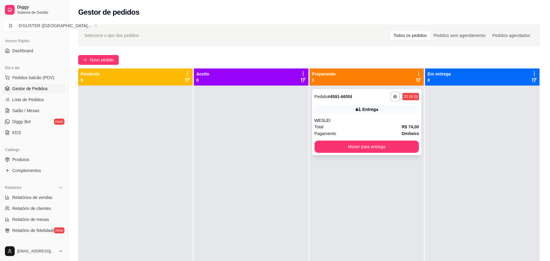
click at [351, 110] on div "Entrega" at bounding box center [367, 109] width 105 height 9
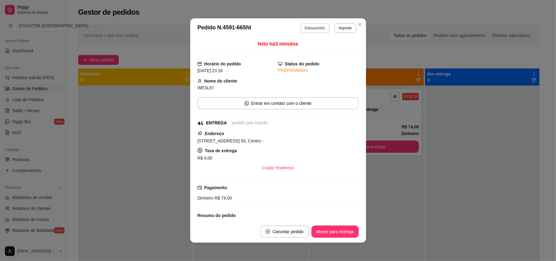
click at [313, 29] on button "Editar pedido" at bounding box center [315, 28] width 29 height 10
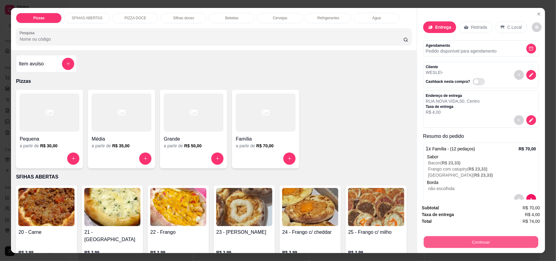
click at [463, 246] on button "Continuar" at bounding box center [481, 242] width 115 height 12
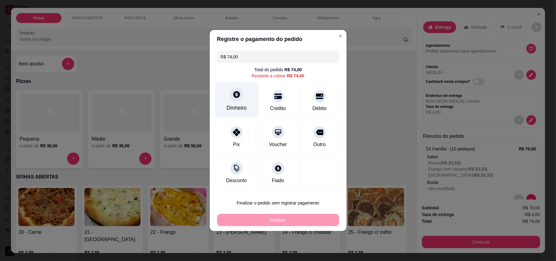
click at [240, 105] on div "Dinheiro" at bounding box center [237, 108] width 20 height 8
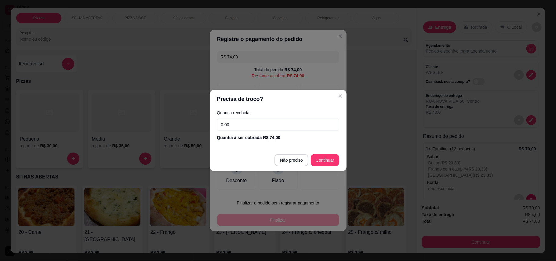
click at [294, 119] on input "0,00" at bounding box center [278, 124] width 122 height 12
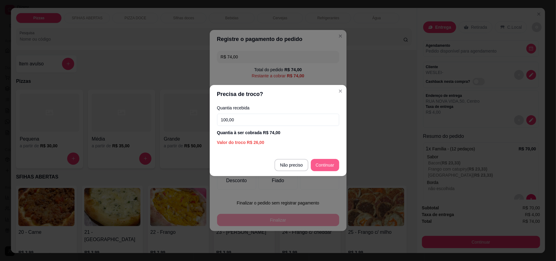
type input "100,00"
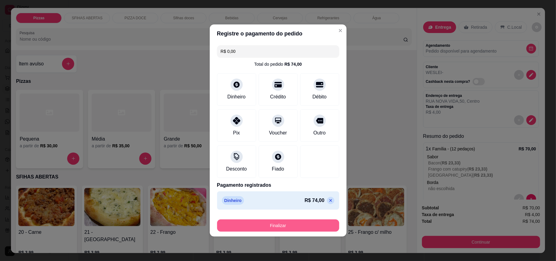
click at [294, 231] on button "Finalizar" at bounding box center [278, 225] width 122 height 12
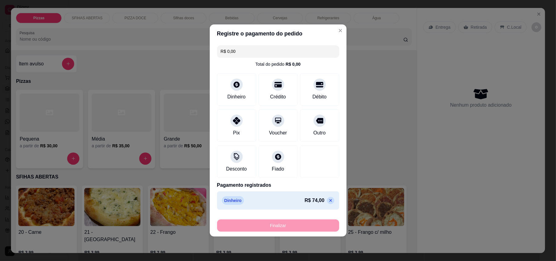
type input "-R$ 74,00"
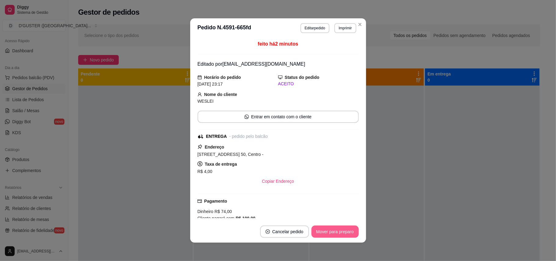
click at [338, 233] on button "Mover para preparo" at bounding box center [335, 231] width 47 height 12
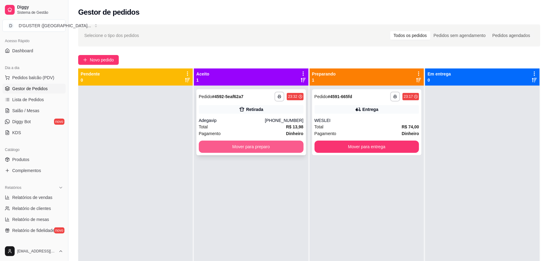
click at [283, 146] on button "Mover para preparo" at bounding box center [251, 146] width 105 height 12
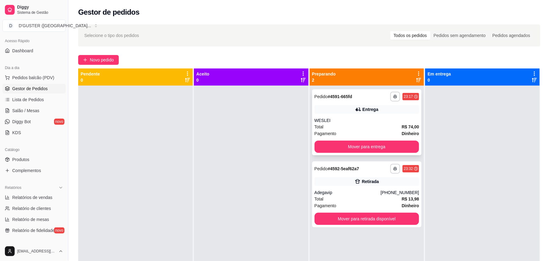
click at [363, 121] on div "WESLEI" at bounding box center [367, 120] width 105 height 6
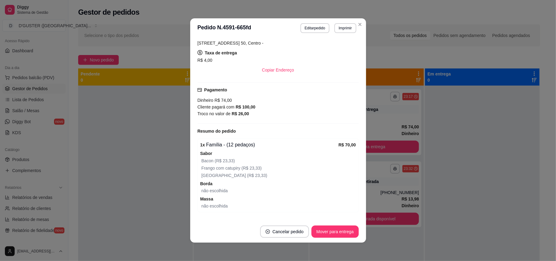
scroll to position [122, 0]
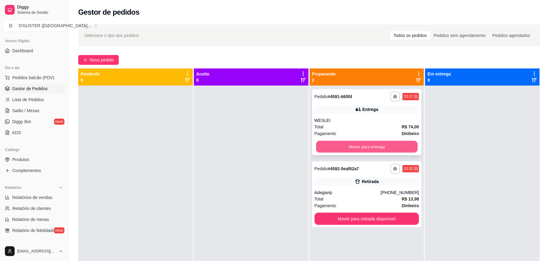
click at [368, 147] on button "Mover para entrega" at bounding box center [366, 147] width 101 height 12
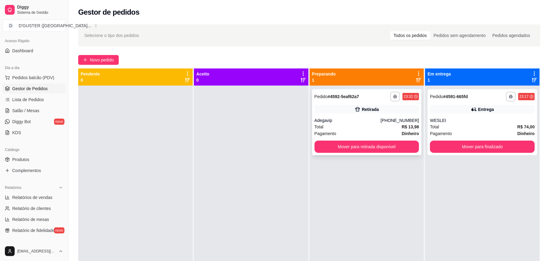
click at [356, 113] on div "Retirada" at bounding box center [367, 109] width 105 height 9
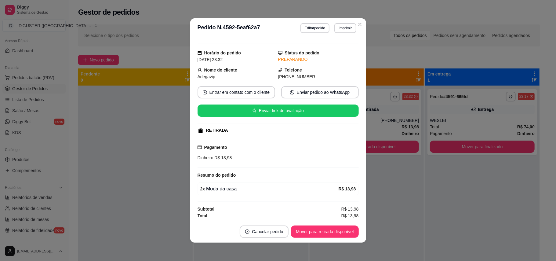
scroll to position [14, 0]
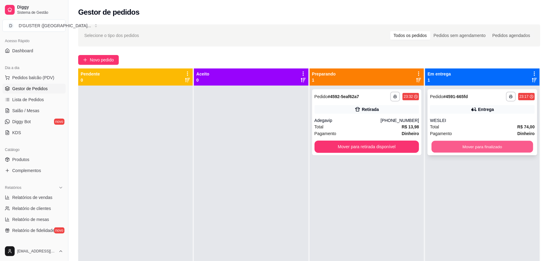
click at [488, 151] on button "Mover para finalizado" at bounding box center [482, 147] width 101 height 12
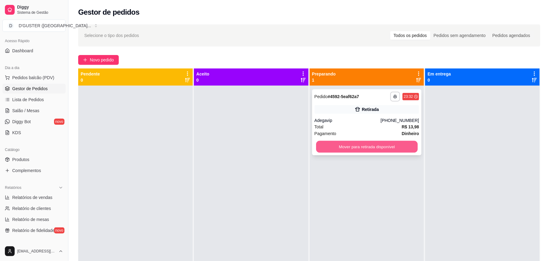
click at [354, 143] on button "Mover para retirada disponível" at bounding box center [366, 147] width 101 height 12
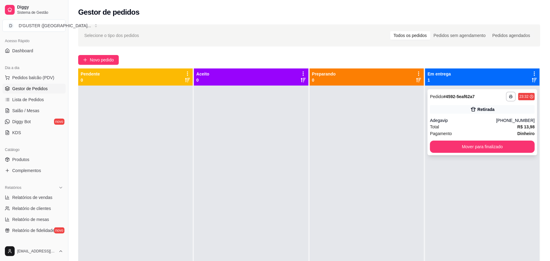
click at [505, 127] on div "Total R$ 13,98" at bounding box center [482, 126] width 105 height 7
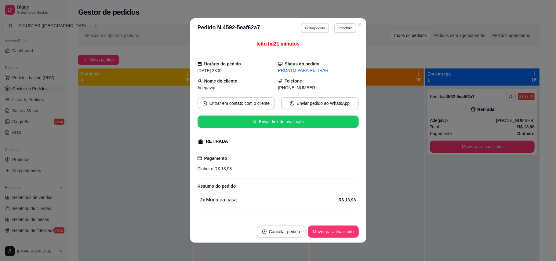
click at [302, 26] on button "Editar pedido" at bounding box center [315, 27] width 28 height 9
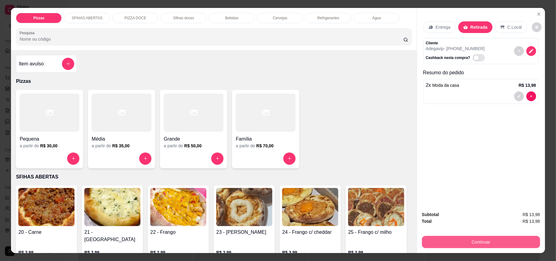
click at [488, 245] on button "Continuar" at bounding box center [481, 242] width 118 height 12
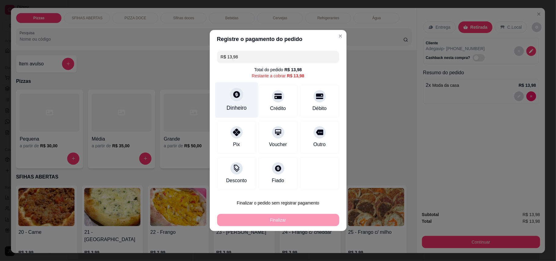
click at [233, 104] on div "Dinheiro" at bounding box center [237, 108] width 20 height 8
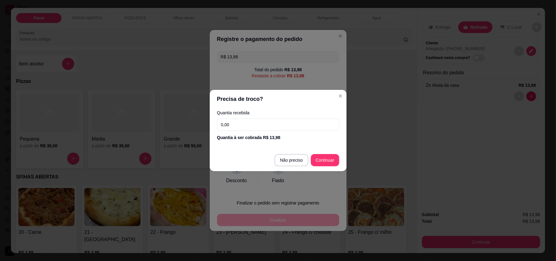
click at [286, 127] on input "0,00" at bounding box center [278, 124] width 122 height 12
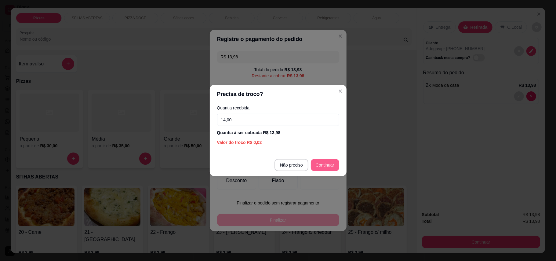
type input "14,00"
type input "R$ 0,00"
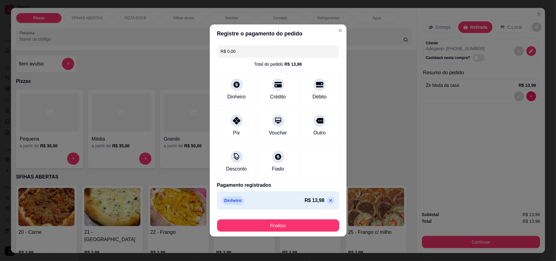
drag, startPoint x: 308, startPoint y: 218, endPoint x: 308, endPoint y: 221, distance: 3.4
click at [308, 220] on div "Finalizar" at bounding box center [278, 224] width 122 height 15
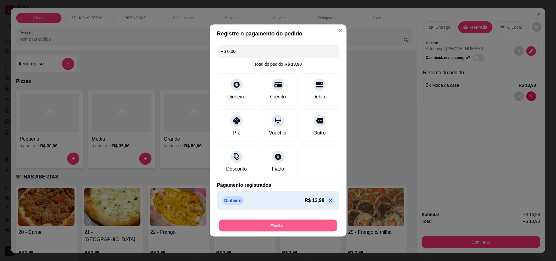
click at [308, 221] on button "Finalizar" at bounding box center [278, 226] width 118 height 12
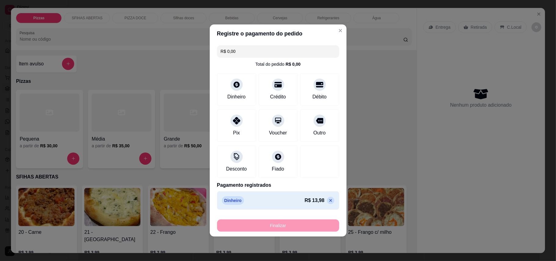
type input "0"
type input "-R$ 13,98"
click at [313, 225] on div "Finalizar" at bounding box center [278, 225] width 122 height 12
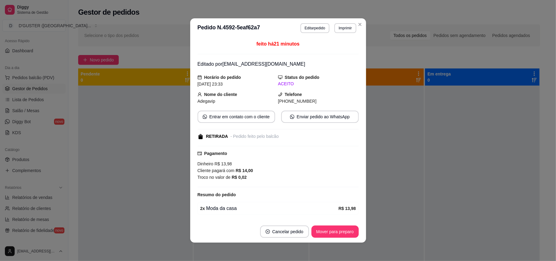
click at [313, 225] on footer "Cancelar pedido Mover para preparo" at bounding box center [278, 232] width 176 height 22
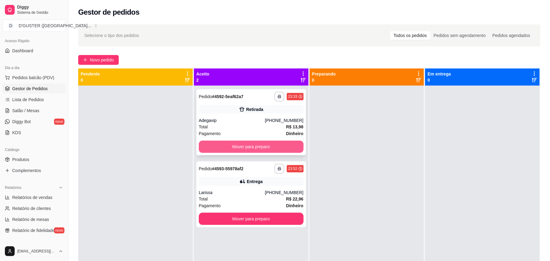
click at [242, 147] on button "Mover para preparo" at bounding box center [251, 146] width 105 height 12
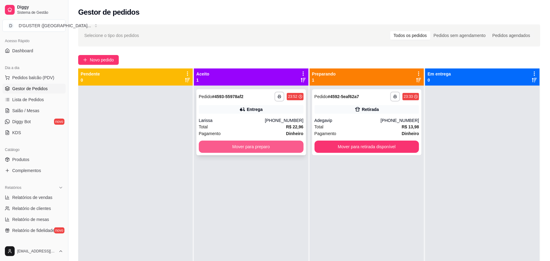
click at [273, 148] on button "Mover para preparo" at bounding box center [251, 146] width 105 height 12
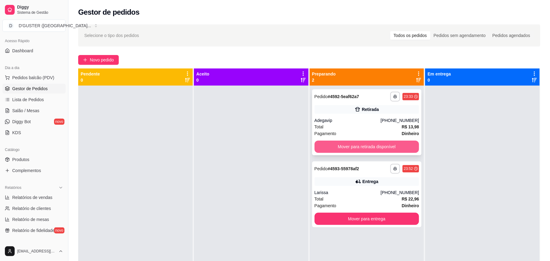
click at [359, 147] on button "Mover para retirada disponível" at bounding box center [367, 146] width 105 height 12
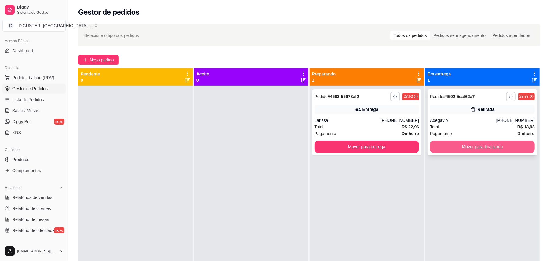
click at [480, 145] on button "Mover para finalizado" at bounding box center [482, 146] width 105 height 12
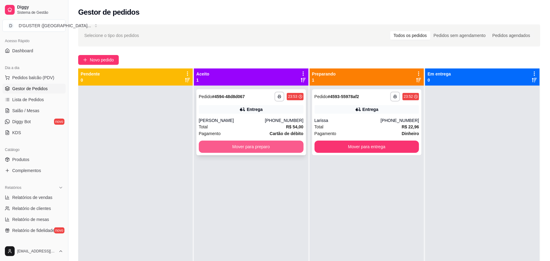
click at [286, 151] on button "Mover para preparo" at bounding box center [251, 146] width 105 height 12
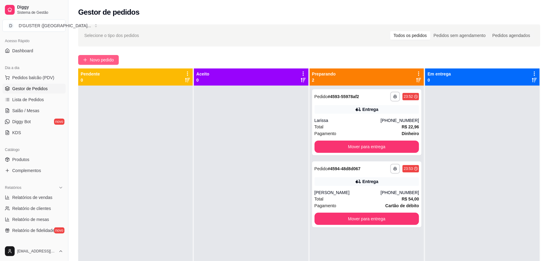
click at [100, 56] on button "Novo pedido" at bounding box center [98, 60] width 41 height 10
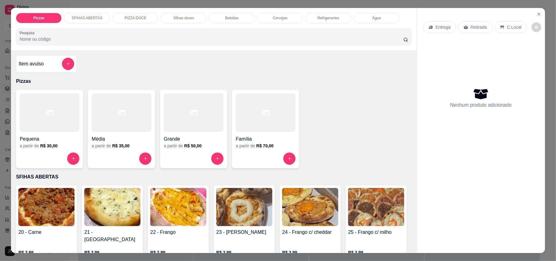
click at [440, 23] on div "Entrega" at bounding box center [439, 27] width 33 height 12
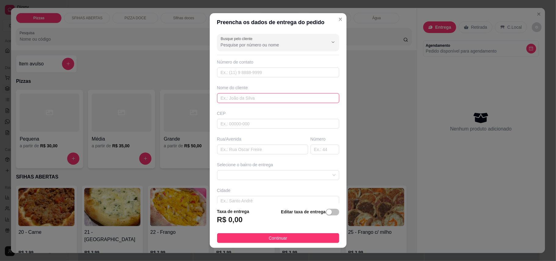
click at [296, 93] on input "text" at bounding box center [278, 98] width 122 height 10
type input "KAUAN"
click at [264, 150] on input "text" at bounding box center [262, 149] width 91 height 10
click at [250, 175] on span at bounding box center [278, 174] width 115 height 9
type input "BOA VISTA"
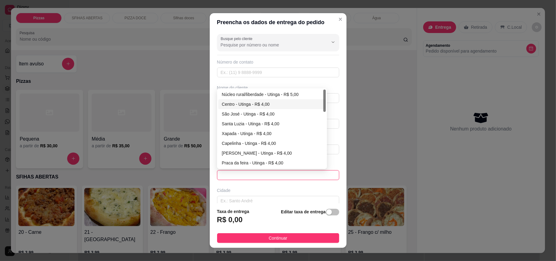
click at [243, 105] on div "Centro - Utinga - R$ 4,00" at bounding box center [272, 104] width 100 height 7
type input "Utinga"
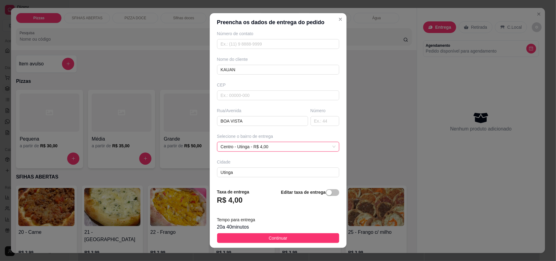
scroll to position [55, 0]
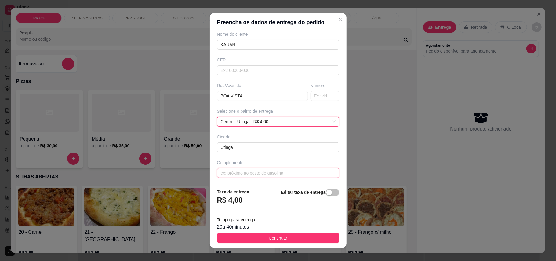
click at [250, 175] on input "text" at bounding box center [278, 173] width 122 height 10
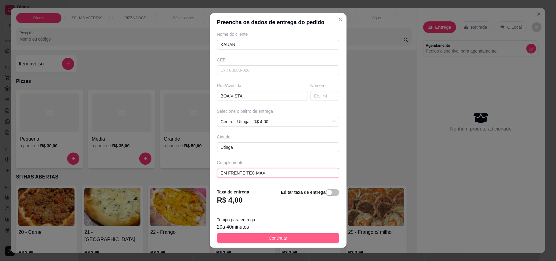
type input "EM FRENTE TEC MAX"
click at [291, 237] on button "Continuar" at bounding box center [278, 238] width 122 height 10
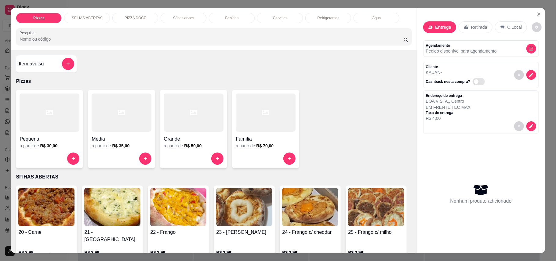
click at [260, 117] on div at bounding box center [266, 112] width 60 height 38
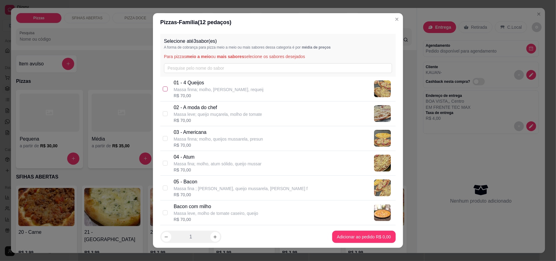
click at [163, 87] on input "checkbox" at bounding box center [165, 88] width 5 height 5
checkbox input "true"
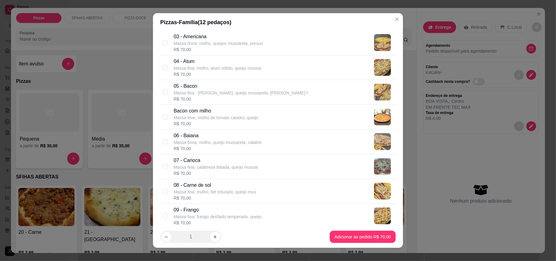
scroll to position [81, 0]
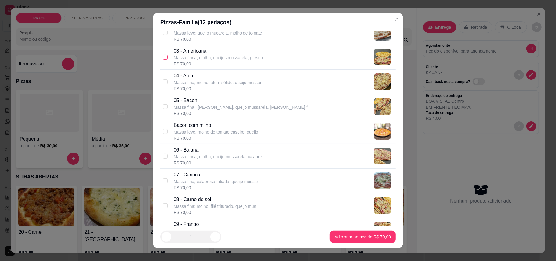
click at [164, 58] on input "checkbox" at bounding box center [165, 57] width 5 height 5
checkbox input "true"
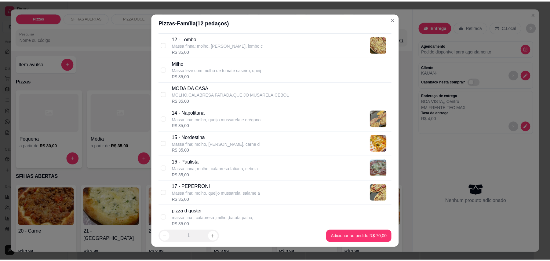
scroll to position [366, 0]
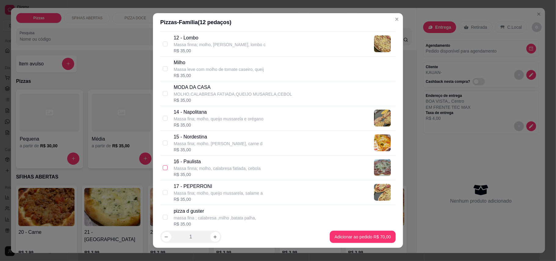
click at [163, 169] on input "checkbox" at bounding box center [165, 167] width 5 height 5
checkbox input "true"
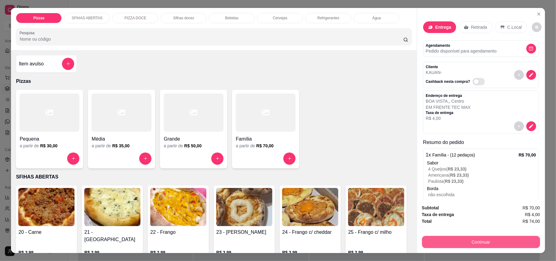
click at [455, 244] on button "Continuar" at bounding box center [481, 242] width 118 height 12
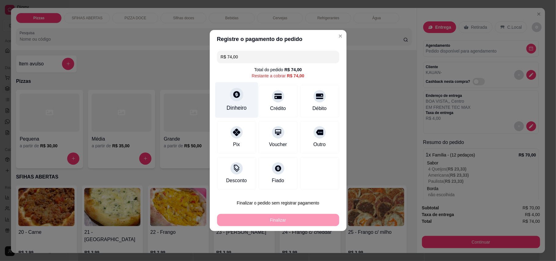
click at [232, 101] on div "Dinheiro" at bounding box center [236, 100] width 43 height 36
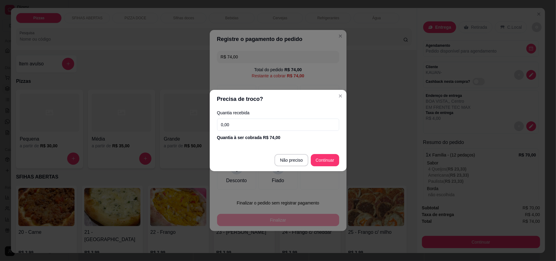
click at [252, 125] on input "0,00" at bounding box center [278, 124] width 122 height 12
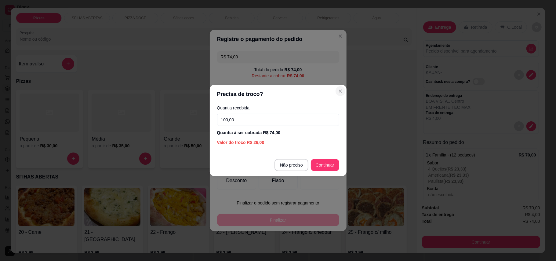
type input "100,00"
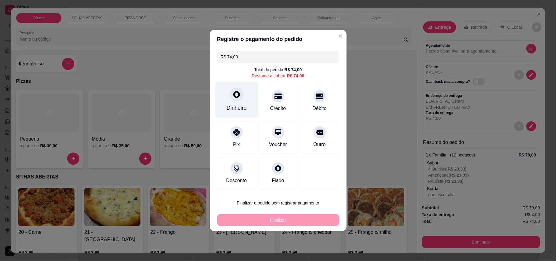
click at [239, 99] on div at bounding box center [236, 94] width 13 height 13
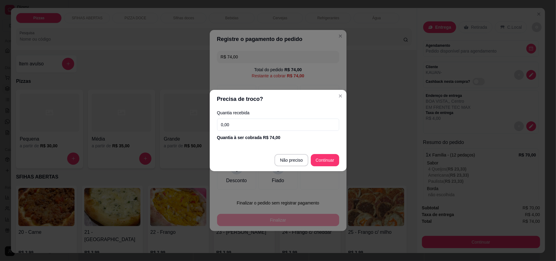
click at [288, 124] on input "0,00" at bounding box center [278, 124] width 122 height 12
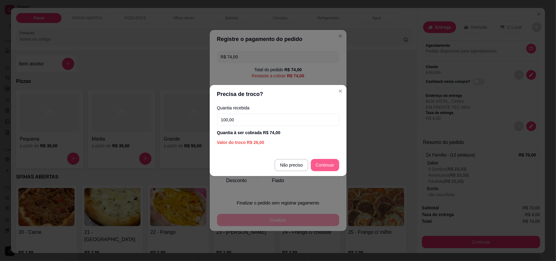
type input "100,00"
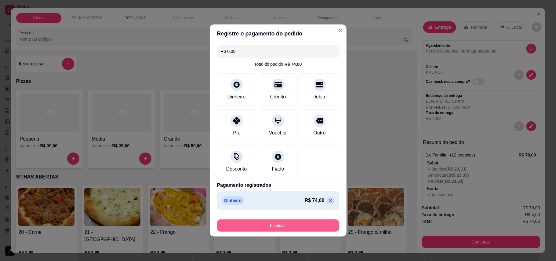
click at [272, 226] on button "Finalizar" at bounding box center [278, 225] width 122 height 12
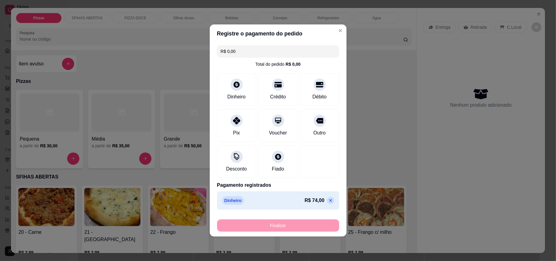
type input "-R$ 74,00"
click at [272, 226] on div "Finalizar" at bounding box center [278, 225] width 122 height 12
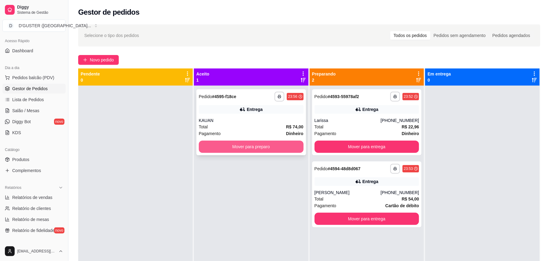
click at [275, 142] on button "Mover para preparo" at bounding box center [251, 146] width 105 height 12
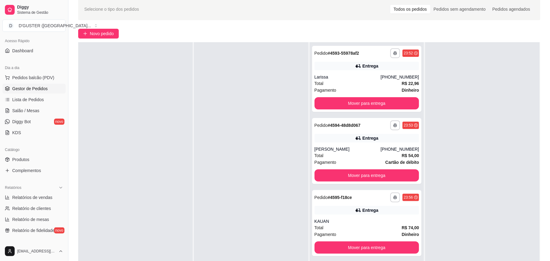
scroll to position [41, 0]
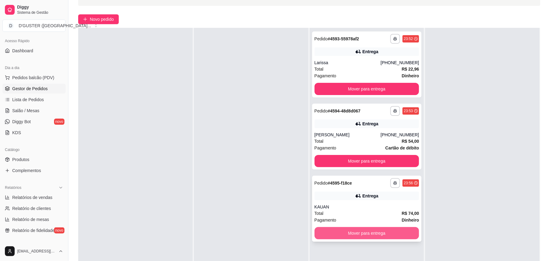
click at [398, 231] on button "Mover para entrega" at bounding box center [367, 233] width 105 height 12
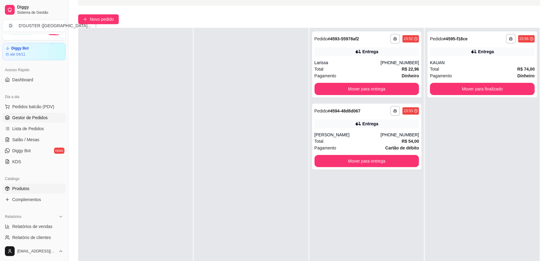
scroll to position [0, 0]
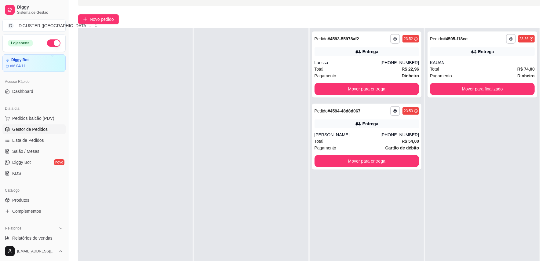
click at [47, 43] on button "button" at bounding box center [53, 42] width 13 height 7
click at [10, 152] on link "Salão / Mesas" at bounding box center [33, 151] width 63 height 10
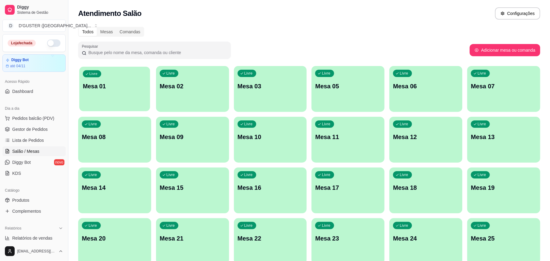
click at [114, 102] on div "Livre Mesa 01" at bounding box center [114, 85] width 71 height 37
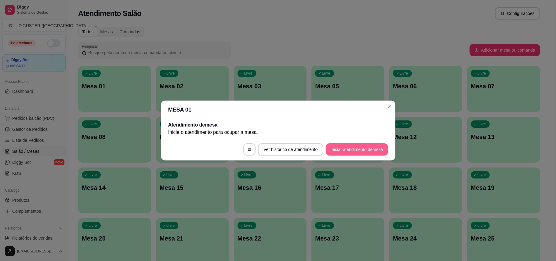
click at [372, 149] on button "Iniciar atendimento de mesa" at bounding box center [357, 149] width 62 height 12
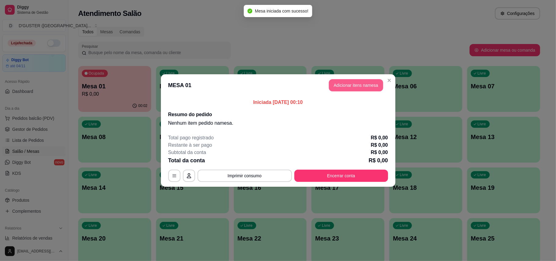
click at [347, 86] on button "Adicionar itens na mesa" at bounding box center [356, 85] width 54 height 12
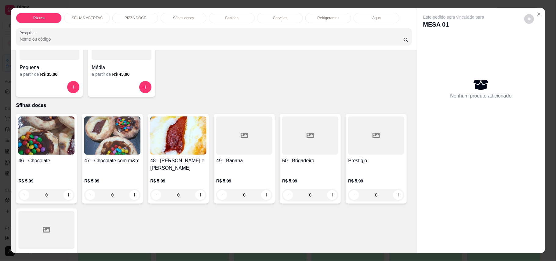
scroll to position [774, 0]
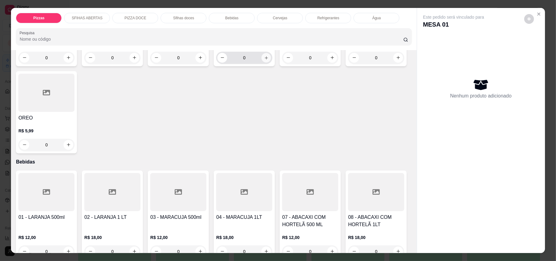
click at [266, 62] on button "increase-product-quantity" at bounding box center [266, 57] width 9 height 9
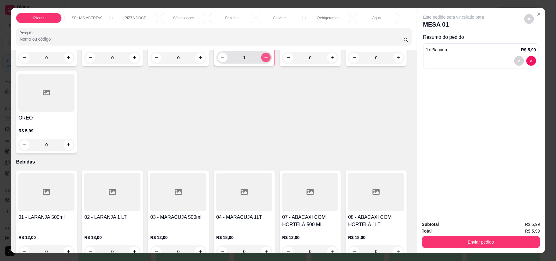
click at [266, 62] on button "increase-product-quantity" at bounding box center [265, 57] width 9 height 9
click at [266, 62] on button "increase-product-quantity" at bounding box center [266, 58] width 10 height 10
type input "4"
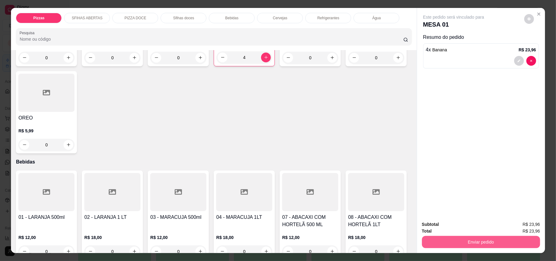
click at [485, 238] on button "Enviar pedido" at bounding box center [481, 242] width 118 height 12
click at [527, 225] on button "Enviar pedido" at bounding box center [523, 227] width 35 height 12
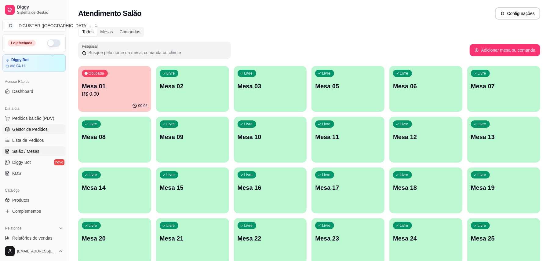
click at [46, 129] on span "Gestor de Pedidos" at bounding box center [29, 129] width 35 height 6
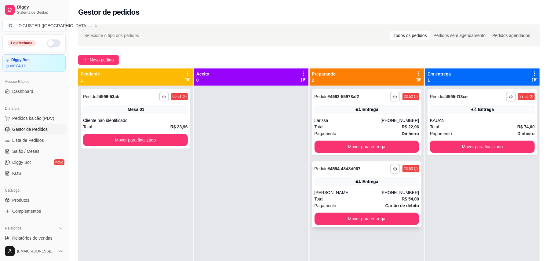
click at [346, 188] on div "**********" at bounding box center [367, 194] width 110 height 66
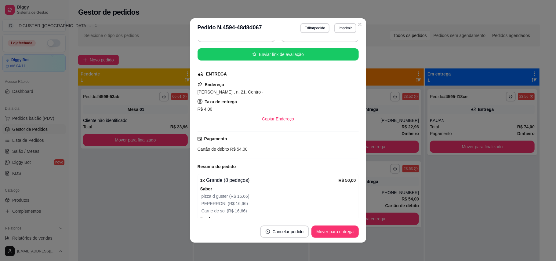
scroll to position [81, 0]
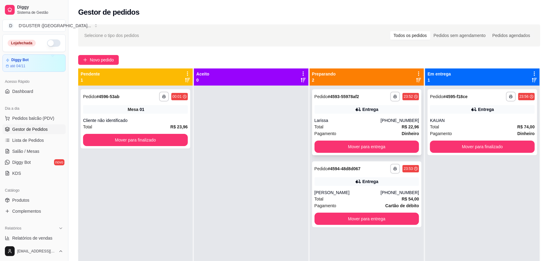
click at [346, 114] on div "**********" at bounding box center [367, 122] width 110 height 66
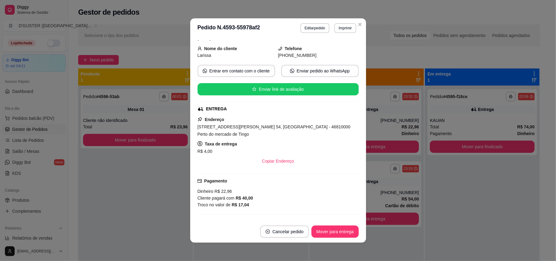
scroll to position [41, 0]
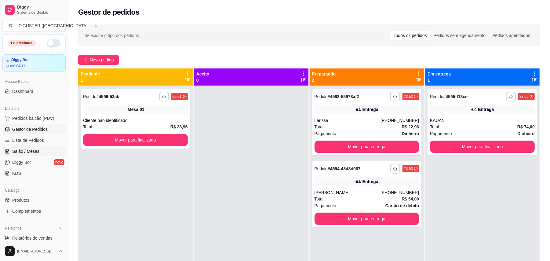
click at [27, 147] on link "Salão / Mesas" at bounding box center [33, 151] width 63 height 10
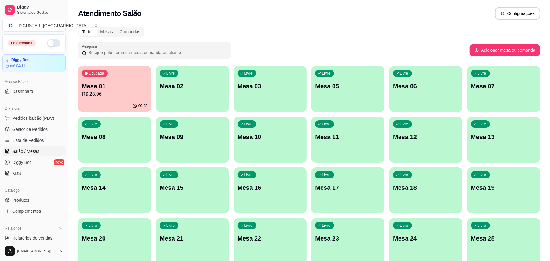
click at [119, 94] on p "R$ 23,96" at bounding box center [115, 93] width 66 height 7
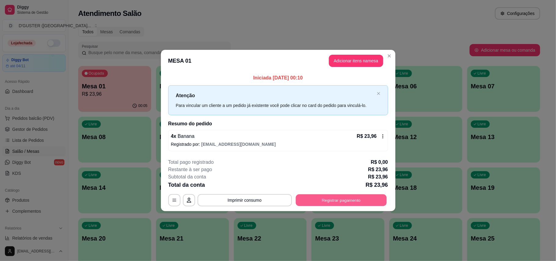
click at [346, 201] on button "Registrar pagamento" at bounding box center [341, 200] width 91 height 12
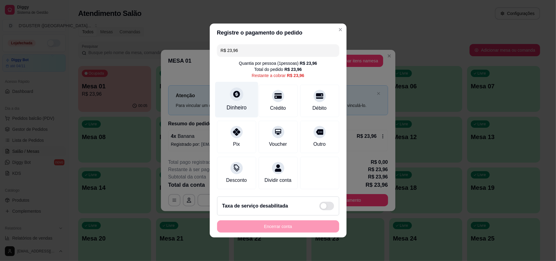
click at [232, 95] on div at bounding box center [236, 93] width 13 height 13
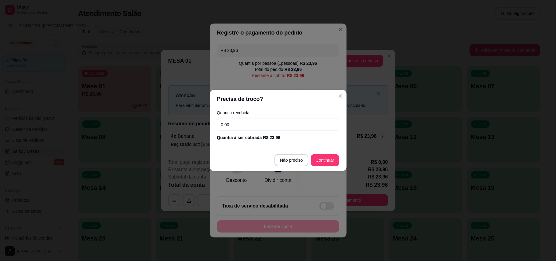
click at [299, 123] on input "0,00" at bounding box center [278, 124] width 122 height 12
type input "50,00"
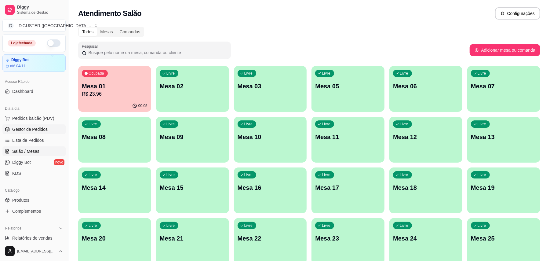
click at [42, 125] on link "Gestor de Pedidos" at bounding box center [33, 129] width 63 height 10
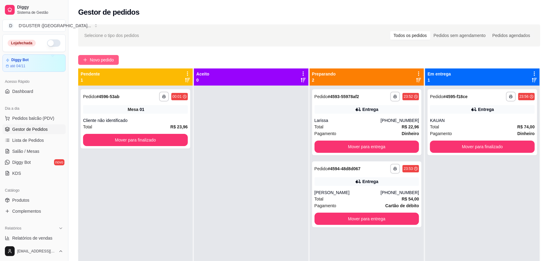
click at [95, 56] on span "Novo pedido" at bounding box center [102, 59] width 24 height 7
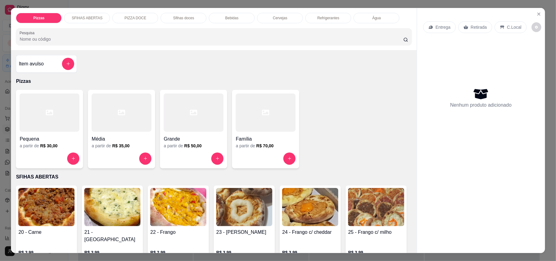
click at [471, 27] on p "Retirada" at bounding box center [479, 27] width 16 height 6
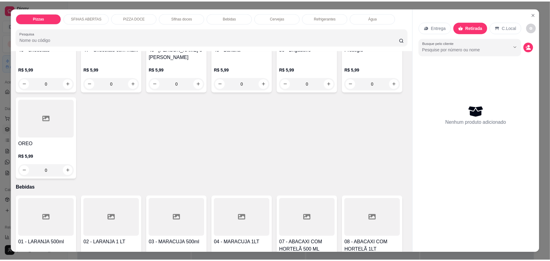
scroll to position [733, 0]
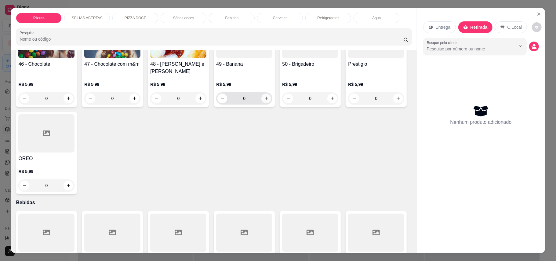
click at [264, 100] on icon "increase-product-quantity" at bounding box center [266, 98] width 5 height 5
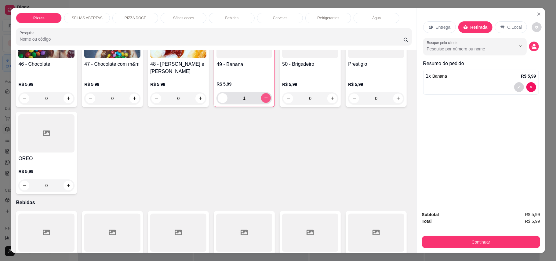
click at [264, 100] on icon "increase-product-quantity" at bounding box center [266, 98] width 5 height 5
type input "4"
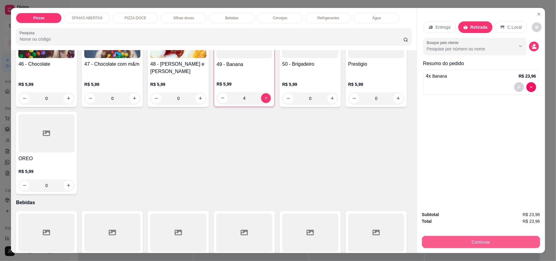
click at [467, 246] on button "Continuar" at bounding box center [481, 242] width 118 height 12
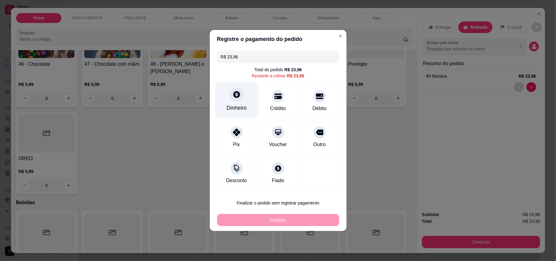
click at [232, 110] on div "Dinheiro" at bounding box center [237, 108] width 20 height 8
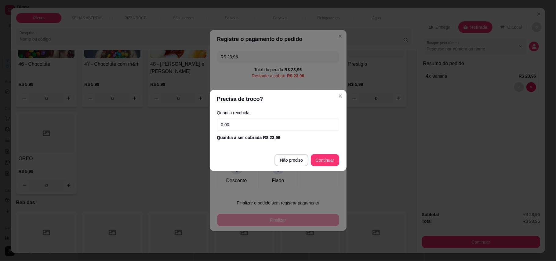
click at [264, 118] on input "0,00" at bounding box center [278, 124] width 122 height 12
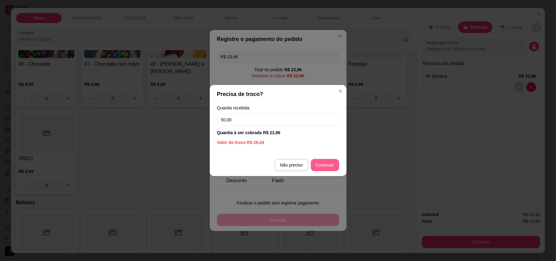
type input "50,00"
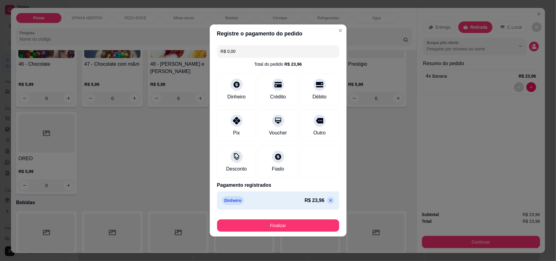
type input "R$ 0,00"
click at [298, 229] on button "Finalizar" at bounding box center [278, 225] width 122 height 12
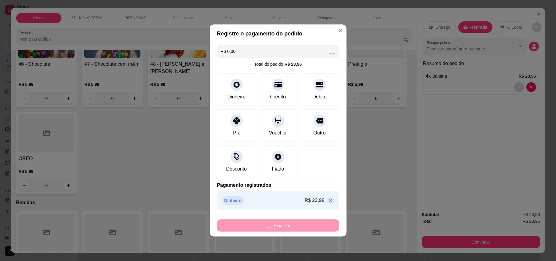
type input "0"
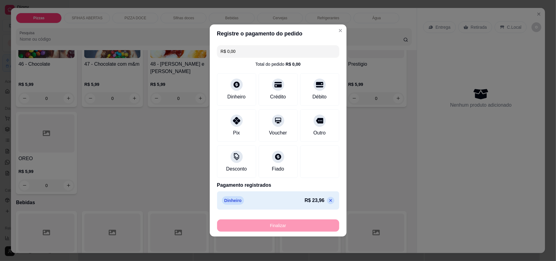
type input "-R$ 23,96"
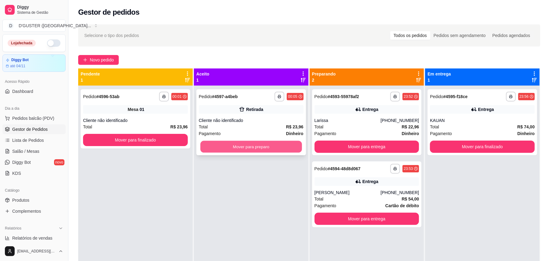
click at [247, 144] on button "Mover para preparo" at bounding box center [250, 147] width 101 height 12
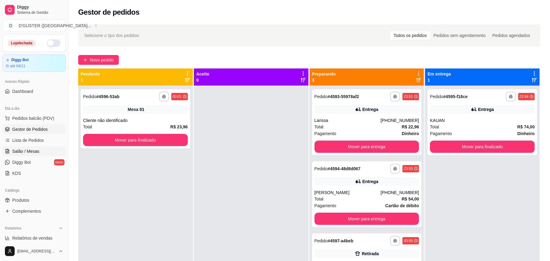
click at [39, 153] on link "Salão / Mesas" at bounding box center [33, 151] width 63 height 10
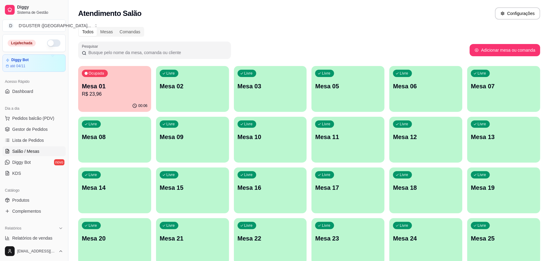
click at [100, 86] on p "Mesa 01" at bounding box center [115, 86] width 66 height 9
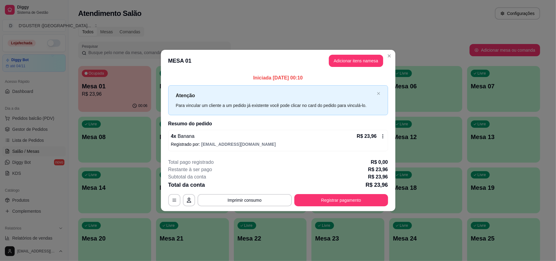
click at [384, 135] on icon at bounding box center [383, 136] width 5 height 5
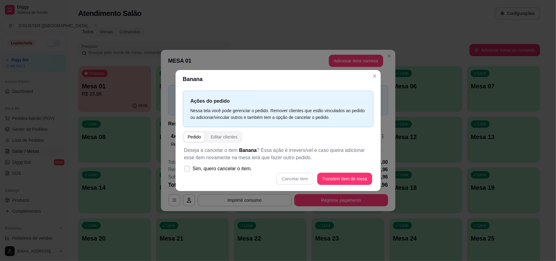
click at [296, 179] on div "Cancelar item Transferir item de mesa" at bounding box center [278, 179] width 188 height 12
click at [185, 169] on icon at bounding box center [187, 168] width 5 height 3
click at [185, 170] on input "Sim, quero cancelar o item." at bounding box center [186, 172] width 4 height 4
checkbox input "true"
click at [286, 179] on button "Cancelar item" at bounding box center [295, 179] width 36 height 12
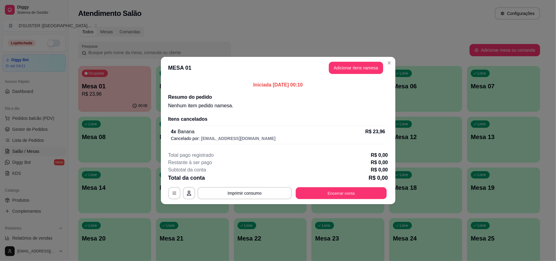
click at [344, 196] on button "Encerrar conta" at bounding box center [341, 193] width 91 height 12
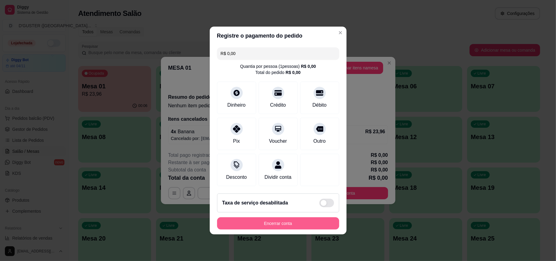
click at [279, 223] on button "Encerrar conta" at bounding box center [278, 223] width 122 height 12
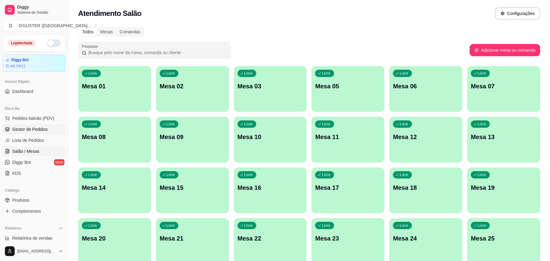
click at [33, 129] on span "Gestor de Pedidos" at bounding box center [29, 129] width 35 height 6
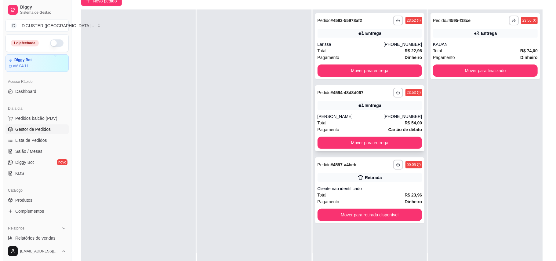
scroll to position [81, 0]
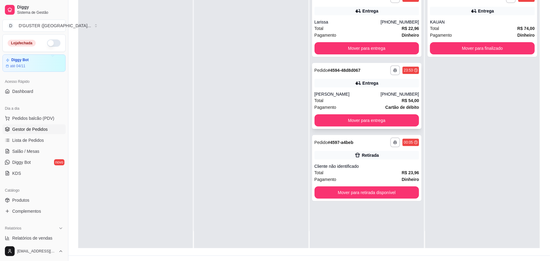
click at [347, 86] on div "Entrega" at bounding box center [367, 83] width 105 height 9
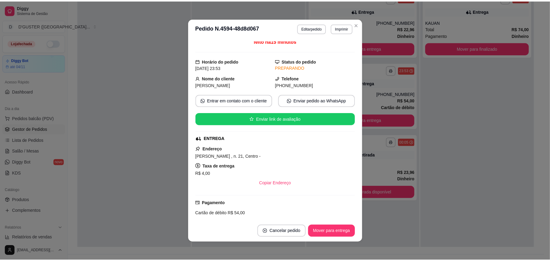
scroll to position [0, 0]
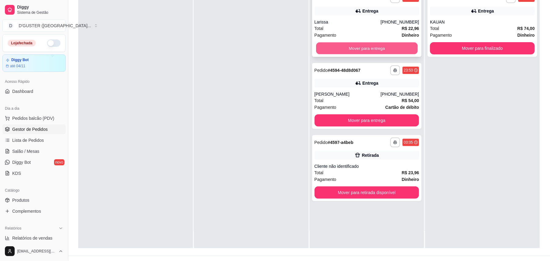
click at [346, 50] on button "Mover para entrega" at bounding box center [366, 48] width 101 height 12
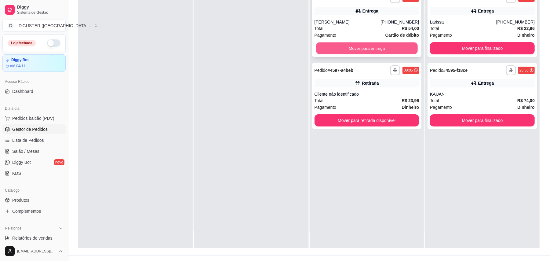
click at [377, 47] on button "Mover para entrega" at bounding box center [366, 48] width 101 height 12
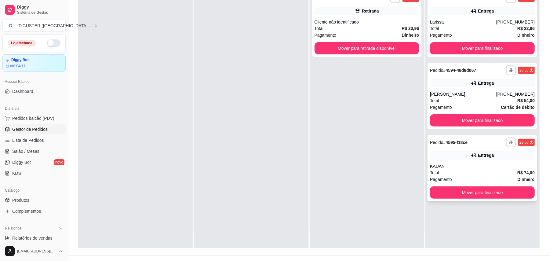
click at [487, 198] on div "**********" at bounding box center [483, 168] width 110 height 66
click at [473, 195] on button "Mover para finalizado" at bounding box center [482, 192] width 105 height 12
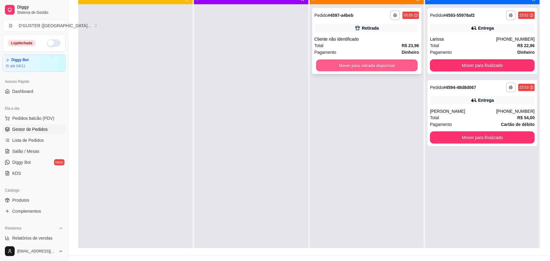
click at [379, 63] on button "Mover para retirada disponível" at bounding box center [366, 66] width 101 height 12
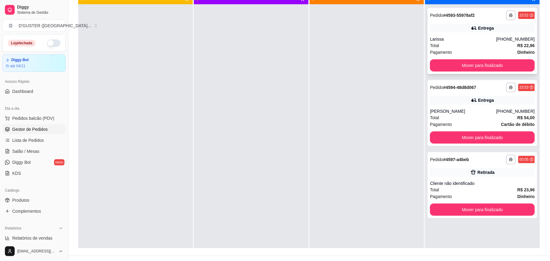
click at [491, 44] on div "Total R$ 22,96" at bounding box center [482, 45] width 105 height 7
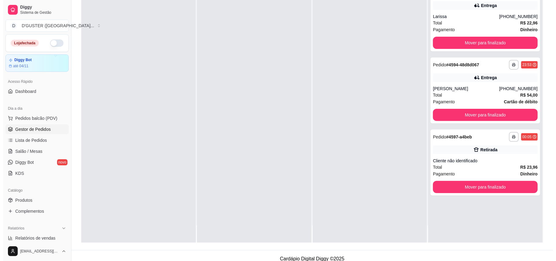
scroll to position [93, 0]
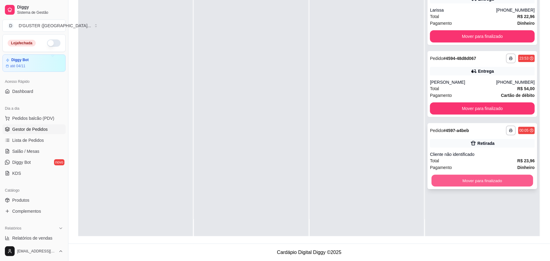
click at [494, 183] on button "Mover para finalizado" at bounding box center [482, 181] width 101 height 12
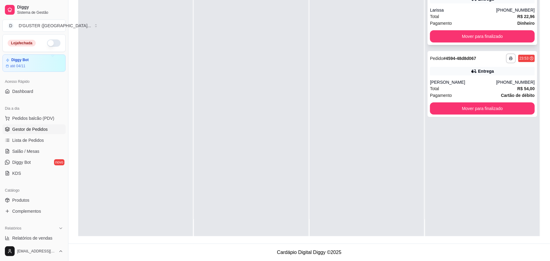
click at [520, 13] on div "[PHONE_NUMBER]" at bounding box center [515, 10] width 38 height 6
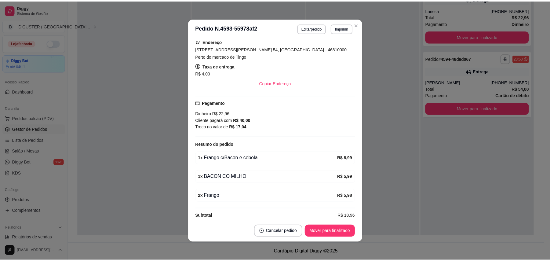
scroll to position [115, 0]
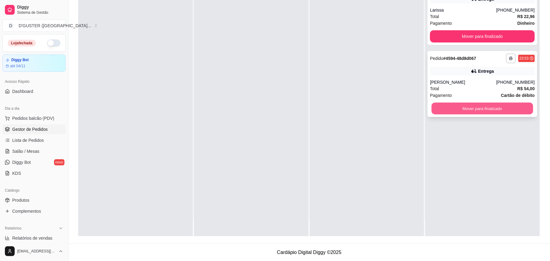
click at [490, 108] on button "Mover para finalizado" at bounding box center [482, 109] width 101 height 12
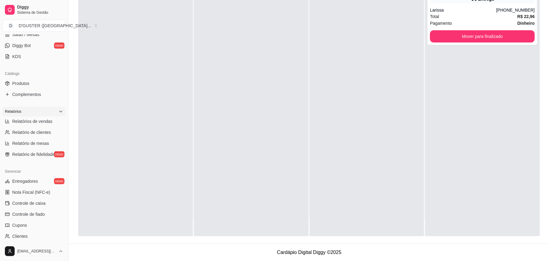
scroll to position [163, 0]
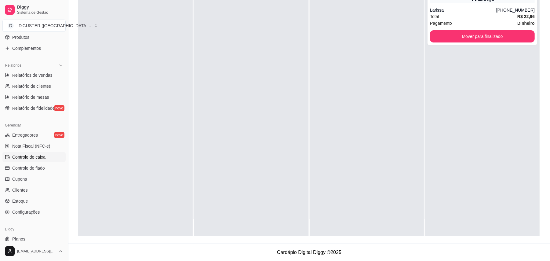
click at [30, 154] on span "Controle de caixa" at bounding box center [28, 157] width 33 height 6
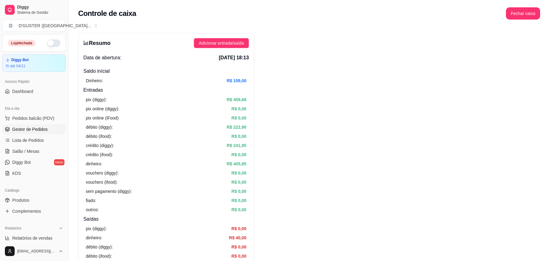
click at [25, 131] on span "Gestor de Pedidos" at bounding box center [29, 129] width 35 height 6
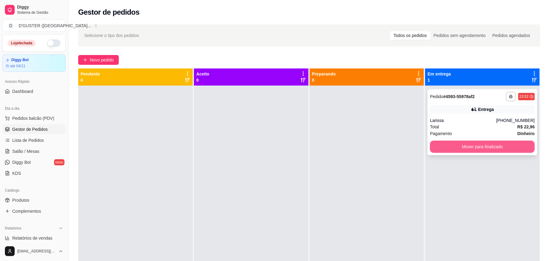
click at [474, 148] on button "Mover para finalizado" at bounding box center [482, 146] width 105 height 12
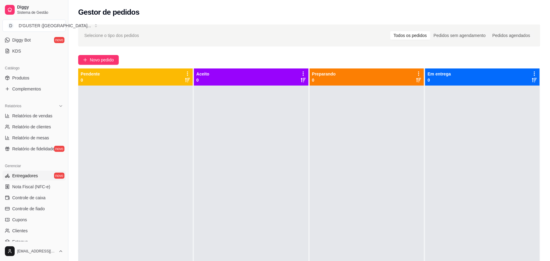
scroll to position [163, 0]
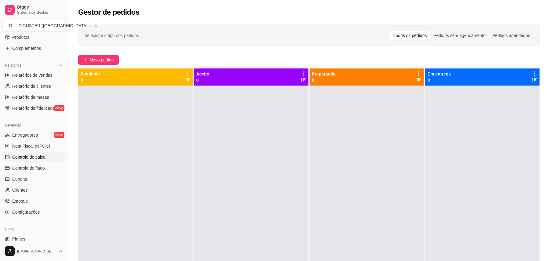
click at [41, 153] on link "Controle de caixa" at bounding box center [33, 157] width 63 height 10
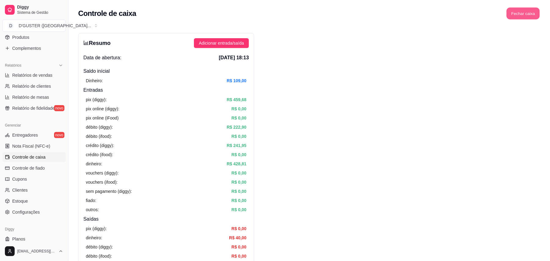
click at [531, 10] on button "Fechar caixa" at bounding box center [523, 14] width 33 height 12
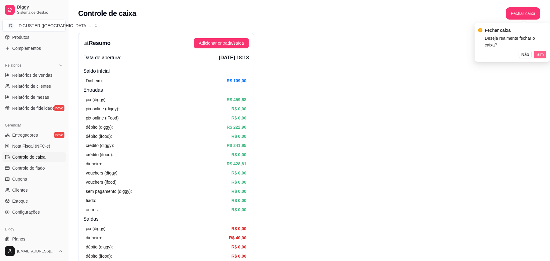
click at [539, 51] on span "Sim" at bounding box center [540, 54] width 7 height 7
